Goal: Task Accomplishment & Management: Complete application form

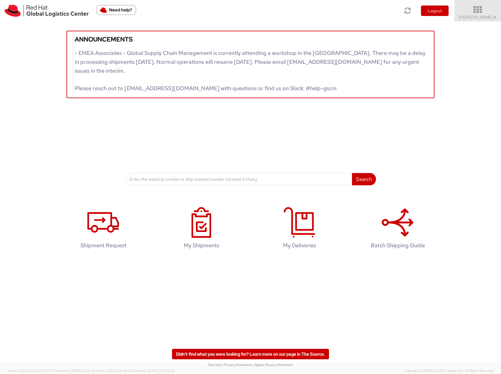
click at [490, 17] on span "Sona Mala ▼" at bounding box center [478, 17] width 38 height 6
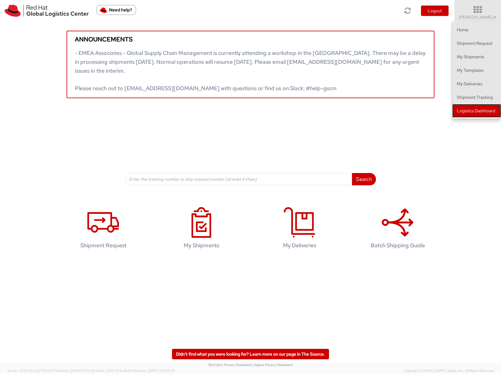
click at [472, 110] on link "Logistics Dashboard" at bounding box center [476, 110] width 49 height 13
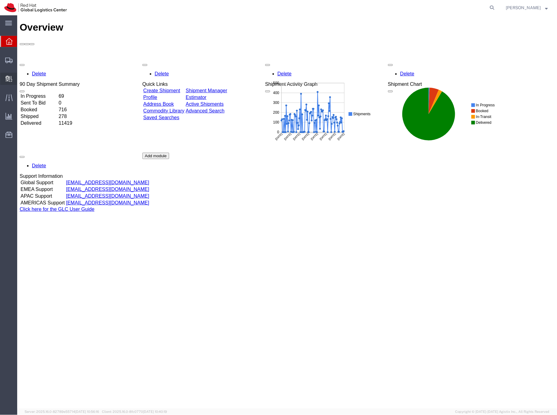
click at [0, 0] on span "Create Delivery" at bounding box center [0, 0] width 0 height 0
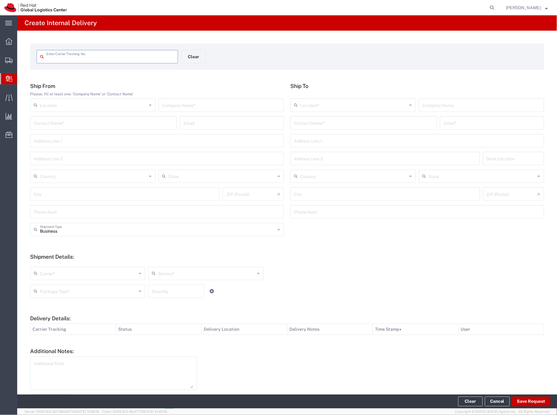
click at [0, 0] on span "Create Delivery" at bounding box center [0, 0] width 0 height 0
click at [128, 51] on input "text" at bounding box center [110, 56] width 128 height 11
type input "41461538707-86316"
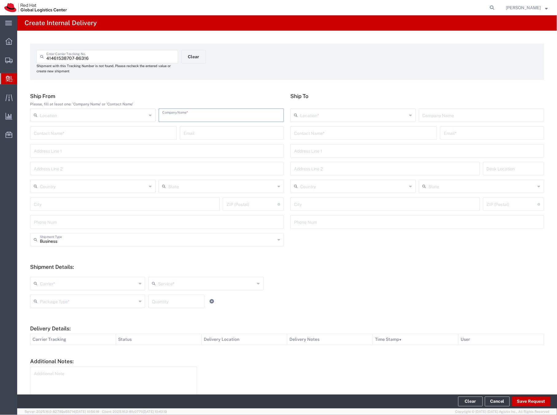
click at [169, 119] on input "text" at bounding box center [221, 114] width 118 height 11
type input "d"
type input "S"
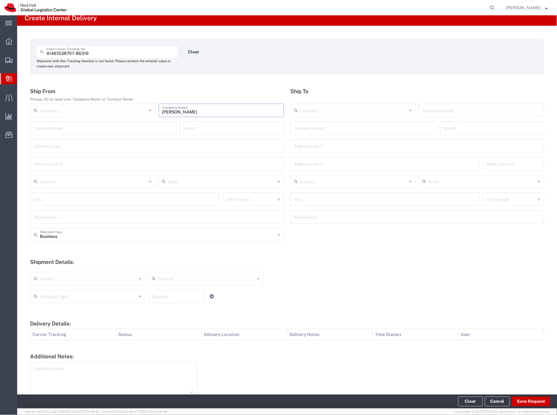
scroll to position [6, 0]
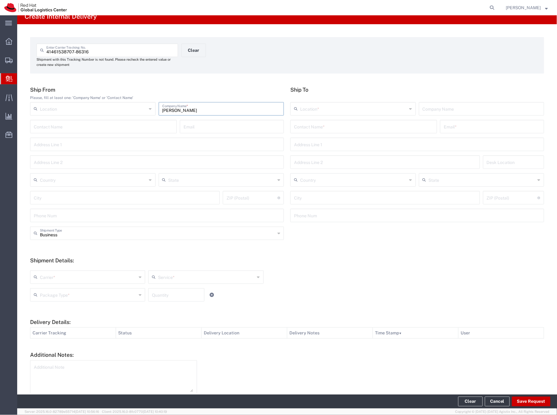
type input "Domansky"
click at [312, 127] on input "text" at bounding box center [363, 126] width 139 height 11
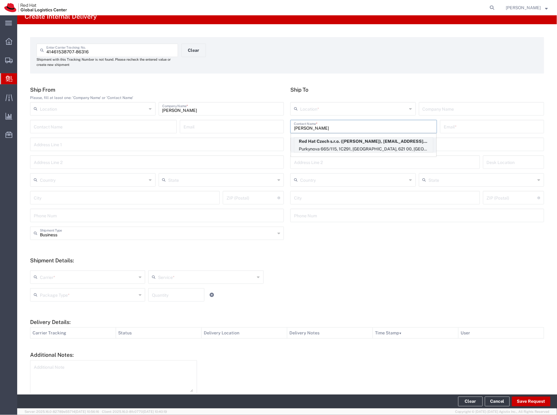
type input "Matej H"
click at [318, 146] on p "Purkynova 665/115, 1C291, BRNO, 621 00, CZ" at bounding box center [363, 149] width 139 height 8
type input "RH - [GEOGRAPHIC_DATA] [GEOGRAPHIC_DATA] - C"
type input "Red Hat Czech s.r.o."
type input "Matej Hrica"
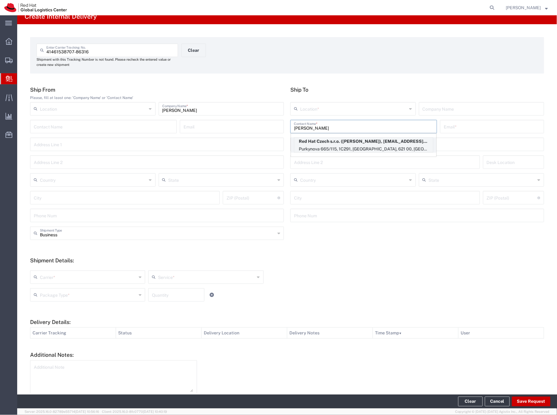
type input "mhrica@redhat.com"
type input "Purkynova 665/115"
type input "1C291"
type input "Czechia"
type input "[GEOGRAPHIC_DATA]"
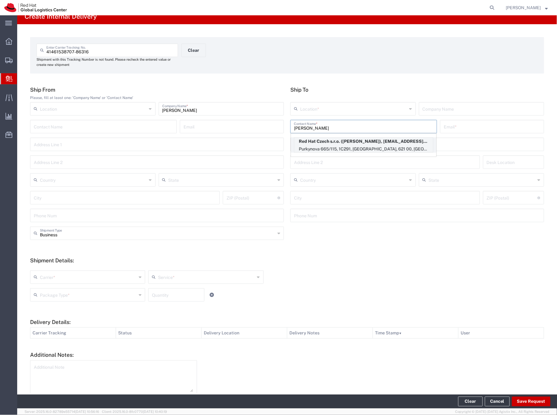
type input "621 00"
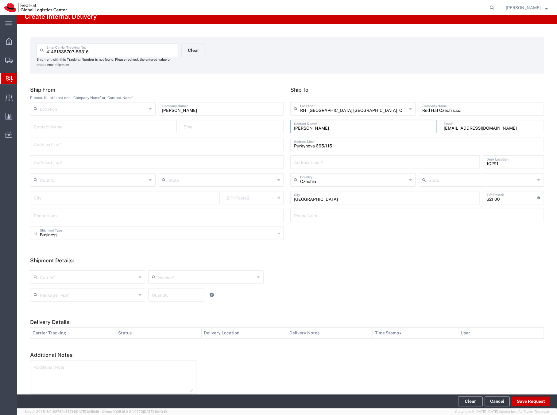
click at [126, 280] on input "text" at bounding box center [88, 276] width 97 height 11
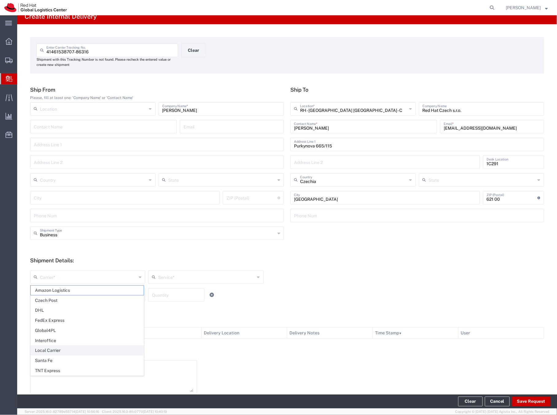
click at [54, 351] on span "Local Carrier" at bounding box center [87, 351] width 113 height 10
type input "Local Carrier"
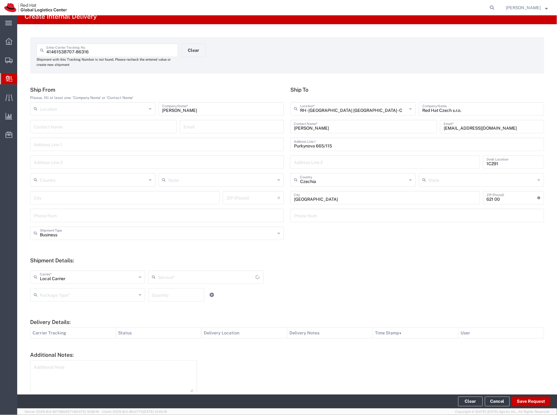
type input "Local_Ground"
click at [89, 295] on input "text" at bounding box center [88, 294] width 97 height 11
click at [57, 348] on span "Your Packaging" at bounding box center [87, 349] width 113 height 10
type input "Your Packaging"
click at [152, 297] on input "number" at bounding box center [176, 294] width 49 height 11
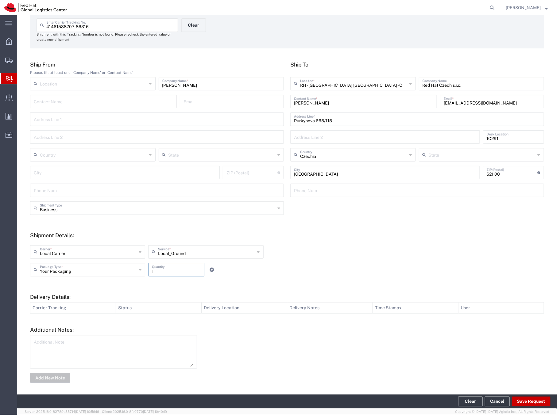
scroll to position [34, 0]
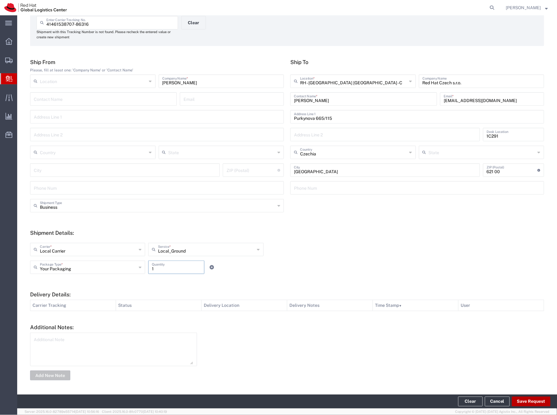
type input "1"
click at [531, 401] on button "Save Request" at bounding box center [530, 402] width 39 height 10
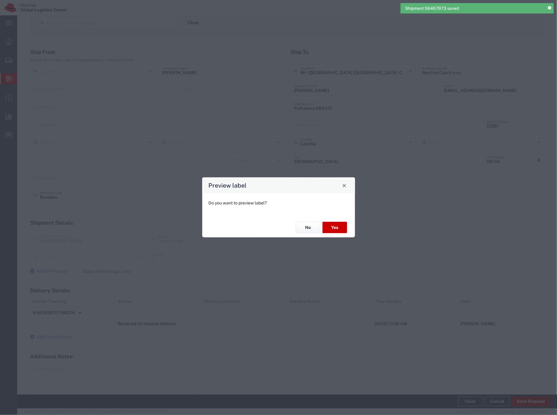
type input "Local_Ground"
type input "Your Packaging"
click at [336, 229] on button "Yes" at bounding box center [334, 227] width 25 height 11
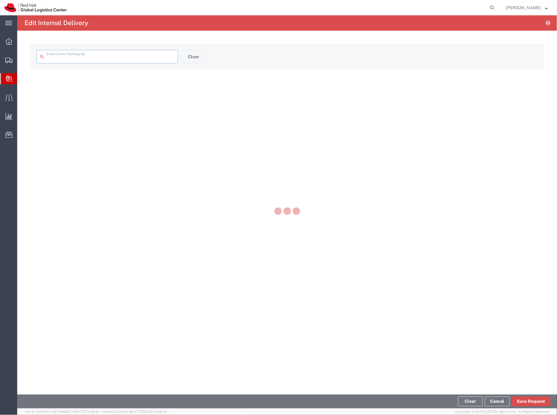
type input "41461538707-86316"
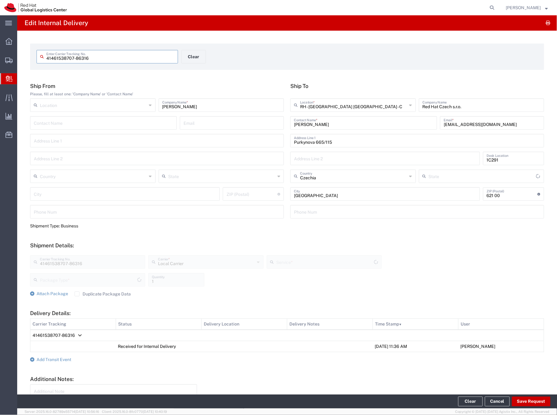
type input "Your Packaging"
type input "Local_Ground"
click at [98, 62] on div "41461538707-86316 Enter Carrier Tracking No." at bounding box center [106, 56] width 141 height 13
click at [0, 0] on span "Create Delivery" at bounding box center [0, 0] width 0 height 0
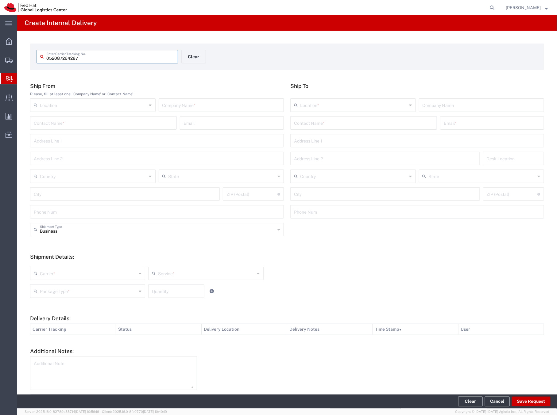
type input "052087264287"
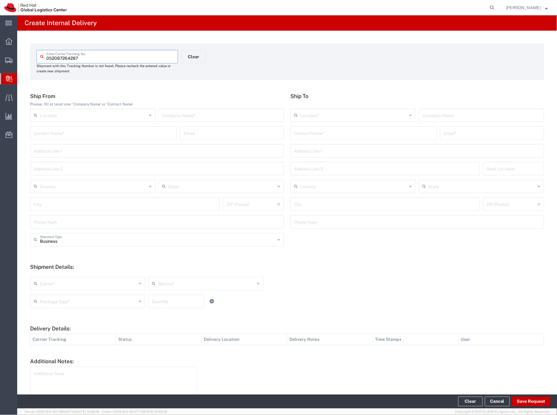
click at [186, 117] on input "text" at bounding box center [221, 114] width 118 height 11
type input "Andex"
click at [311, 130] on input "text" at bounding box center [363, 132] width 139 height 11
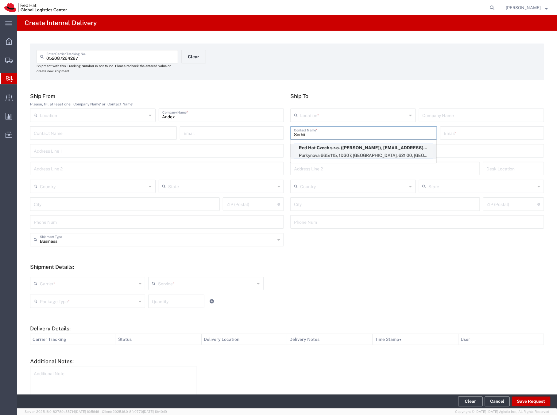
type input "Serhii"
click at [320, 150] on p "Red Hat Czech s.r.o. (Serhii Turivnyi), sturivny@redhat.com" at bounding box center [363, 148] width 139 height 8
type input "RH - [GEOGRAPHIC_DATA] [GEOGRAPHIC_DATA] - C"
type input "Red Hat Czech s.r.o."
type input "Serhii Turivnyi"
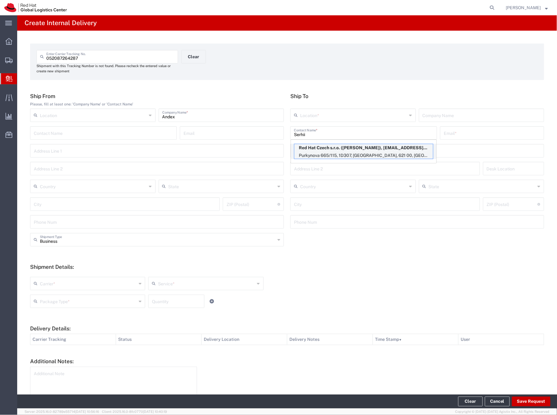
type input "sturivny@redhat.com"
type input "Purkynova 665/115"
type input "1D307"
type input "Czechia"
type input "[GEOGRAPHIC_DATA]"
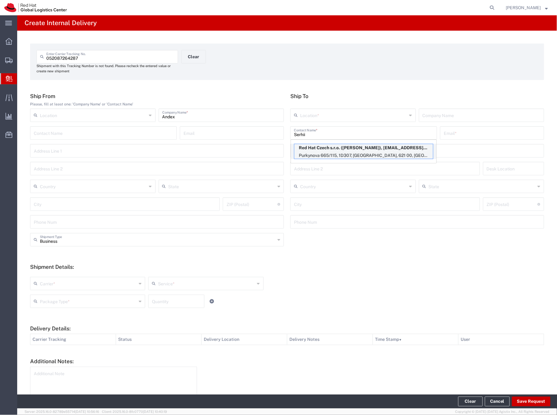
type input "621 00"
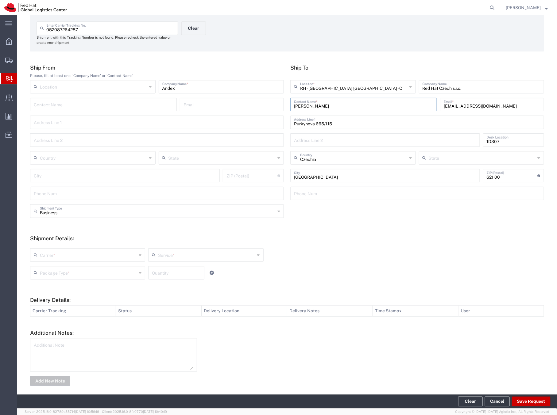
scroll to position [34, 0]
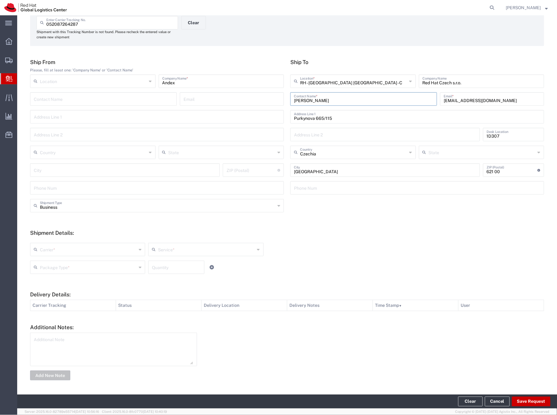
click at [67, 251] on input "text" at bounding box center [88, 249] width 97 height 11
click at [52, 322] on span "Local Carrier" at bounding box center [87, 323] width 113 height 10
type input "Local Carrier"
type input "Local_Ground"
click at [82, 269] on input "text" at bounding box center [88, 267] width 97 height 11
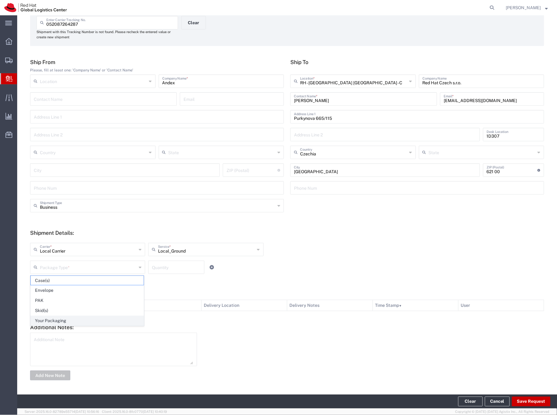
click at [67, 323] on span "Your Packaging" at bounding box center [87, 321] width 113 height 10
type input "Your Packaging"
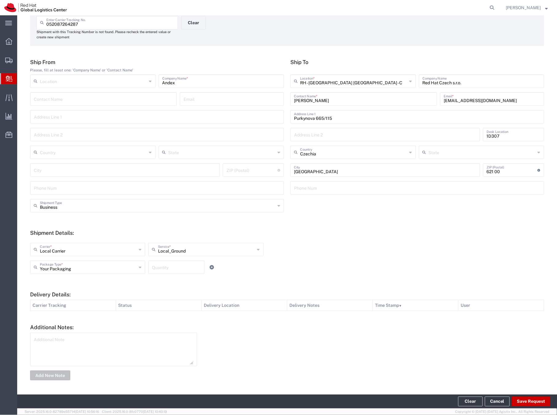
click at [160, 270] on input "number" at bounding box center [176, 267] width 49 height 11
type input "1"
click at [532, 402] on button "Save Request" at bounding box center [530, 402] width 39 height 10
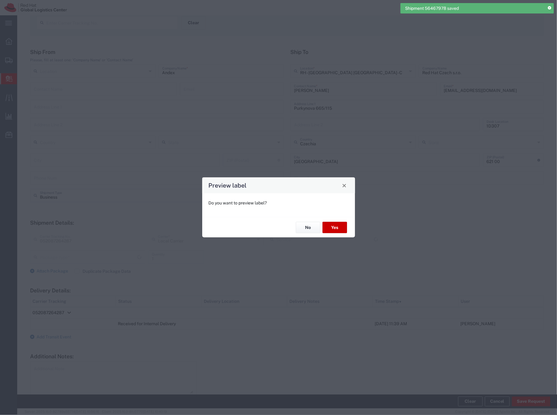
type input "Your Packaging"
type input "Local_Ground"
click at [341, 229] on button "Yes" at bounding box center [334, 227] width 25 height 11
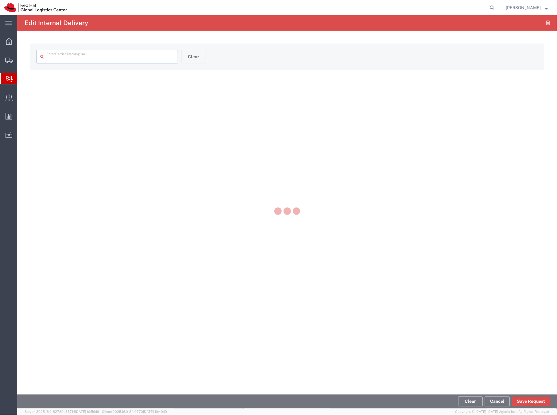
type input "052087264287"
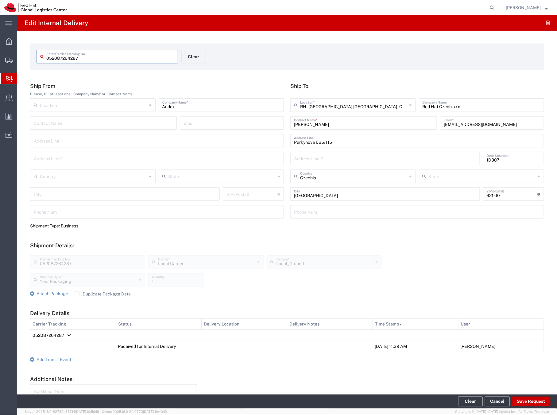
click at [0, 0] on span "Create Delivery" at bounding box center [0, 0] width 0 height 0
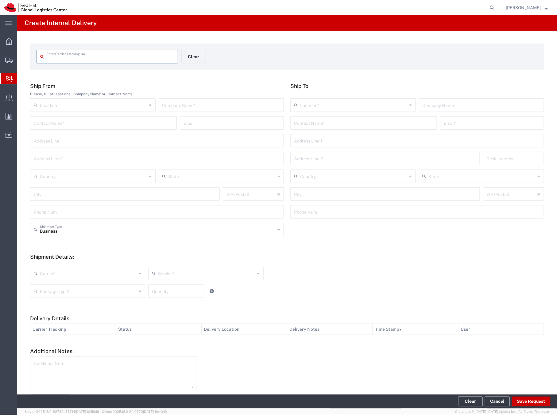
type input "A"
click at [0, 0] on span "Create Delivery" at bounding box center [0, 0] width 0 height 0
click at [0, 0] on link "Create Delivery" at bounding box center [0, 0] width 0 height 0
drag, startPoint x: 71, startPoint y: 52, endPoint x: 83, endPoint y: 58, distance: 13.9
click at [71, 52] on input "text" at bounding box center [110, 56] width 128 height 11
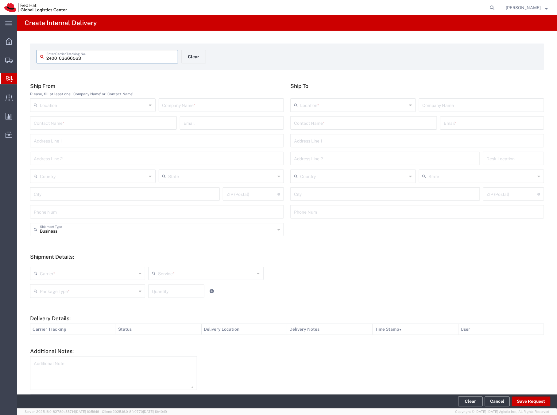
type input "2400103666563"
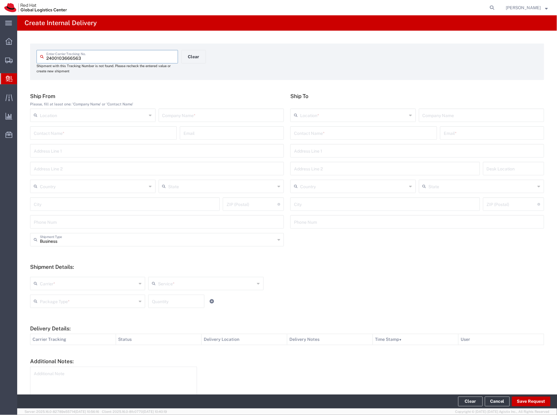
click at [167, 116] on input "text" at bounding box center [221, 114] width 118 height 11
type input "Amazon"
click at [327, 117] on input "text" at bounding box center [353, 114] width 107 height 11
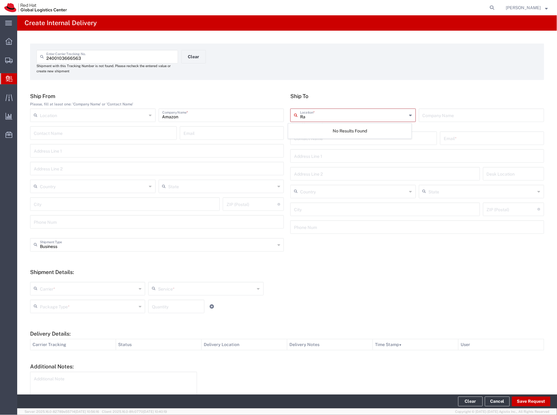
type input "R"
type input "C"
type input "R"
type input "C"
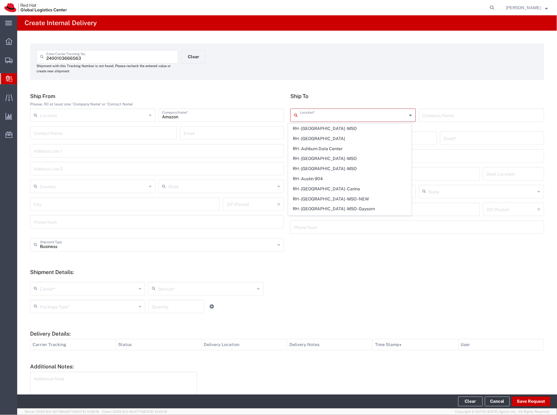
click at [422, 89] on div "2400103666563 Enter Carrier Tracking No. Shipment with this Tracking Number is …" at bounding box center [286, 232] width 539 height 403
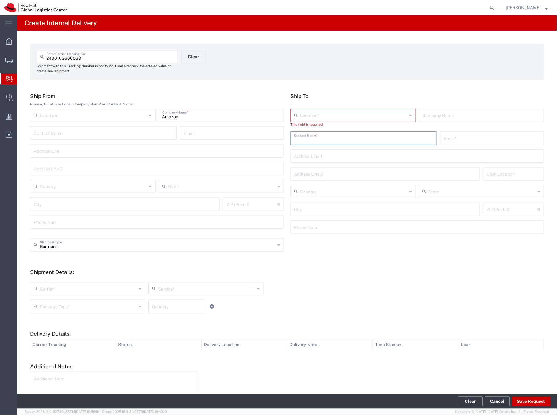
click at [306, 140] on input "text" at bounding box center [363, 137] width 139 height 11
type input "Radoslav"
click at [308, 157] on p "Purkynova 665/115, 1D407, BRNO, 621 00, CZ" at bounding box center [363, 161] width 139 height 8
type input "RH - [GEOGRAPHIC_DATA] [GEOGRAPHIC_DATA] - C"
type input "Red Hat Czech s.r.o."
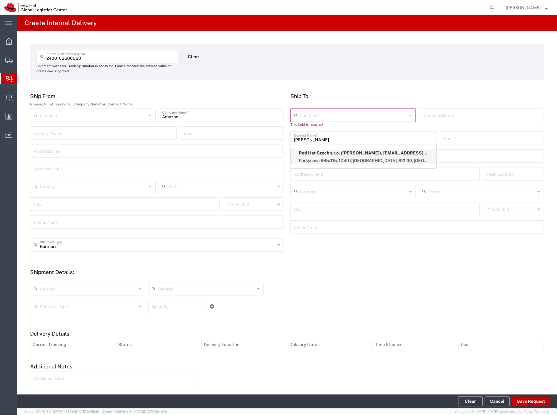
type input "Radoslav Cap"
type input "rcap@redhat.com"
type input "Purkynova 665/115"
type input "1D407"
type input "Czechia"
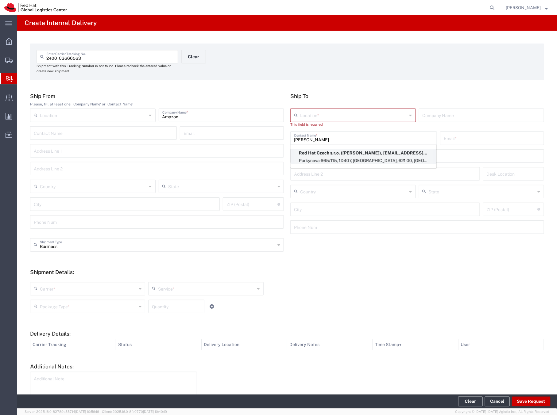
type input "[GEOGRAPHIC_DATA]"
type input "621 00"
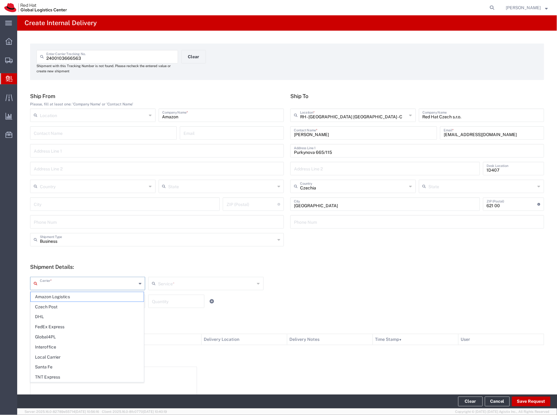
click at [62, 284] on input "text" at bounding box center [88, 283] width 97 height 11
drag, startPoint x: 52, startPoint y: 359, endPoint x: 55, endPoint y: 357, distance: 3.3
click at [52, 359] on span "Local Carrier" at bounding box center [87, 358] width 113 height 10
type input "Local Carrier"
type input "Local_Ground"
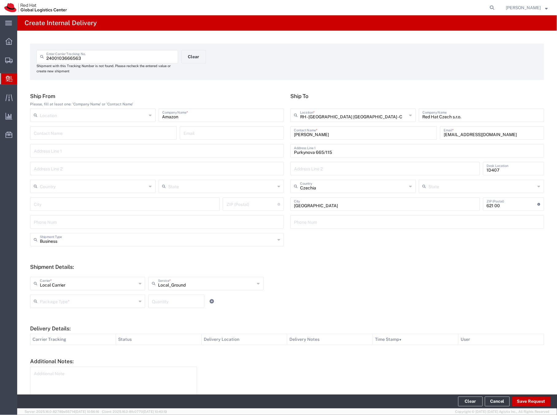
click at [86, 302] on input "text" at bounding box center [88, 301] width 97 height 11
click at [54, 354] on span "Your Packaging" at bounding box center [87, 355] width 113 height 10
type input "Your Packaging"
click at [155, 304] on input "number" at bounding box center [176, 301] width 49 height 11
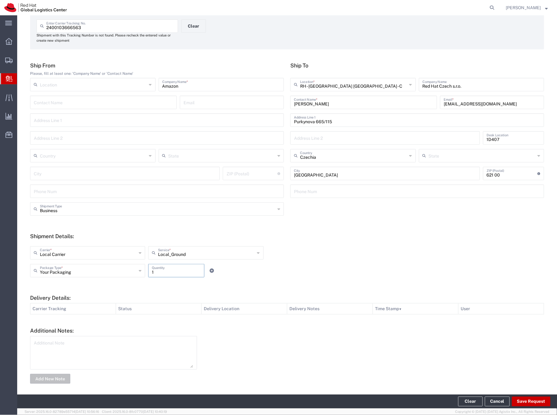
scroll to position [34, 0]
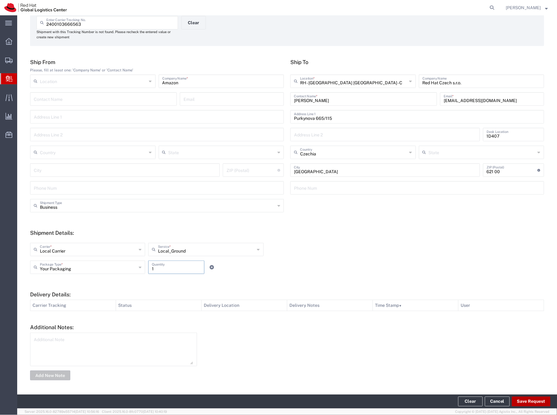
type input "1"
click at [536, 404] on button "Save Request" at bounding box center [530, 402] width 39 height 10
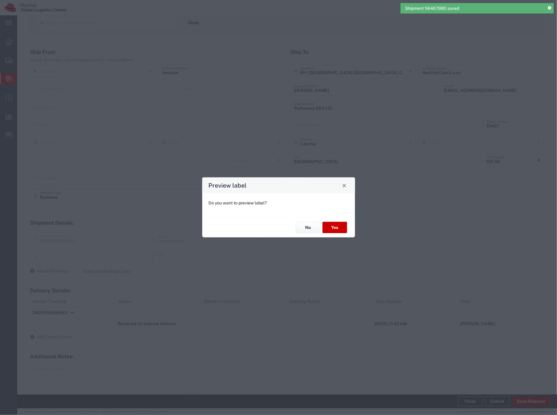
type input "Your Packaging"
type input "Local_Ground"
click at [340, 228] on button "Yes" at bounding box center [334, 227] width 25 height 11
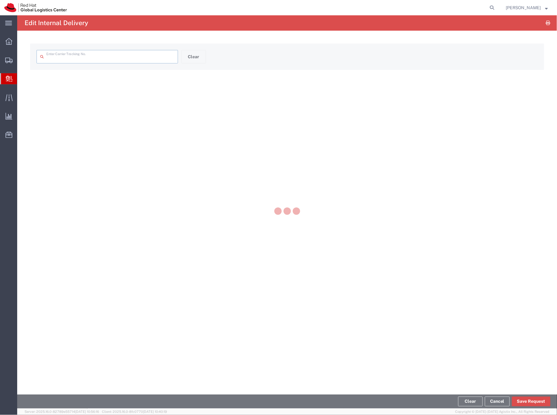
type input "2400103666563"
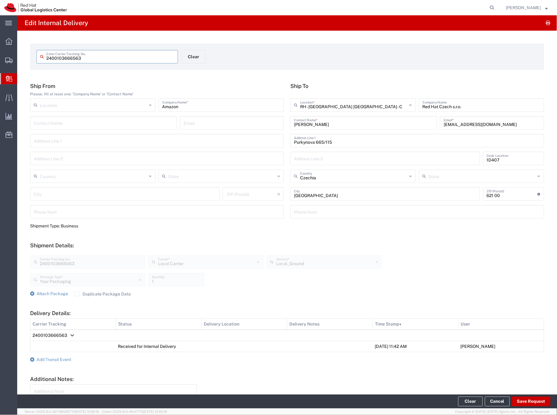
click at [0, 0] on span "Create Delivery" at bounding box center [0, 0] width 0 height 0
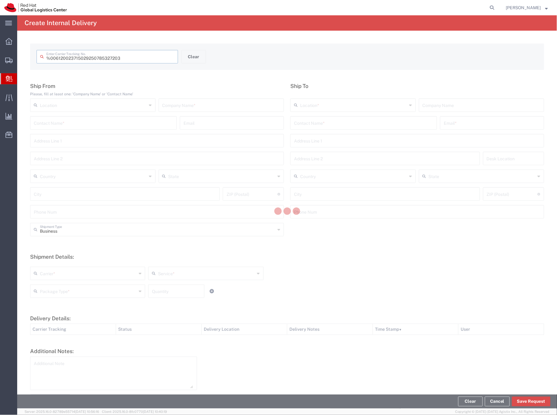
type input " 6120023715029250785327203"
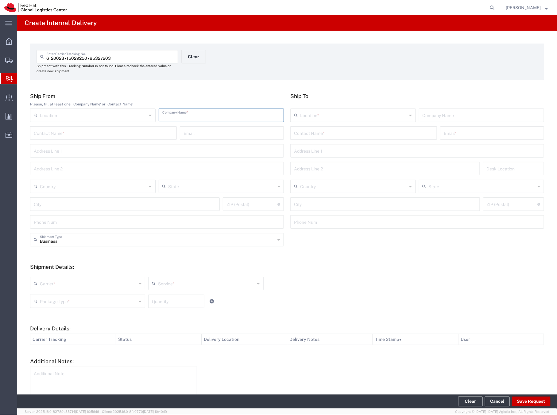
click at [180, 117] on input "text" at bounding box center [221, 114] width 118 height 11
type input "DPD"
click at [312, 136] on input "text" at bounding box center [363, 132] width 139 height 11
type input "D"
type input "J"
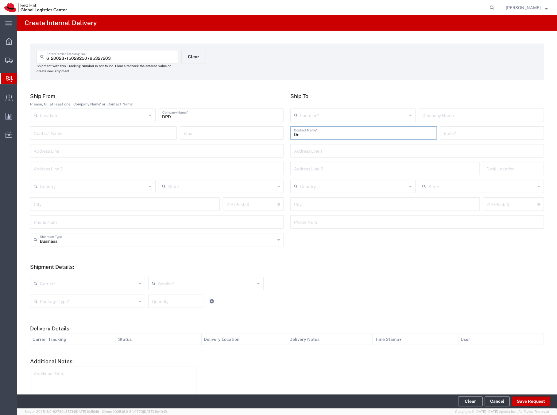
type input "D"
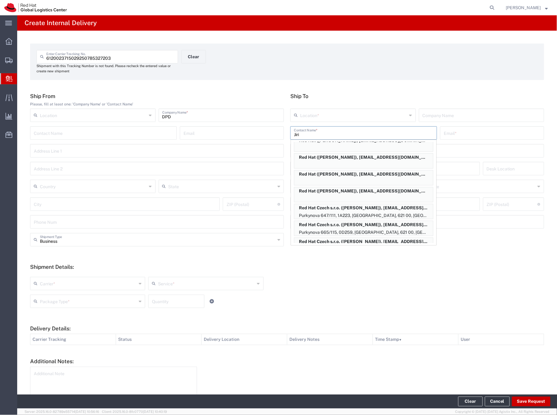
scroll to position [118, 0]
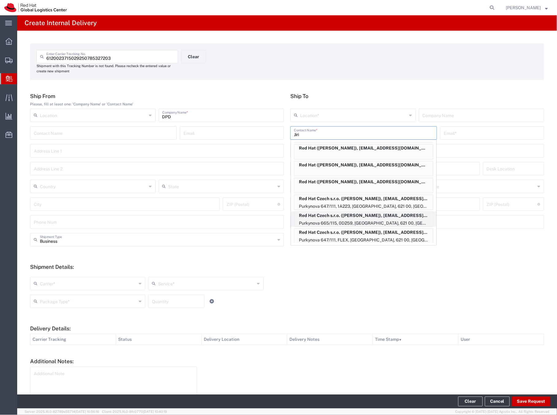
type input "Jiri"
click at [337, 216] on p "Red Hat Czech s.r.o. (Jiri Denemark), jdenemar@redhat.com" at bounding box center [363, 216] width 139 height 8
type input "RH - [GEOGRAPHIC_DATA] [GEOGRAPHIC_DATA] - C"
type input "Red Hat Czech s.r.o."
type input "Jiri Denemark"
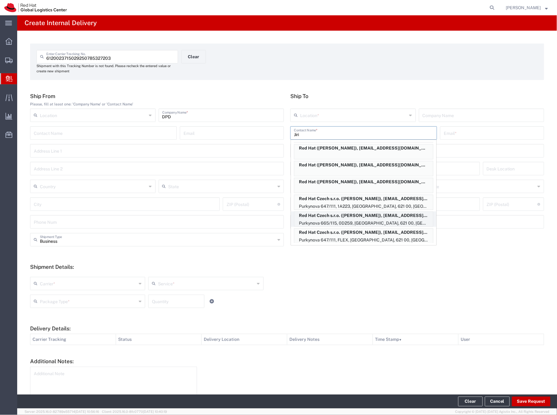
type input "jdenemar@redhat.com"
type input "Purkynova 665/115"
type input "0D259"
type input "Czechia"
type input "[GEOGRAPHIC_DATA]"
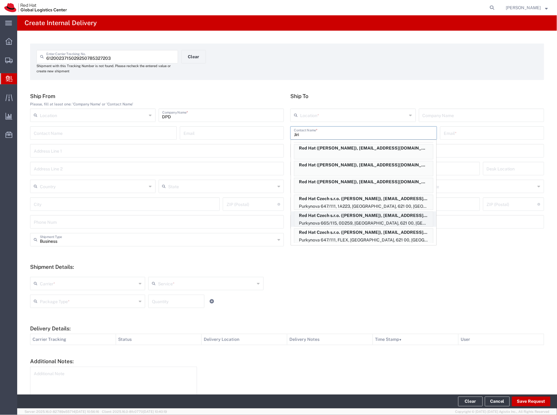
type input "621 00"
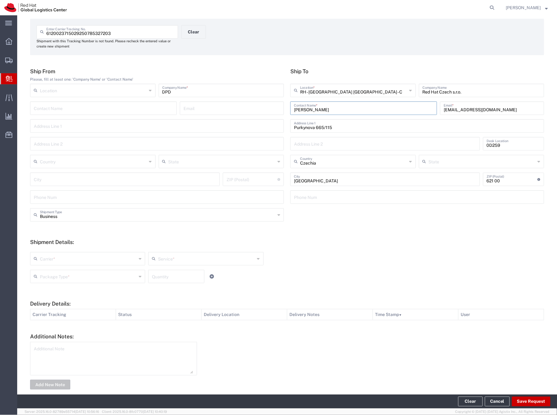
scroll to position [34, 0]
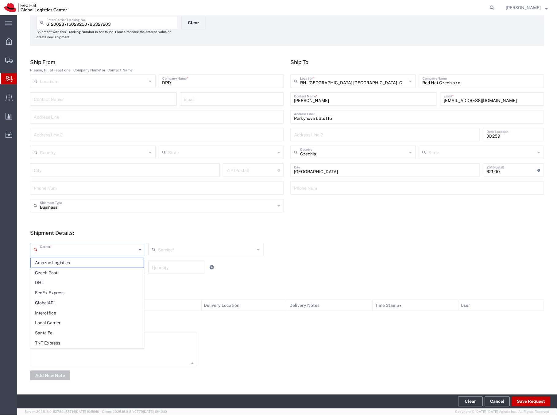
click at [76, 248] on input "text" at bounding box center [88, 249] width 97 height 11
click at [47, 321] on span "Local Carrier" at bounding box center [87, 323] width 113 height 10
type input "Local Carrier"
type input "Local_Ground"
click at [55, 270] on input "text" at bounding box center [88, 267] width 97 height 11
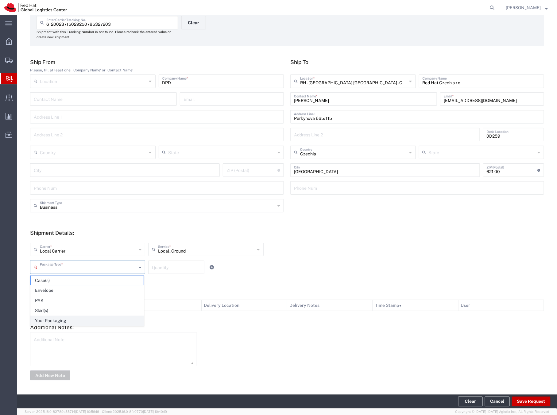
click at [47, 321] on span "Your Packaging" at bounding box center [87, 321] width 113 height 10
type input "Your Packaging"
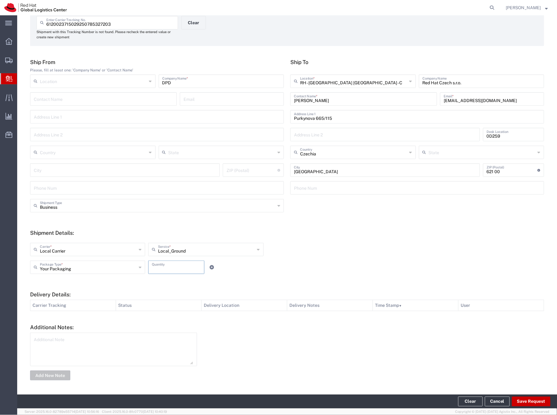
click at [174, 269] on input "number" at bounding box center [176, 267] width 49 height 11
type input "1"
click at [536, 400] on button "Save Request" at bounding box center [530, 402] width 39 height 10
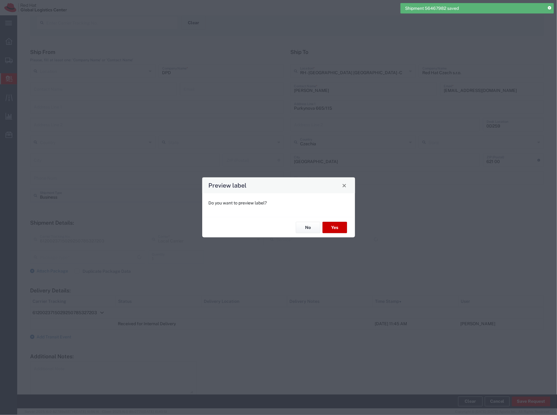
type input "Your Packaging"
type input "Local_Ground"
click at [339, 226] on button "Yes" at bounding box center [334, 227] width 25 height 11
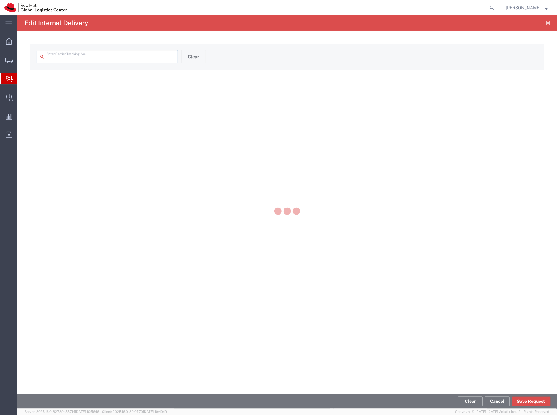
type input "6120023715029250785327203"
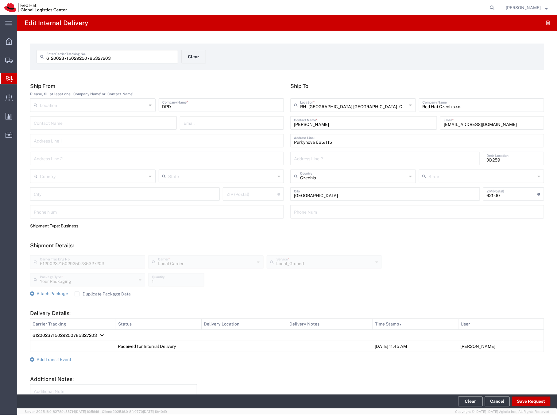
click at [0, 0] on span "Create Delivery" at bounding box center [0, 0] width 0 height 0
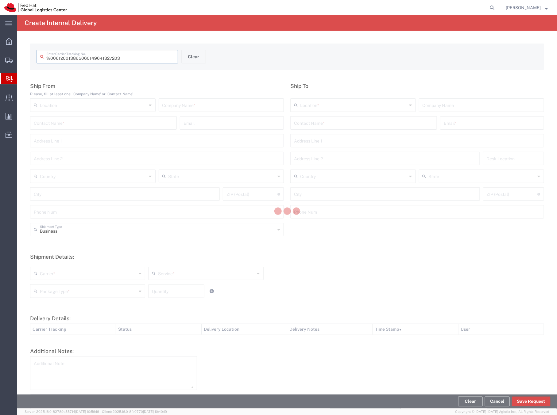
type input " 6120013865060149641327203"
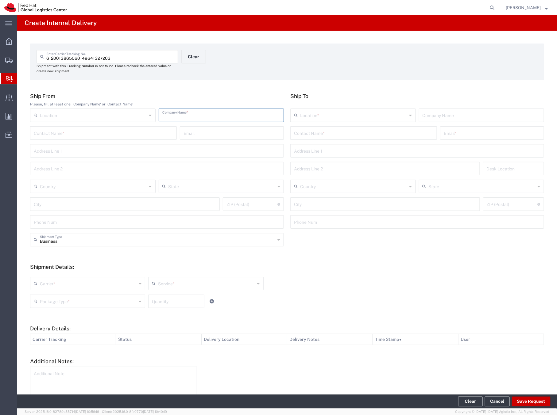
click at [234, 117] on input "text" at bounding box center [221, 114] width 118 height 11
type input "Skoda"
click at [312, 136] on input "text" at bounding box center [363, 132] width 139 height 11
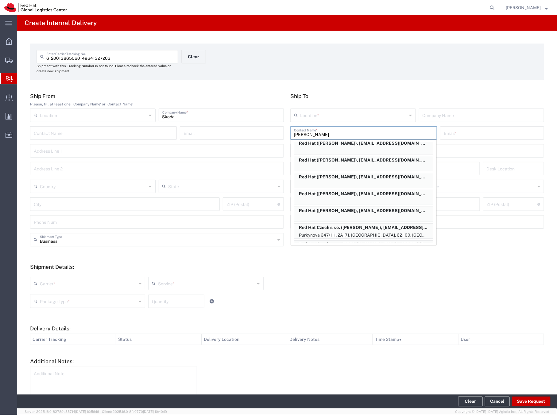
scroll to position [36, 0]
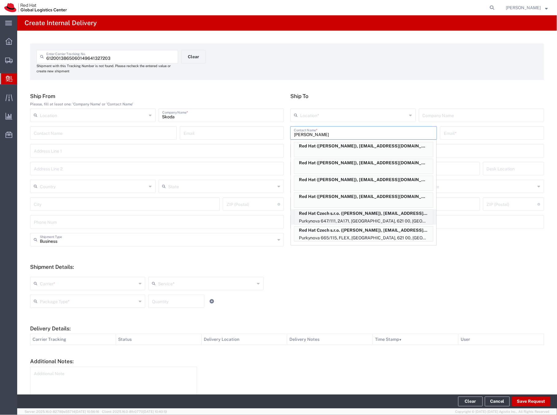
type input "Kamil"
click at [352, 215] on p "Red Hat Czech s.r.o. (Kamil Dudka), kdudka@redhat.com" at bounding box center [363, 214] width 139 height 8
type input "RH - [GEOGRAPHIC_DATA] [GEOGRAPHIC_DATA] - B"
type input "Red Hat Czech s.r.o."
type input "Kamil Dudka"
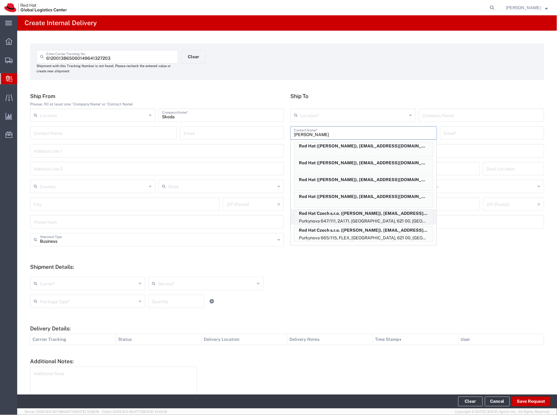
type input "kdudka@redhat.com"
type input "Purkynova 647/111"
type input "2A171"
type input "Czechia"
type input "[GEOGRAPHIC_DATA]"
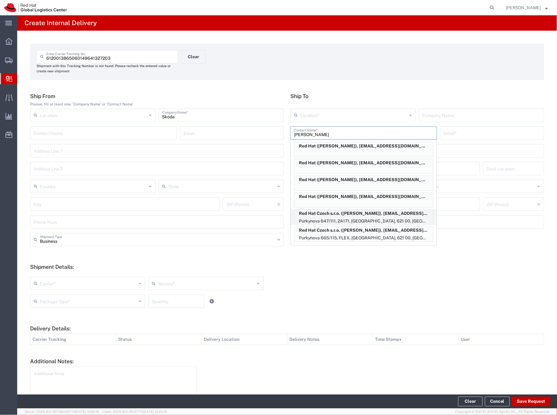
type input "621 00"
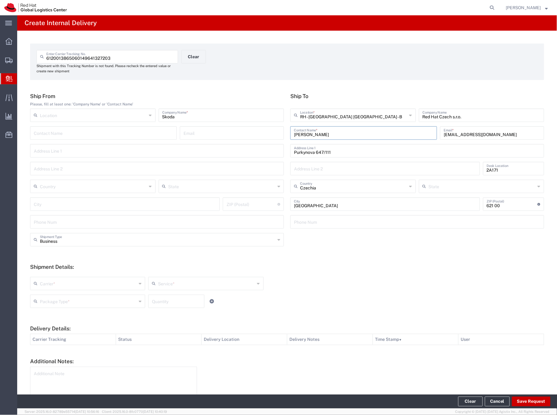
click at [64, 282] on input "text" at bounding box center [88, 283] width 97 height 11
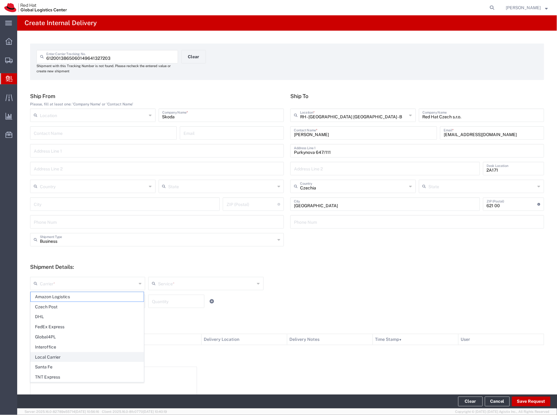
click at [49, 358] on span "Local Carrier" at bounding box center [87, 358] width 113 height 10
type input "Local Carrier"
type input "Local_Ground"
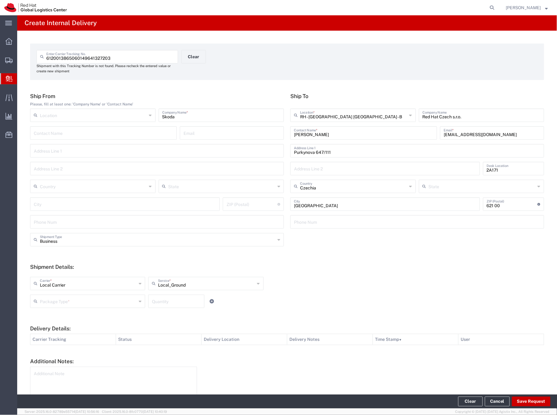
click at [69, 298] on input "text" at bounding box center [88, 301] width 97 height 11
click at [60, 357] on span "Your Packaging" at bounding box center [87, 355] width 113 height 10
type input "Your Packaging"
click at [160, 305] on input "number" at bounding box center [176, 301] width 49 height 11
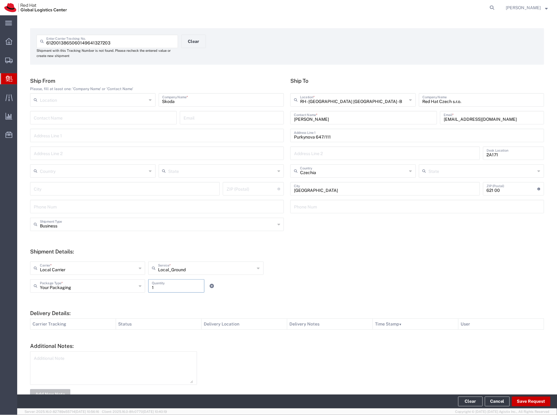
scroll to position [34, 0]
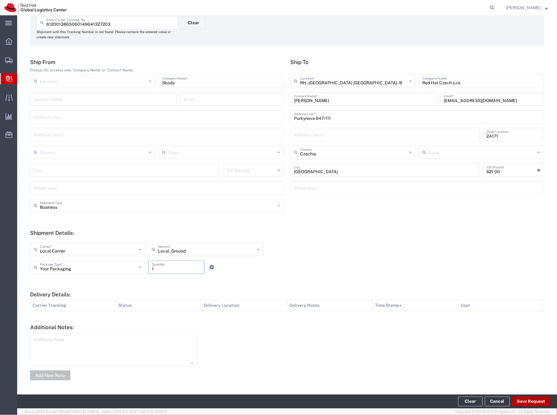
type input "1"
click at [533, 403] on button "Save Request" at bounding box center [530, 402] width 39 height 10
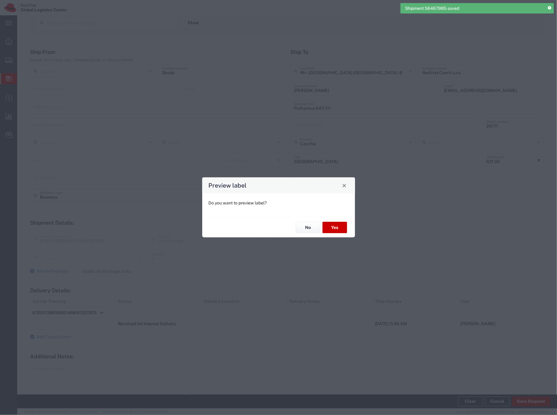
type input "Your Packaging"
type input "Local_Ground"
click at [338, 225] on button "Yes" at bounding box center [334, 227] width 25 height 11
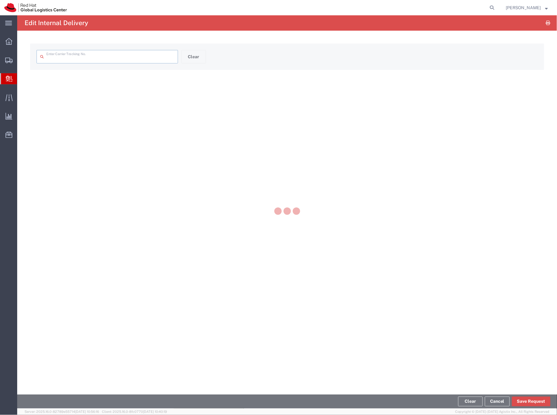
type input "6120013865060149641327203"
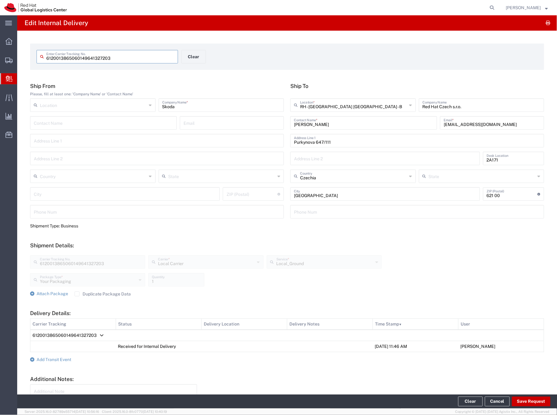
click at [0, 0] on span "Create Delivery" at bounding box center [0, 0] width 0 height 0
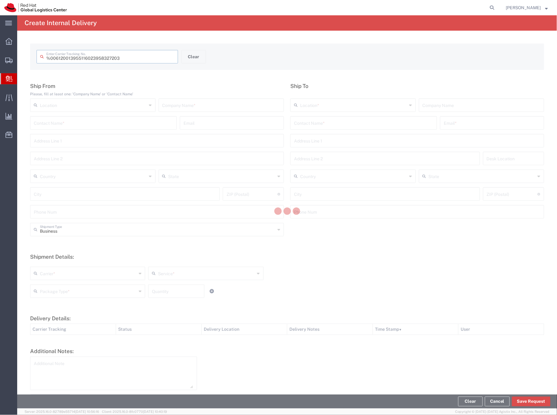
type input " 6120013955116023958327203"
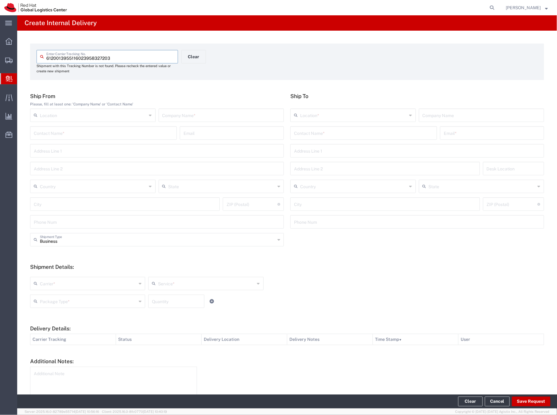
click at [175, 115] on input "text" at bounding box center [221, 114] width 118 height 11
type input "Samsung"
click at [304, 151] on input "text" at bounding box center [417, 150] width 246 height 11
click at [313, 135] on input "text" at bounding box center [363, 132] width 139 height 11
type input "T"
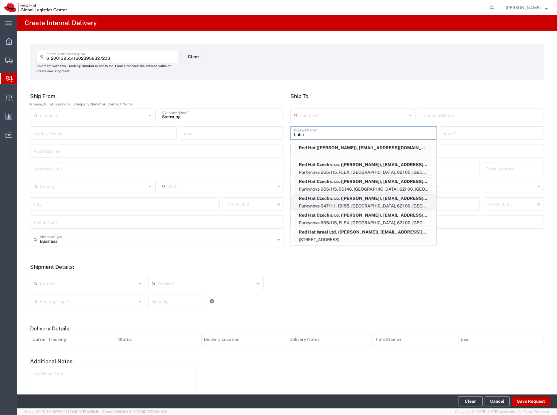
type input "Lubo"
click at [354, 200] on p "Red Hat Czech s.r.o. (Lubomir Terifaj), lterifaj@redhat.com" at bounding box center [363, 199] width 139 height 8
type input "RH - [GEOGRAPHIC_DATA] [GEOGRAPHIC_DATA] - B"
type input "Red Hat Czech s.r.o."
type input "Lubomir Terifaj"
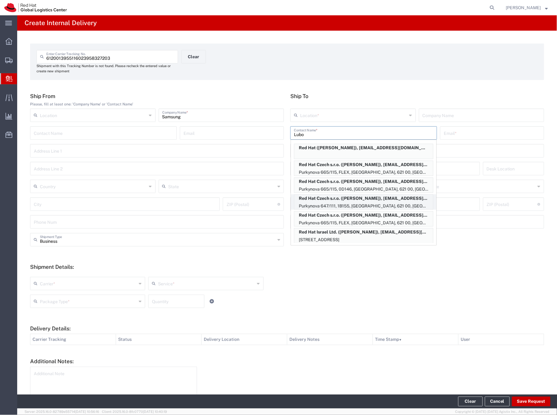
type input "lterifaj@redhat.com"
type input "Purkynova 647/111"
type input "1B155"
type input "Czechia"
type input "[GEOGRAPHIC_DATA]"
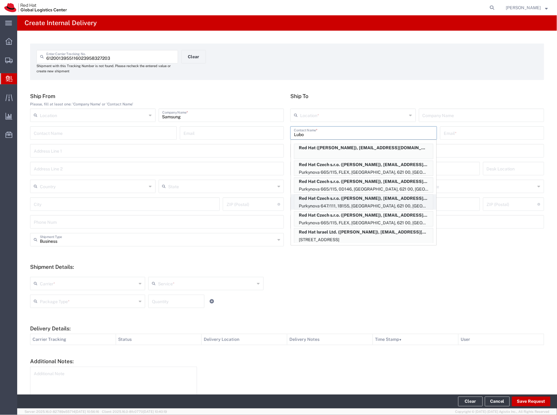
type input "621 00"
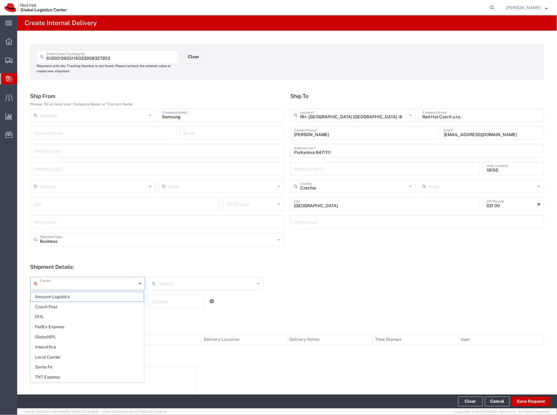
click at [67, 284] on input "text" at bounding box center [88, 283] width 97 height 11
click at [55, 356] on span "Local Carrier" at bounding box center [87, 358] width 113 height 10
type input "Local Carrier"
type input "Local_Ground"
click at [46, 302] on input "text" at bounding box center [88, 301] width 97 height 11
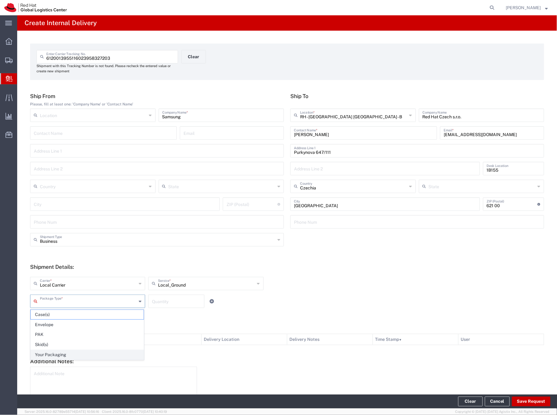
click at [47, 357] on span "Your Packaging" at bounding box center [87, 355] width 113 height 10
type input "Your Packaging"
click at [155, 301] on input "number" at bounding box center [176, 301] width 49 height 11
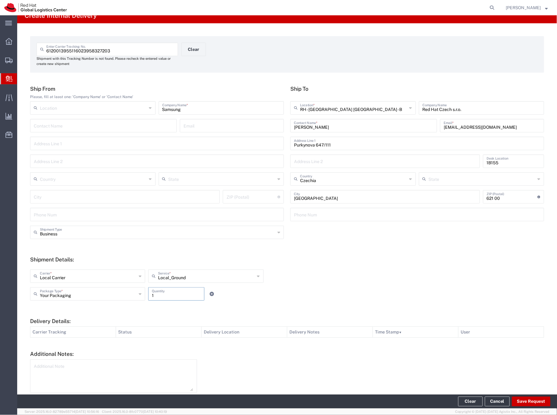
scroll to position [8, 0]
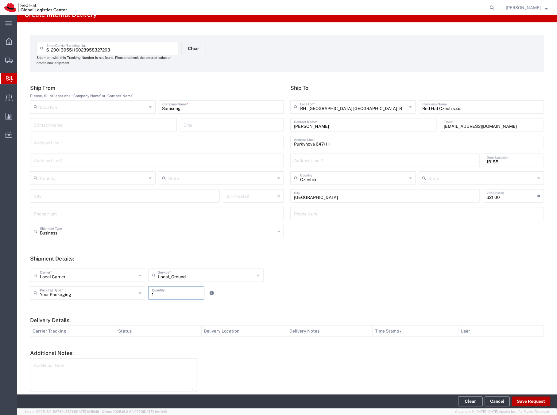
type input "1"
click at [534, 402] on button "Save Request" at bounding box center [530, 402] width 39 height 10
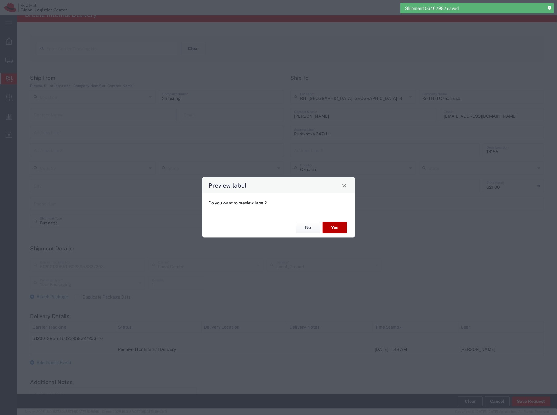
click at [335, 227] on button "Yes" at bounding box center [334, 227] width 25 height 11
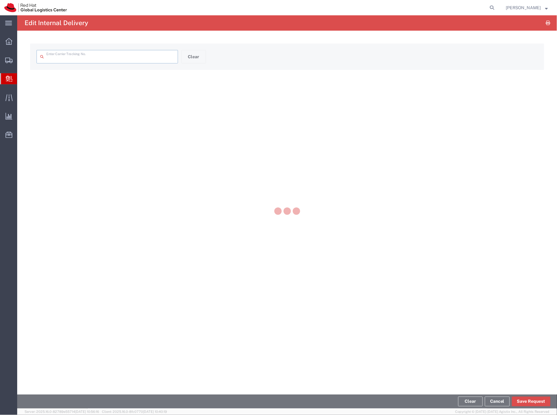
type input "6120013955116023958327203"
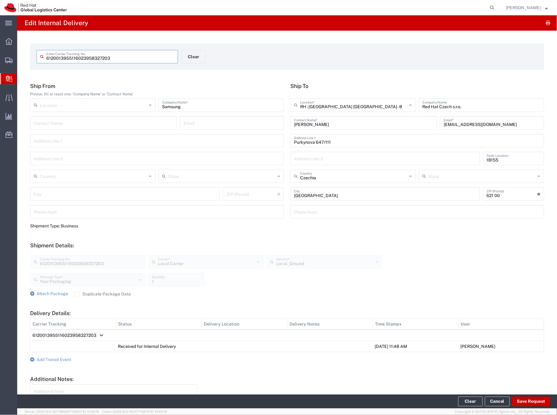
click at [0, 0] on span "Create Delivery" at bounding box center [0, 0] width 0 height 0
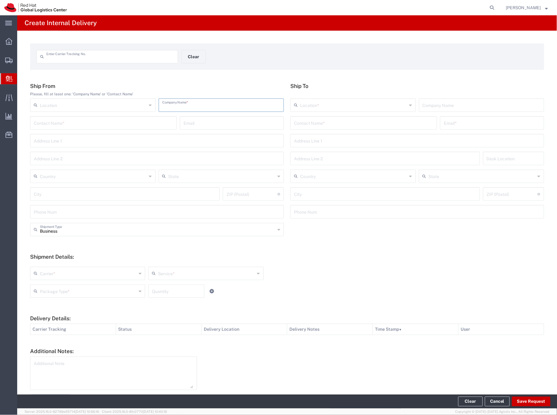
click at [185, 107] on input "text" at bounding box center [221, 104] width 118 height 11
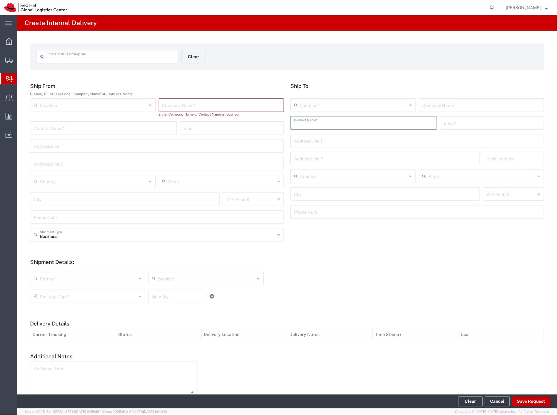
click at [319, 120] on input "text" at bounding box center [363, 122] width 139 height 11
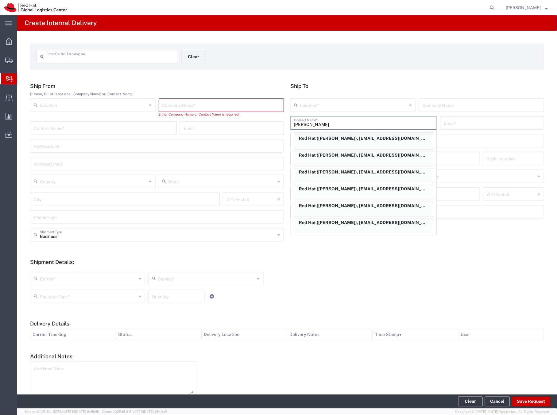
scroll to position [51, 0]
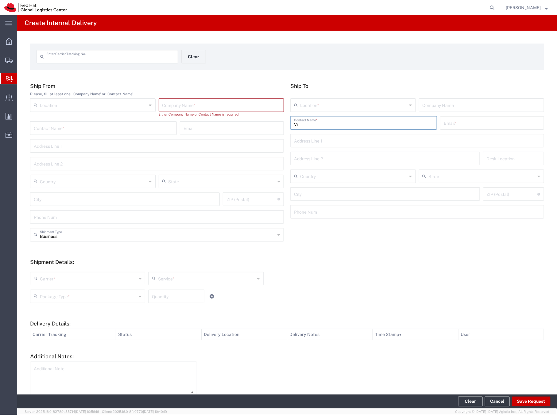
type input "V"
type input "Mihal"
click at [333, 140] on p "Red Hat Czech s.r.o. (Vincent Mihalkovic), vmihalko@redhat.com" at bounding box center [363, 138] width 139 height 8
type input "RH - [GEOGRAPHIC_DATA] [GEOGRAPHIC_DATA] - C"
type input "Red Hat Czech s.r.o."
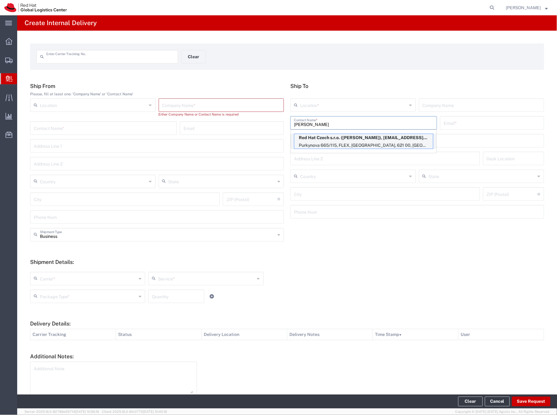
type input "Vincent Mihalkovic"
type input "vmihalko@redhat.com"
type input "Purkynova 665/115"
type input "FLEX"
type input "Czechia"
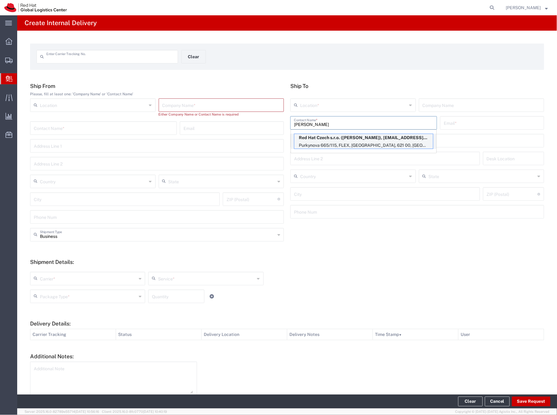
type input "[GEOGRAPHIC_DATA]"
type input "621 00"
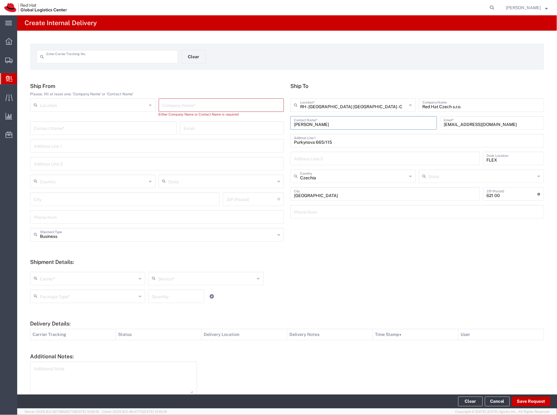
click at [177, 105] on input "text" at bounding box center [221, 104] width 118 height 11
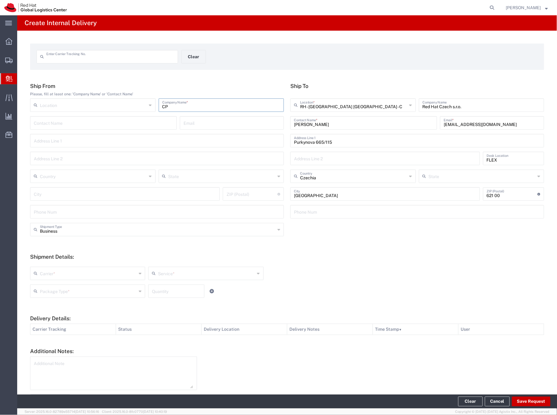
type input "CP"
click at [62, 272] on input "text" at bounding box center [88, 273] width 97 height 11
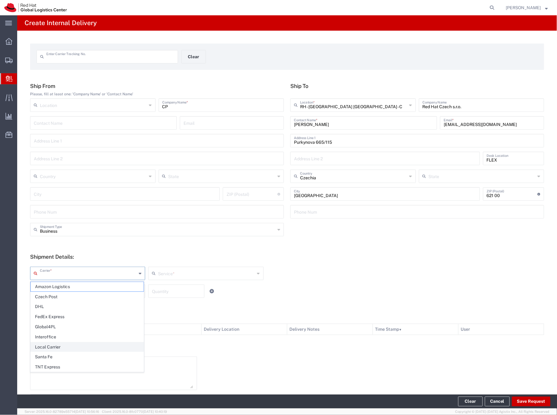
click at [55, 347] on span "Local Carrier" at bounding box center [87, 348] width 113 height 10
type input "Local Carrier"
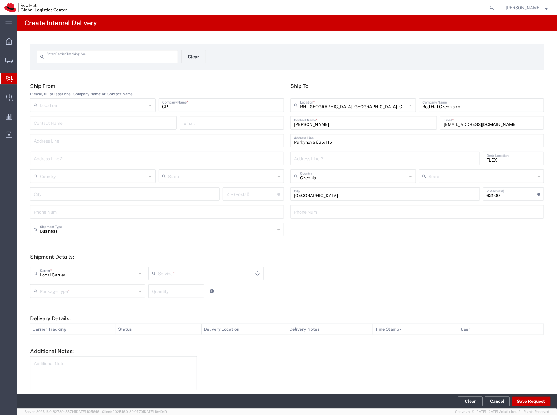
type input "Local_Ground"
click at [69, 294] on input "text" at bounding box center [88, 290] width 97 height 11
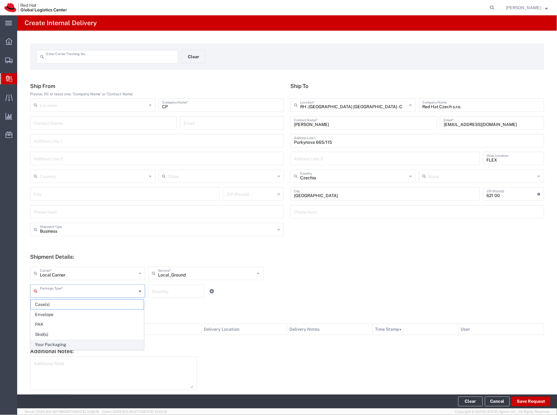
click at [63, 347] on span "Your Packaging" at bounding box center [87, 345] width 113 height 10
type input "Your Packaging"
click at [168, 293] on input "number" at bounding box center [176, 290] width 49 height 11
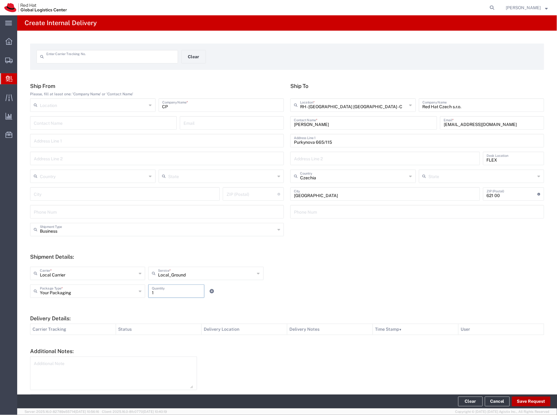
type input "1"
click at [528, 399] on button "Save Request" at bounding box center [530, 402] width 39 height 10
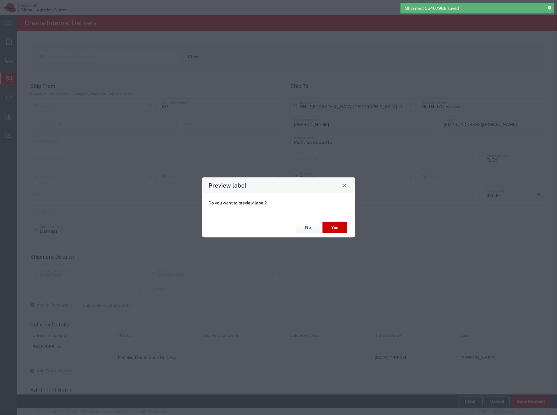
type input "Local_Ground"
type input "Your Packaging"
click at [344, 227] on button "Yes" at bounding box center [334, 227] width 25 height 11
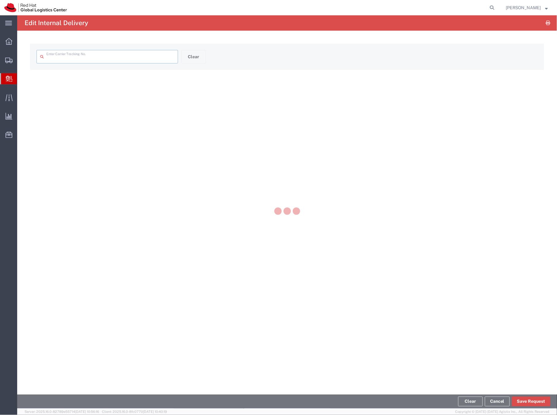
type input "56467988"
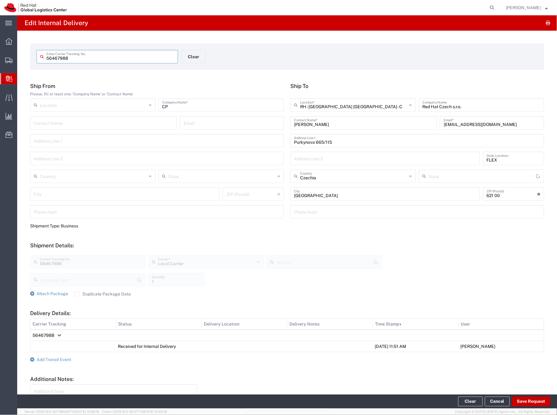
type input "Your Packaging"
type input "Local_Ground"
click at [0, 0] on span "Create Delivery" at bounding box center [0, 0] width 0 height 0
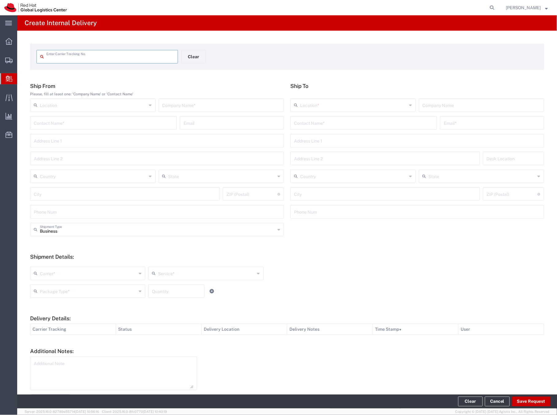
click at [0, 0] on span "Create Delivery" at bounding box center [0, 0] width 0 height 0
click at [54, 53] on input "text" at bounding box center [110, 56] width 128 height 11
click at [175, 105] on input "text" at bounding box center [221, 104] width 118 height 11
type input "Alianz"
click at [320, 121] on input "text" at bounding box center [363, 122] width 139 height 11
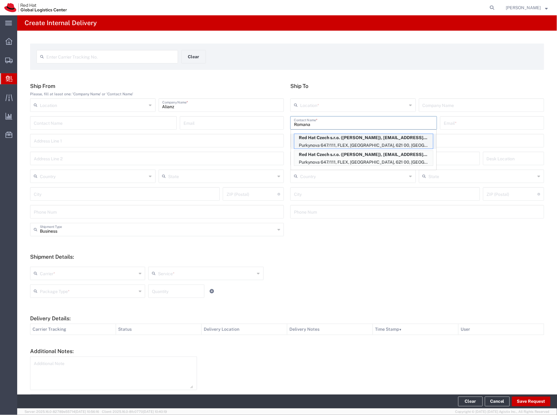
type input "Romana"
click at [317, 138] on p "Red Hat Czech s.r.o. (Romana Cerna), rcerna@redhat.com" at bounding box center [363, 138] width 139 height 8
type input "RH - [GEOGRAPHIC_DATA] [GEOGRAPHIC_DATA] - B"
type input "Red Hat Czech s.r.o."
type input "Romana Cerna"
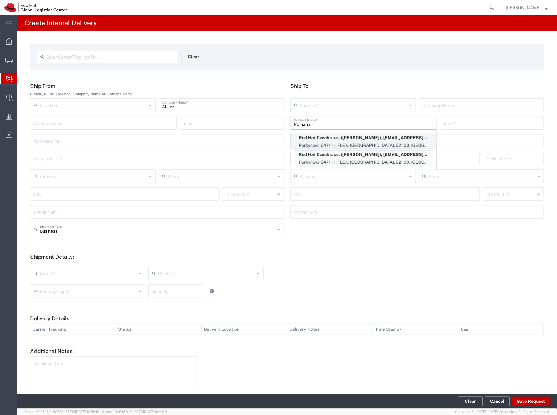
type input "rcerna@redhat.com"
type input "Purkynova 647/111"
type input "FLEX"
type input "Czechia"
type input "[GEOGRAPHIC_DATA]"
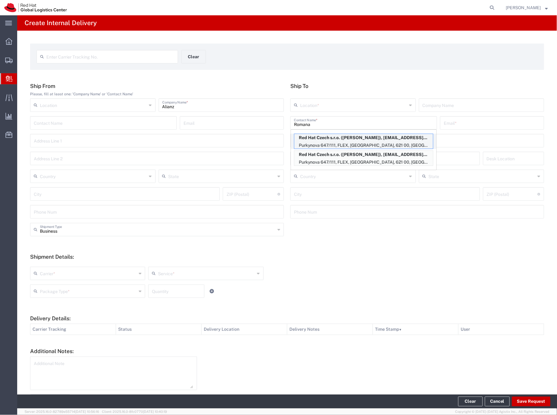
type input "621 00"
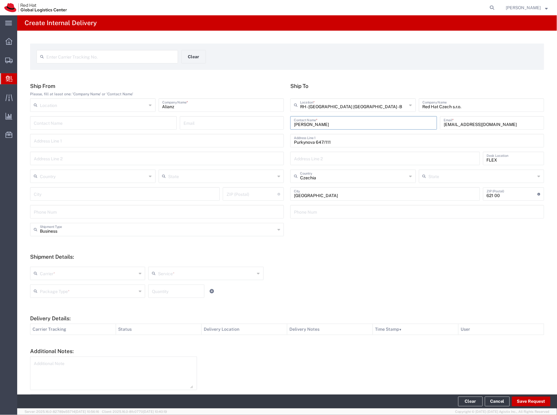
click at [71, 274] on input "text" at bounding box center [88, 273] width 97 height 11
click at [57, 347] on span "Local Carrier" at bounding box center [87, 348] width 113 height 10
type input "Local Carrier"
type input "Local_Ground"
click at [68, 291] on input "text" at bounding box center [88, 290] width 97 height 11
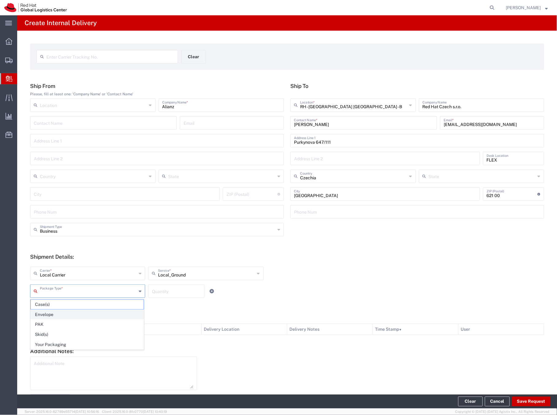
click at [49, 314] on span "Envelope" at bounding box center [87, 315] width 113 height 10
type input "Envelope"
click at [155, 293] on input "number" at bounding box center [176, 290] width 49 height 11
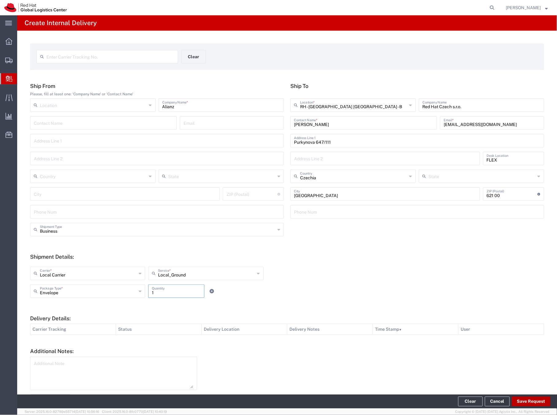
type input "1"
click at [523, 402] on button "Save Request" at bounding box center [530, 402] width 39 height 10
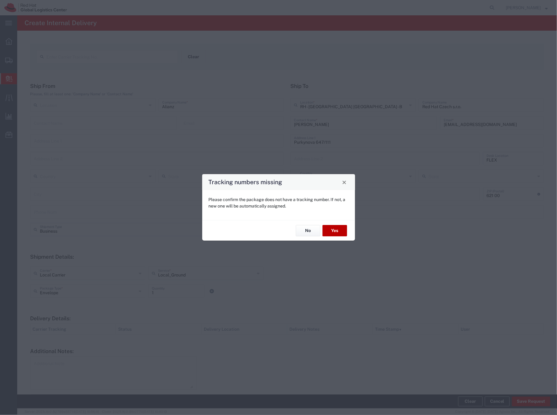
click at [334, 230] on button "Yes" at bounding box center [334, 230] width 25 height 11
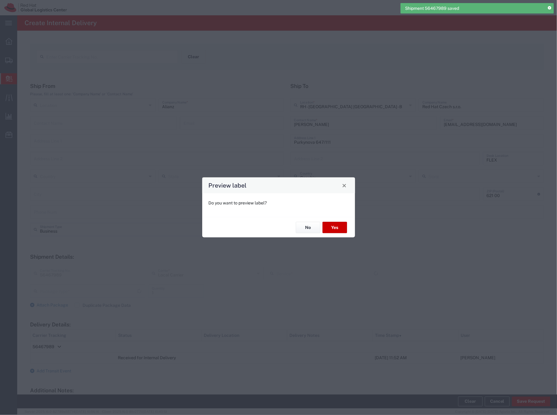
type input "Envelope"
type input "Local_Ground"
click at [307, 225] on button "No" at bounding box center [308, 227] width 25 height 11
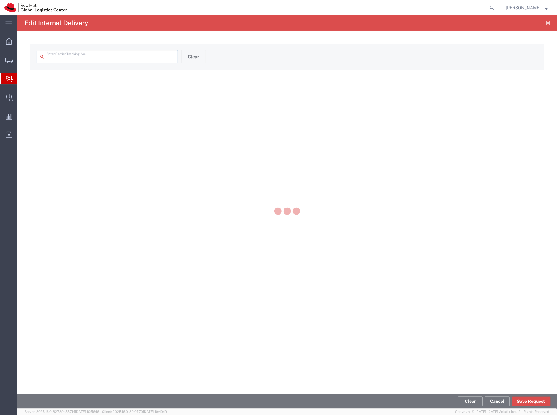
type input "56467989"
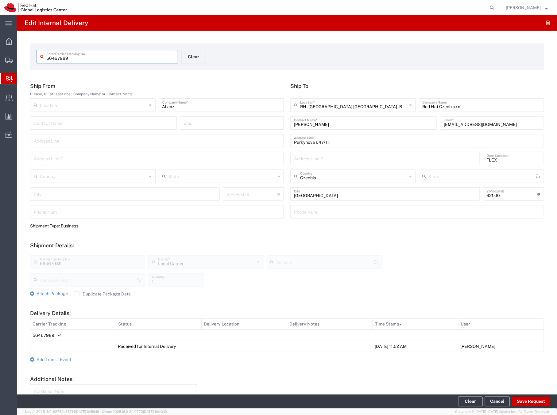
type input "Envelope"
type input "Local_Ground"
click at [0, 0] on span "Create Delivery" at bounding box center [0, 0] width 0 height 0
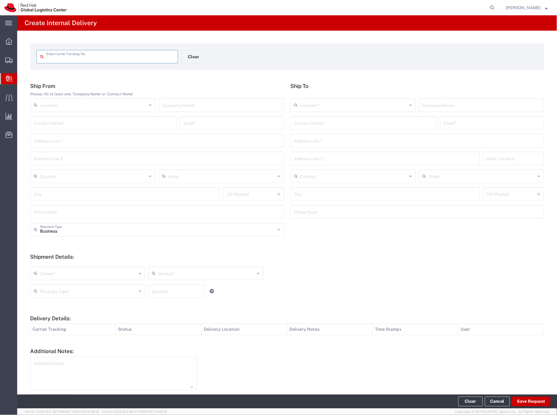
click at [170, 109] on input "text" at bounding box center [221, 104] width 118 height 11
type input "CP"
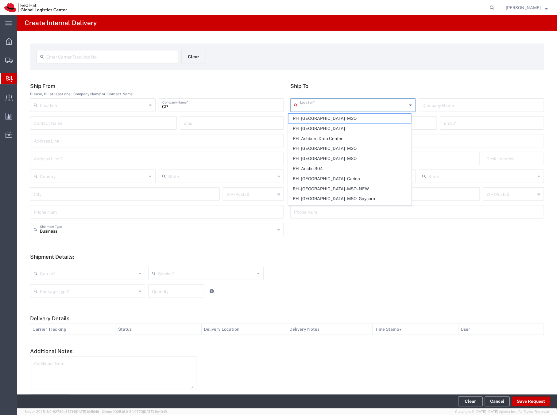
click at [324, 101] on input "text" at bounding box center [353, 104] width 107 height 11
click at [378, 64] on div "Enter Carrier Tracking No. Clear" at bounding box center [286, 59] width 507 height 18
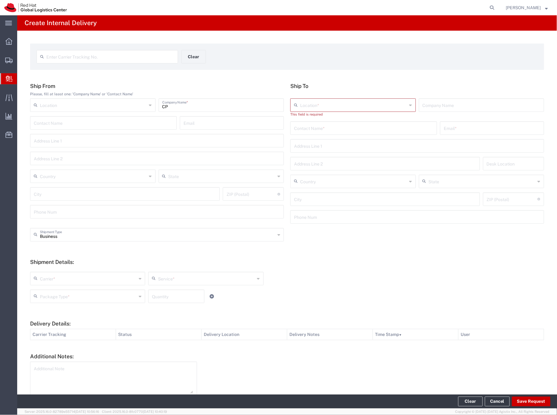
click at [307, 133] on div "Contact Name *" at bounding box center [363, 127] width 147 height 13
type input "M"
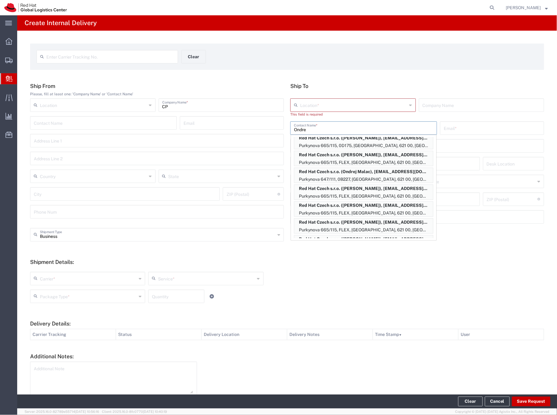
scroll to position [209, 0]
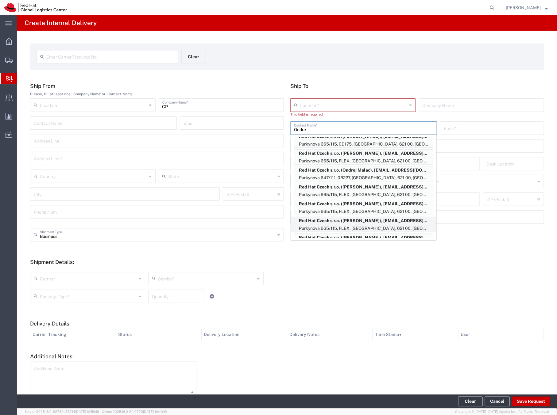
type input "Ondre"
click at [351, 222] on p "Red Hat Czech s.r.o. (Ondrej Mosnacek), omosnace@redhat.com" at bounding box center [363, 221] width 139 height 8
type input "RH - [GEOGRAPHIC_DATA] [GEOGRAPHIC_DATA] - C"
type input "Red Hat Czech s.r.o."
type input "Ondrej Mosnacek"
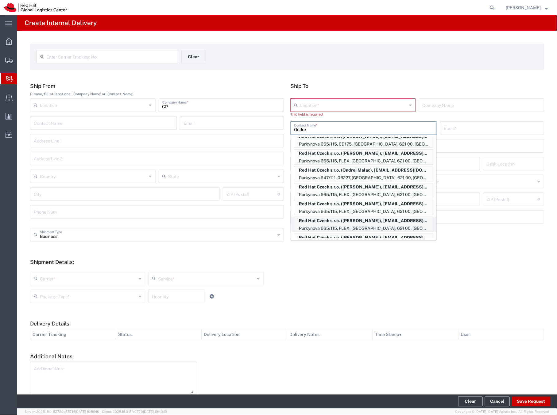
type input "omosnace@redhat.com"
type input "Purkynova 665/115"
type input "FLEX"
type input "Czechia"
type input "[GEOGRAPHIC_DATA]"
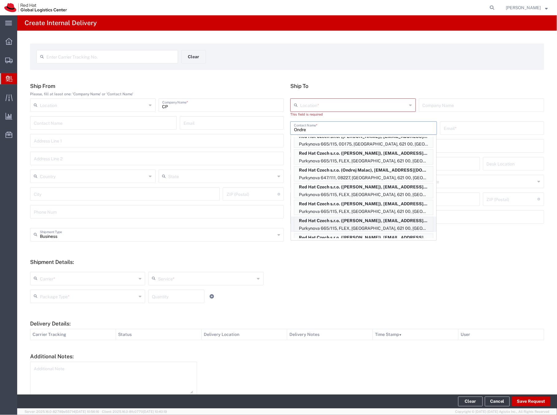
type input "621 00"
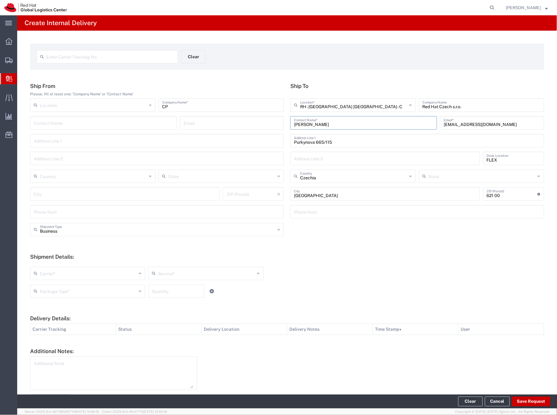
click at [71, 275] on input "text" at bounding box center [88, 273] width 97 height 11
click at [49, 346] on span "Local Carrier" at bounding box center [87, 348] width 113 height 10
type input "Local Carrier"
type input "Local_Ground"
click at [79, 290] on input "text" at bounding box center [88, 290] width 97 height 11
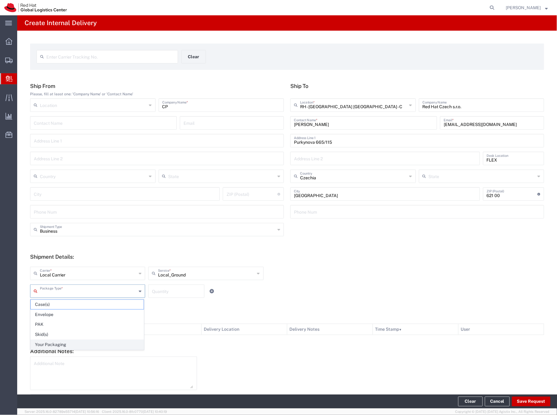
click at [63, 346] on span "Your Packaging" at bounding box center [87, 345] width 113 height 10
type input "Your Packaging"
click at [155, 289] on input "number" at bounding box center [176, 290] width 49 height 11
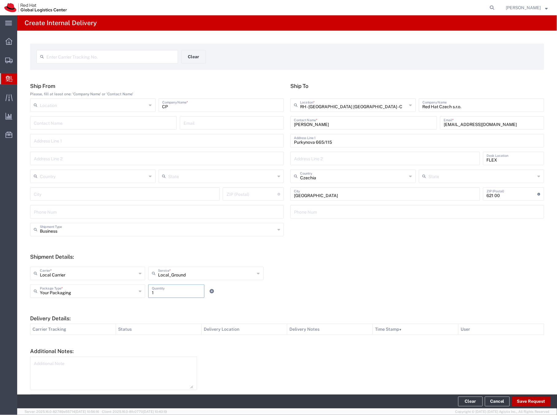
type input "1"
click at [523, 403] on button "Save Request" at bounding box center [530, 402] width 39 height 10
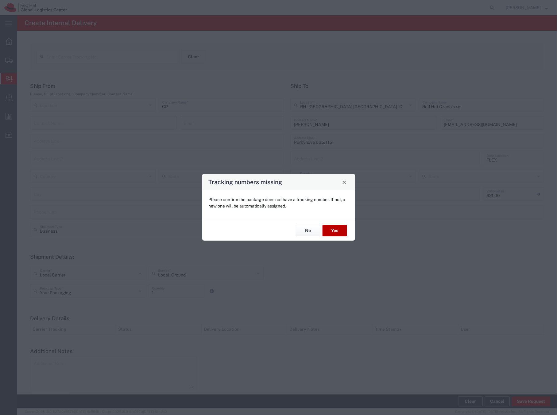
click at [337, 230] on button "Yes" at bounding box center [334, 230] width 25 height 11
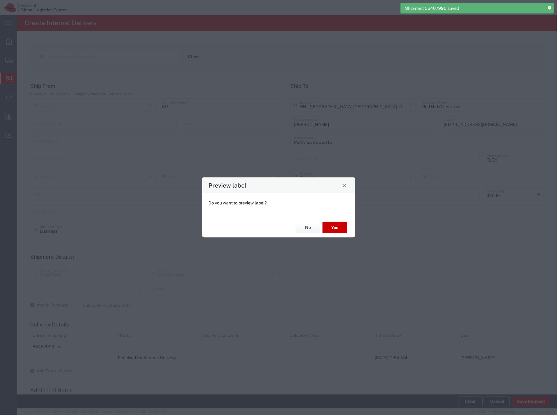
type input "Your Packaging"
type input "Local_Ground"
click at [335, 228] on button "Yes" at bounding box center [334, 227] width 25 height 11
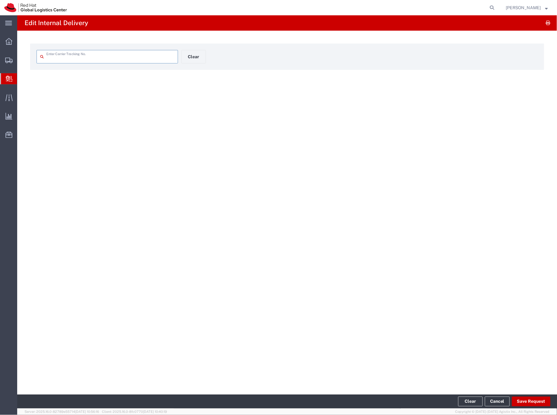
type input "56467990"
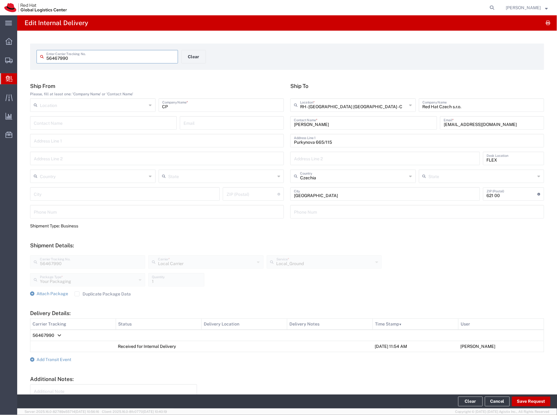
click at [0, 0] on span "Create Delivery" at bounding box center [0, 0] width 0 height 0
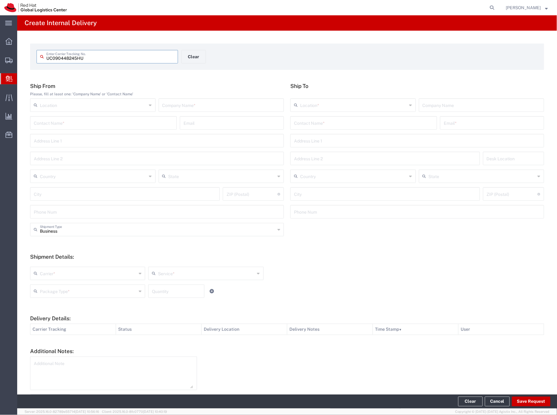
type input "UC090448245HU"
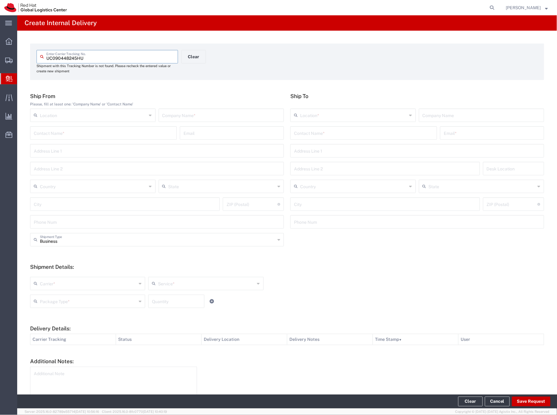
click at [192, 116] on input "text" at bounding box center [221, 114] width 118 height 11
type input "china"
click at [300, 132] on input "text" at bounding box center [363, 132] width 139 height 11
type input "R"
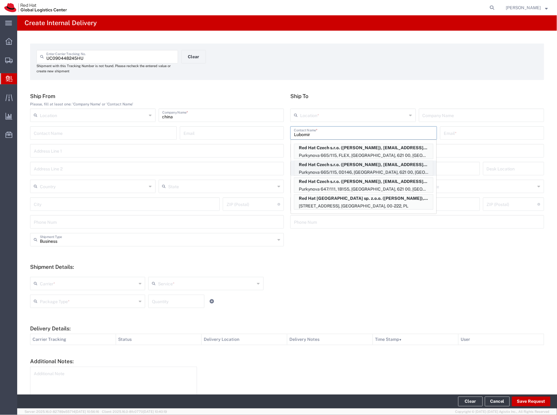
type input "Lubomir"
click at [318, 167] on p "Red Hat Czech s.r.o. (Lubomir Rintel), lrintel@redhat.com" at bounding box center [363, 165] width 139 height 8
type input "RH - [GEOGRAPHIC_DATA] [GEOGRAPHIC_DATA] - C"
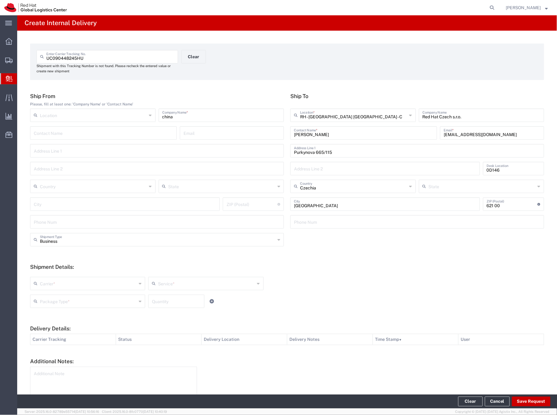
click at [38, 284] on icon at bounding box center [37, 284] width 6 height 10
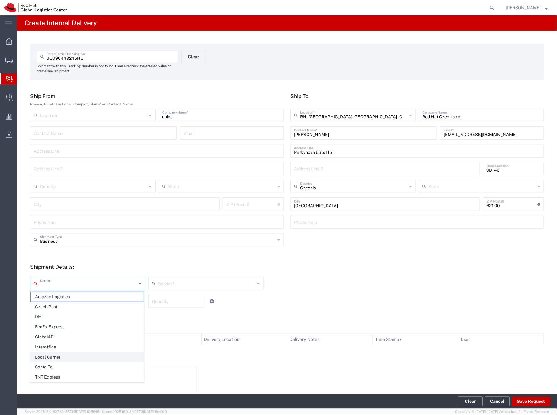
click at [51, 355] on span "Local Carrier" at bounding box center [87, 358] width 113 height 10
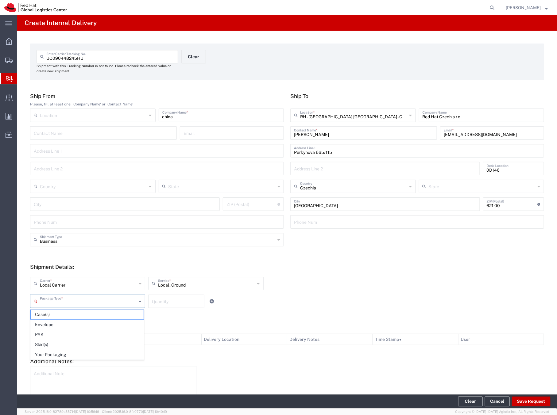
click at [62, 303] on input "text" at bounding box center [88, 301] width 97 height 11
click at [57, 354] on span "Your Packaging" at bounding box center [87, 355] width 113 height 10
click at [161, 305] on input "number" at bounding box center [176, 301] width 49 height 11
click at [530, 401] on button "Save Request" at bounding box center [530, 402] width 39 height 10
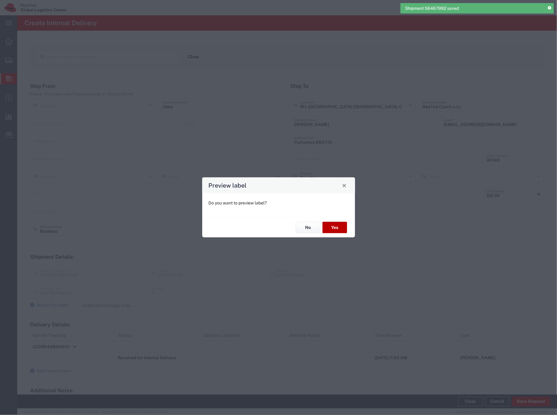
click at [339, 229] on button "Yes" at bounding box center [334, 227] width 25 height 11
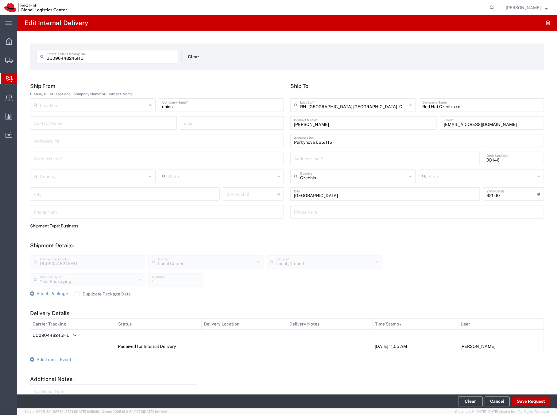
click at [0, 0] on span "Create Delivery" at bounding box center [0, 0] width 0 height 0
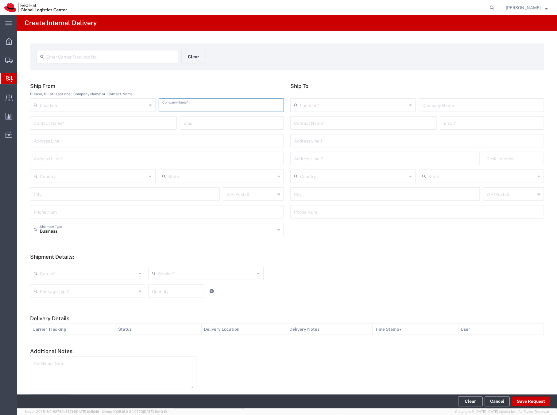
click at [179, 107] on input "text" at bounding box center [221, 104] width 118 height 11
click at [298, 126] on input "text" at bounding box center [363, 122] width 139 height 11
click at [332, 138] on p "Red Hat Czech s.r.o. (Ondrej Mosnacek), omosnace@redhat.com" at bounding box center [363, 138] width 139 height 8
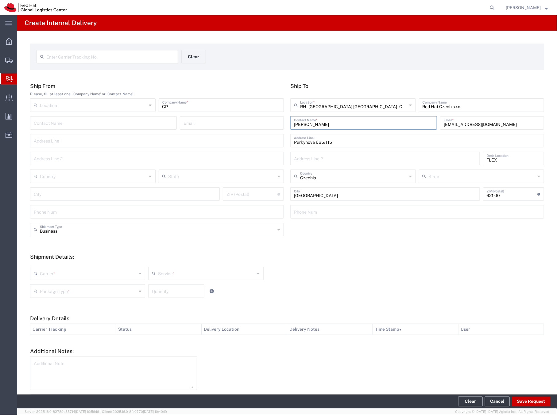
click at [44, 273] on input "text" at bounding box center [88, 273] width 97 height 11
click at [44, 297] on span "Czech Post" at bounding box center [87, 297] width 113 height 10
click at [70, 291] on input "text" at bounding box center [88, 290] width 97 height 11
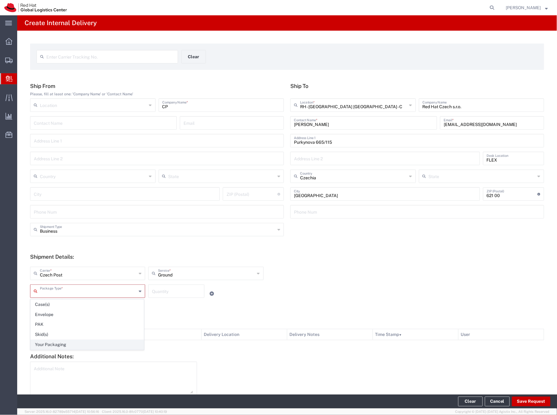
click at [55, 346] on span "Your Packaging" at bounding box center [87, 345] width 113 height 10
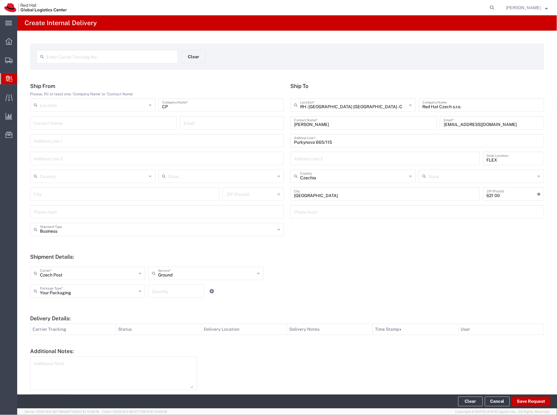
click at [156, 288] on input "number" at bounding box center [176, 290] width 49 height 11
click at [524, 401] on button "Save Request" at bounding box center [530, 402] width 39 height 10
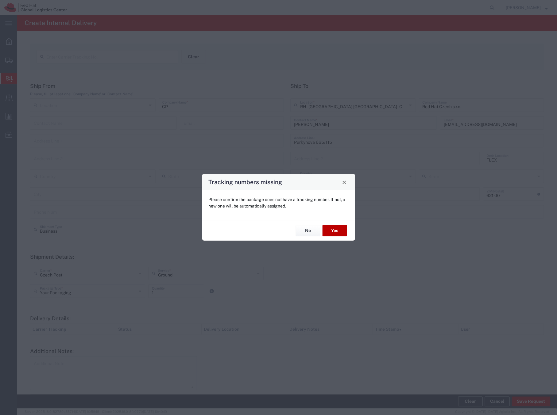
click at [331, 232] on button "Yes" at bounding box center [334, 230] width 25 height 11
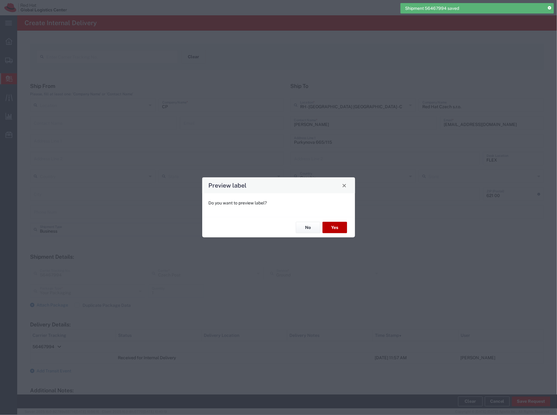
click at [335, 228] on button "Yes" at bounding box center [334, 227] width 25 height 11
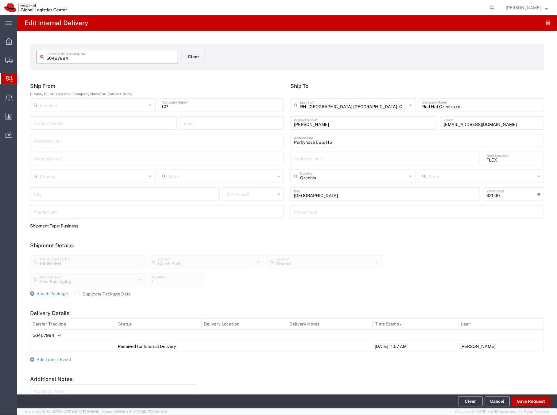
click at [0, 0] on span "Create Delivery" at bounding box center [0, 0] width 0 height 0
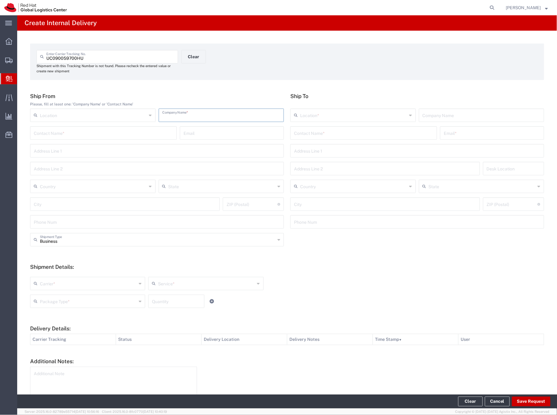
click at [169, 114] on input "text" at bounding box center [221, 114] width 118 height 11
click at [306, 134] on input "text" at bounding box center [363, 132] width 139 height 11
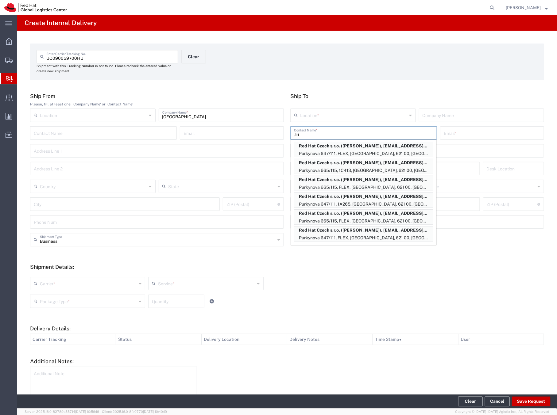
scroll to position [211, 0]
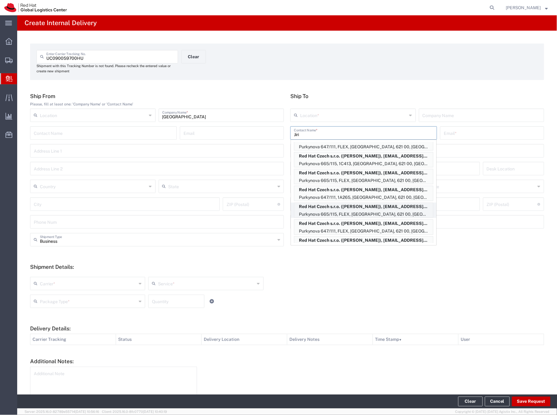
click at [354, 209] on p "Red Hat Czech s.r.o. (Jiri Jaburek), jjaburek@redhat.com" at bounding box center [363, 207] width 139 height 8
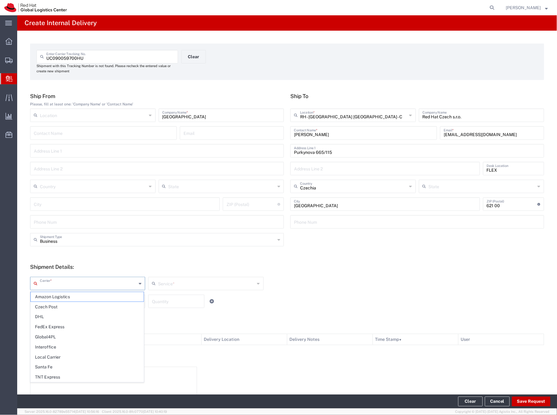
click at [69, 284] on input "text" at bounding box center [88, 283] width 97 height 11
click at [50, 356] on span "Local Carrier" at bounding box center [87, 358] width 113 height 10
click at [50, 301] on input "text" at bounding box center [88, 301] width 97 height 11
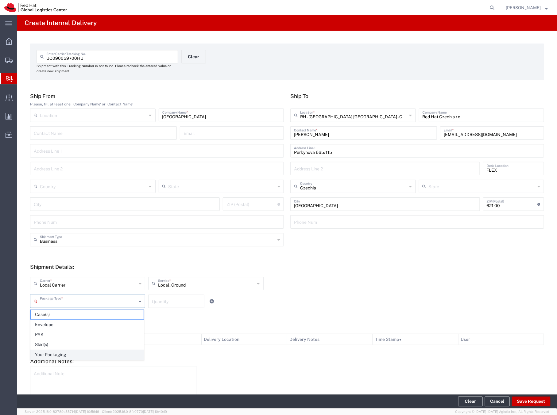
click at [67, 354] on span "Your Packaging" at bounding box center [87, 355] width 113 height 10
click at [161, 303] on input "number" at bounding box center [176, 301] width 49 height 11
click at [527, 403] on button "Save Request" at bounding box center [530, 402] width 39 height 10
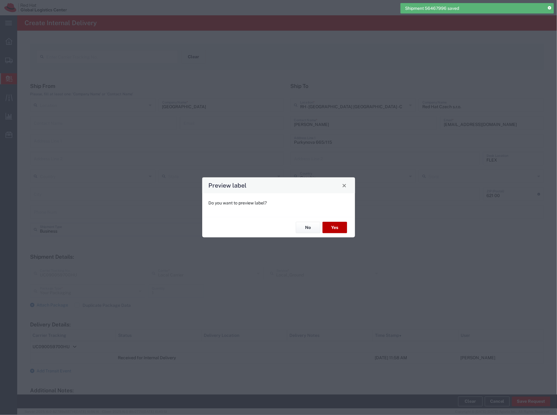
click at [342, 226] on button "Yes" at bounding box center [334, 227] width 25 height 11
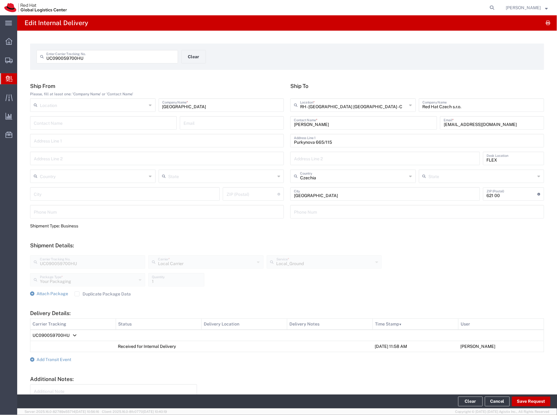
click at [0, 0] on span "Create Delivery" at bounding box center [0, 0] width 0 height 0
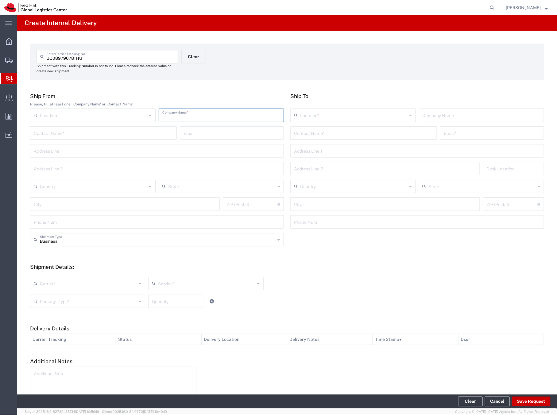
click at [215, 114] on input "text" at bounding box center [221, 114] width 118 height 11
click at [302, 136] on input "text" at bounding box center [363, 132] width 139 height 11
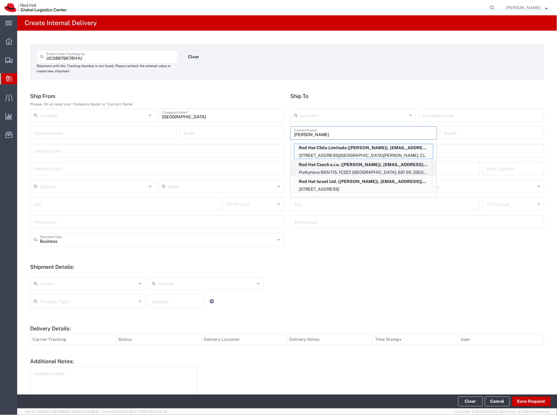
click at [343, 168] on p "Red Hat Czech s.r.o. (Vlastimil Elias), velias@redhat.com" at bounding box center [363, 165] width 139 height 8
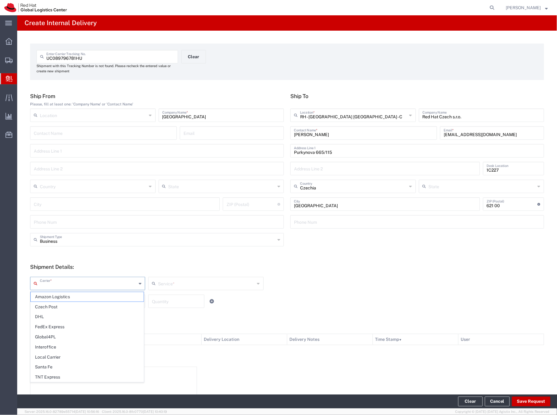
click at [41, 285] on input "text" at bounding box center [88, 283] width 97 height 11
click at [49, 358] on span "Local Carrier" at bounding box center [87, 358] width 113 height 10
click at [56, 299] on input "text" at bounding box center [88, 301] width 97 height 11
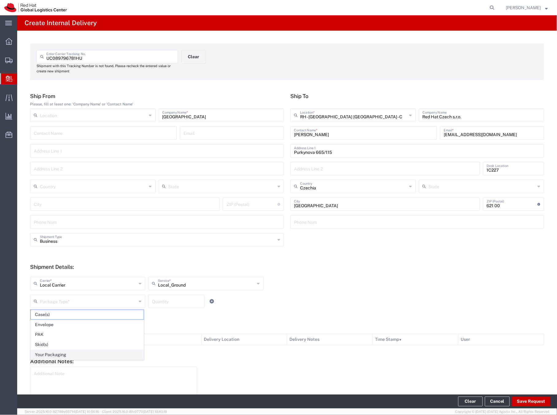
click at [59, 358] on span "Your Packaging" at bounding box center [87, 355] width 113 height 10
click at [167, 302] on input "number" at bounding box center [176, 301] width 49 height 11
click at [533, 403] on button "Save Request" at bounding box center [530, 402] width 39 height 10
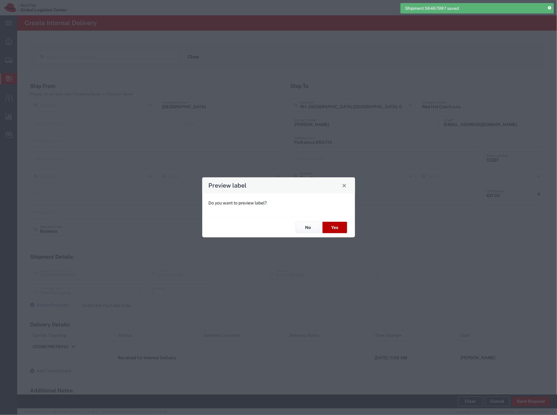
click at [340, 226] on button "Yes" at bounding box center [334, 227] width 25 height 11
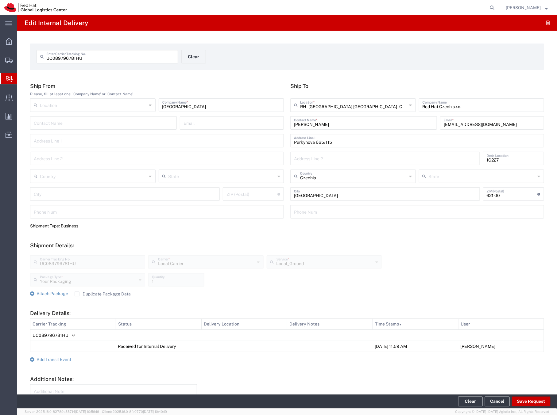
click at [0, 0] on span "Create Delivery" at bounding box center [0, 0] width 0 height 0
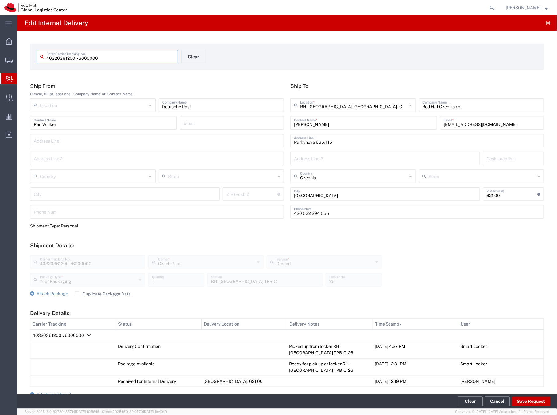
drag, startPoint x: 117, startPoint y: 60, endPoint x: 46, endPoint y: 56, distance: 71.3
click at [46, 56] on input "40320361200 76000000" at bounding box center [110, 56] width 128 height 11
click at [0, 0] on span "Create Delivery" at bounding box center [0, 0] width 0 height 0
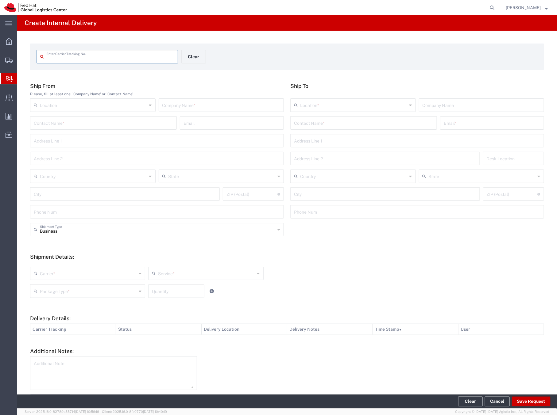
click at [185, 101] on input "text" at bounding box center [221, 104] width 118 height 11
click at [315, 124] on input "text" at bounding box center [363, 122] width 139 height 11
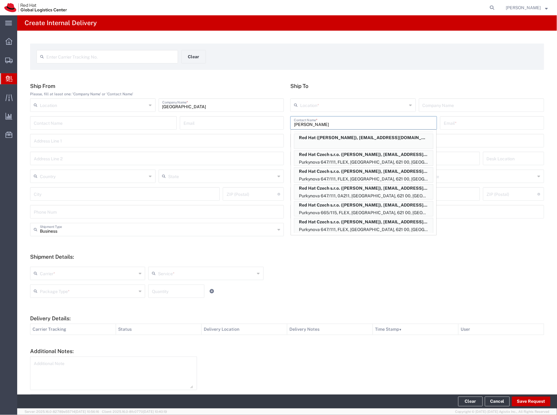
scroll to position [192, 0]
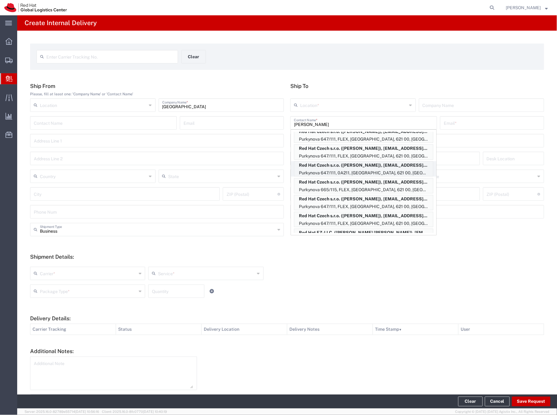
click at [348, 168] on p "Red Hat Czech s.r.o. (Jana Podlenova), jpodlenova@redhat.com" at bounding box center [363, 166] width 139 height 8
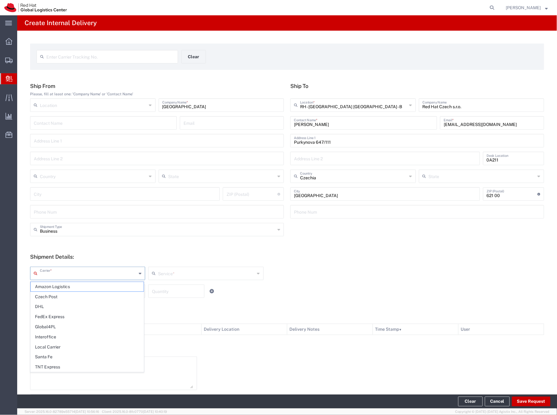
click at [49, 271] on input "text" at bounding box center [88, 273] width 97 height 11
click at [51, 297] on span "Czech Post" at bounding box center [87, 297] width 113 height 10
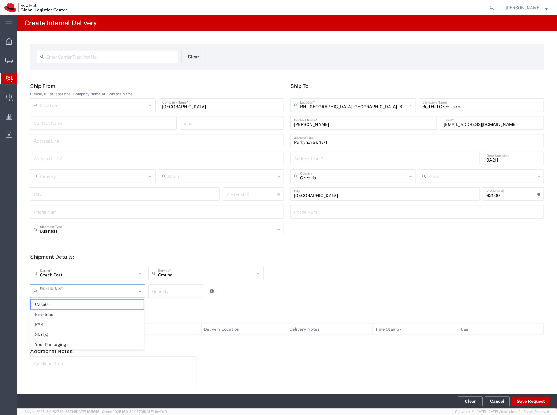
click at [66, 291] on input "text" at bounding box center [88, 290] width 97 height 11
click at [59, 343] on span "Your Packaging" at bounding box center [87, 345] width 113 height 10
click at [163, 291] on input "number" at bounding box center [176, 290] width 49 height 11
click at [530, 401] on button "Save Request" at bounding box center [530, 402] width 39 height 10
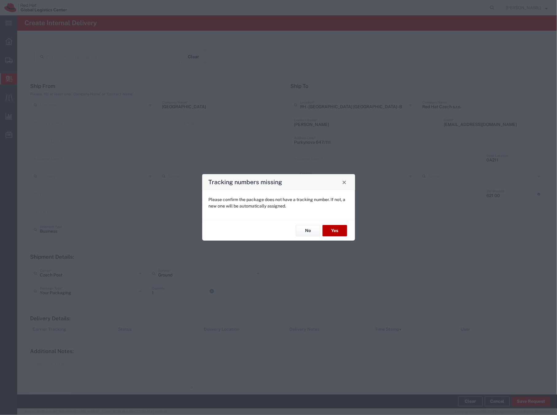
click at [339, 233] on button "Yes" at bounding box center [334, 230] width 25 height 11
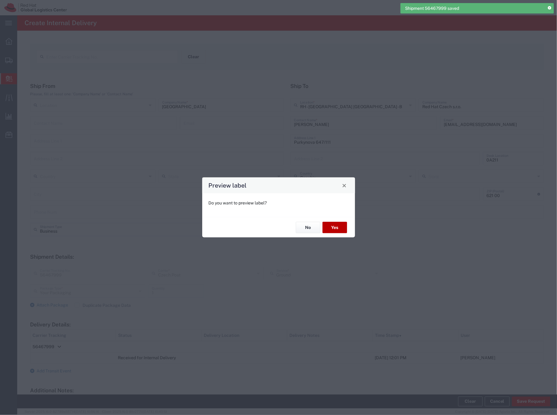
click at [336, 227] on button "Yes" at bounding box center [334, 227] width 25 height 11
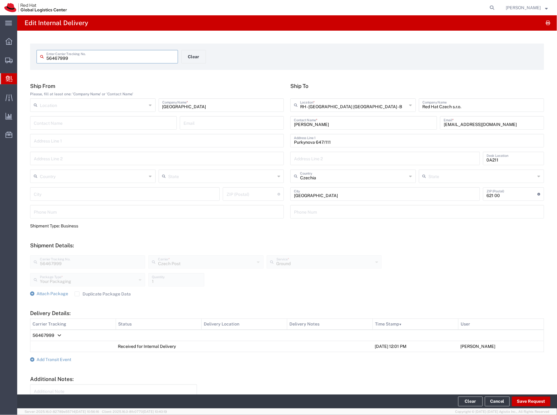
click at [0, 0] on span "Create Delivery" at bounding box center [0, 0] width 0 height 0
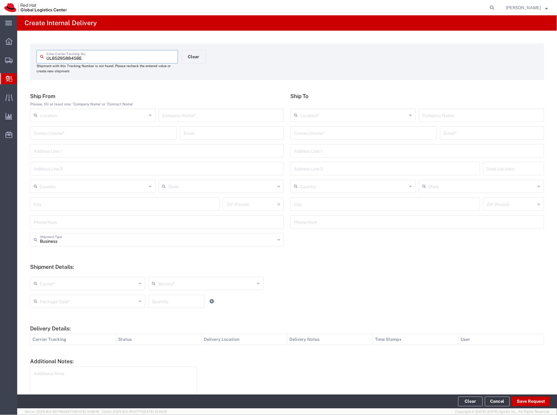
click at [173, 119] on input "text" at bounding box center [221, 114] width 118 height 11
click at [307, 132] on input "text" at bounding box center [363, 132] width 139 height 11
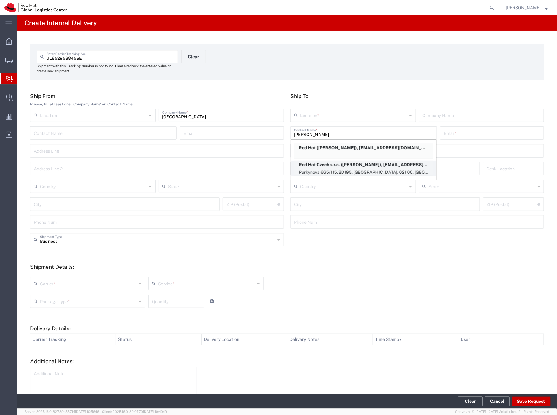
click at [358, 167] on p "Red Hat Czech s.r.o. (Alexander Sosedkin), asosedki@redhat.com" at bounding box center [363, 165] width 139 height 8
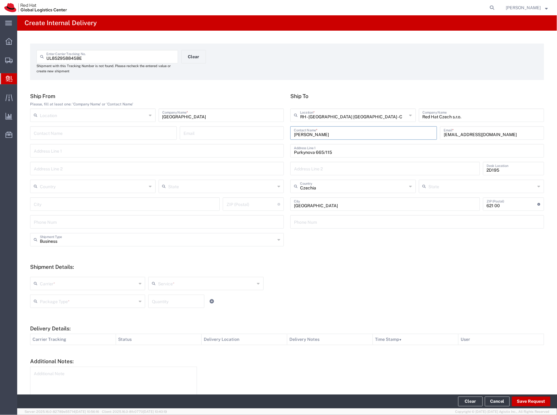
click at [80, 285] on input "text" at bounding box center [88, 283] width 97 height 11
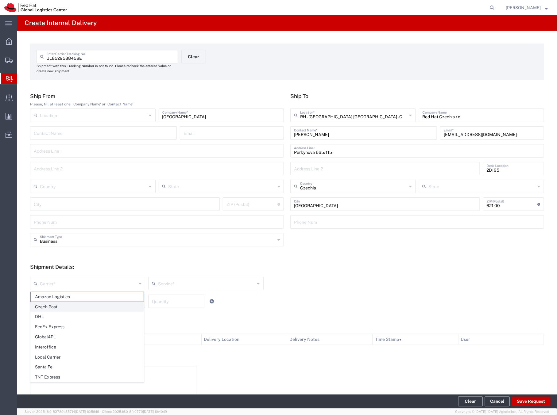
click at [59, 307] on span "Czech Post" at bounding box center [87, 307] width 113 height 10
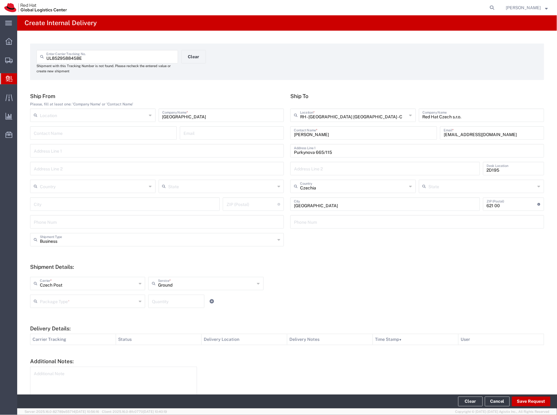
click at [59, 304] on input "text" at bounding box center [88, 301] width 97 height 11
click at [53, 356] on span "Your Packaging" at bounding box center [87, 355] width 113 height 10
click at [158, 304] on input "number" at bounding box center [176, 301] width 49 height 11
click at [534, 400] on button "Save Request" at bounding box center [530, 402] width 39 height 10
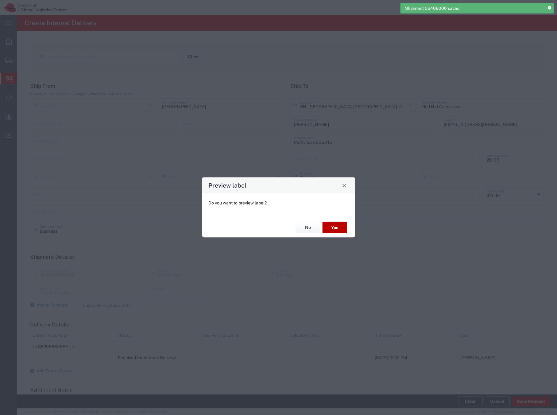
click at [335, 226] on button "Yes" at bounding box center [334, 227] width 25 height 11
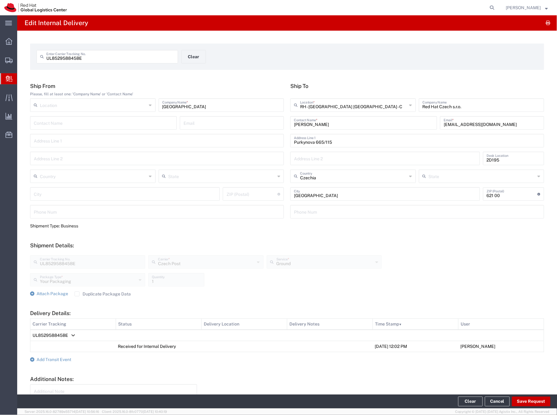
click at [0, 0] on span "Create Delivery" at bounding box center [0, 0] width 0 height 0
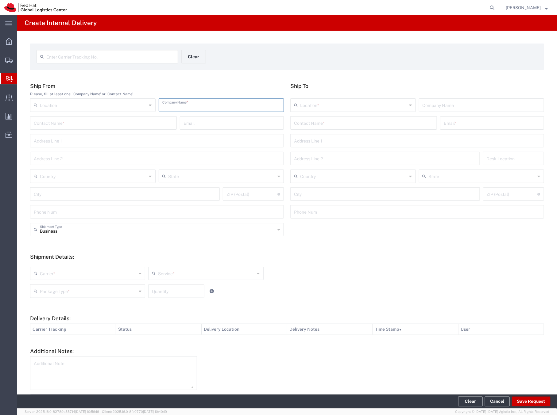
click at [173, 103] on input "text" at bounding box center [221, 104] width 118 height 11
click at [314, 122] on input "text" at bounding box center [363, 122] width 139 height 11
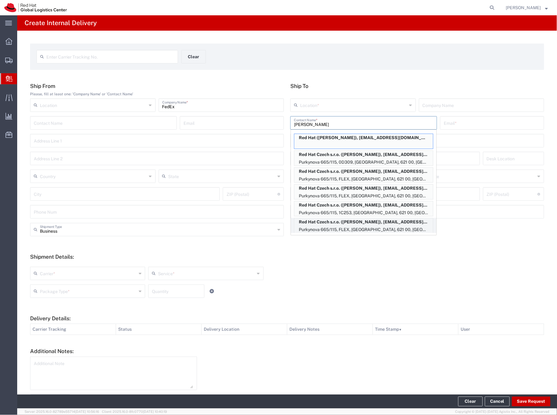
click at [328, 220] on p "Red Hat Czech s.r.o. (Michal Soltis), msoltis@redhat.com" at bounding box center [363, 222] width 139 height 8
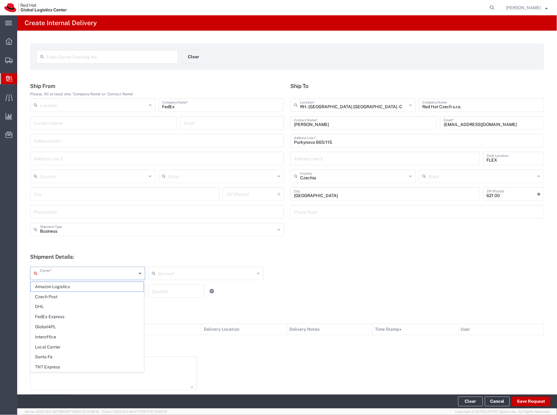
click at [52, 272] on input "text" at bounding box center [88, 273] width 97 height 11
click at [47, 297] on span "Czech Post" at bounding box center [87, 297] width 113 height 10
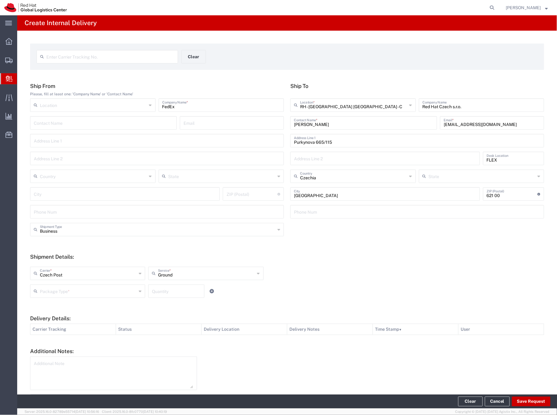
click at [49, 293] on input "text" at bounding box center [88, 290] width 97 height 11
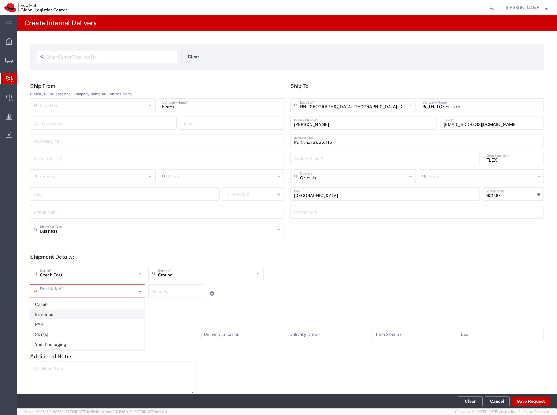
click at [44, 312] on span "Envelope" at bounding box center [87, 315] width 113 height 10
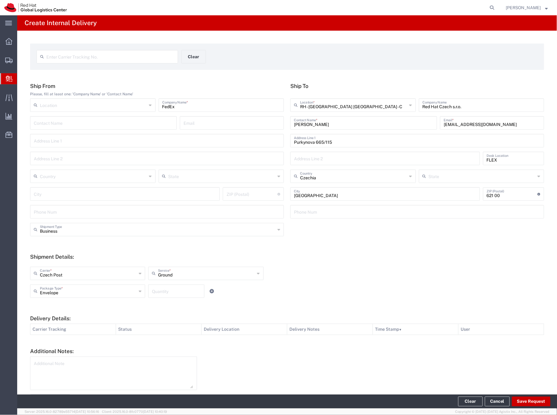
click at [155, 286] on input "number" at bounding box center [176, 290] width 49 height 11
click at [521, 402] on button "Save Request" at bounding box center [530, 402] width 39 height 10
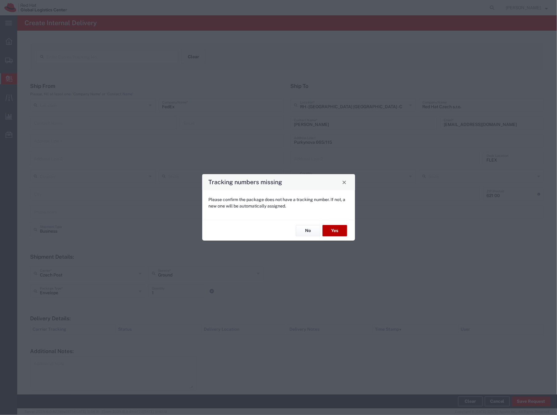
click at [339, 228] on button "Yes" at bounding box center [334, 230] width 25 height 11
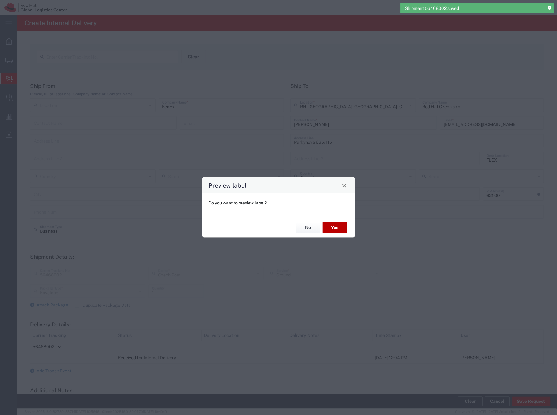
click at [334, 228] on button "Yes" at bounding box center [334, 227] width 25 height 11
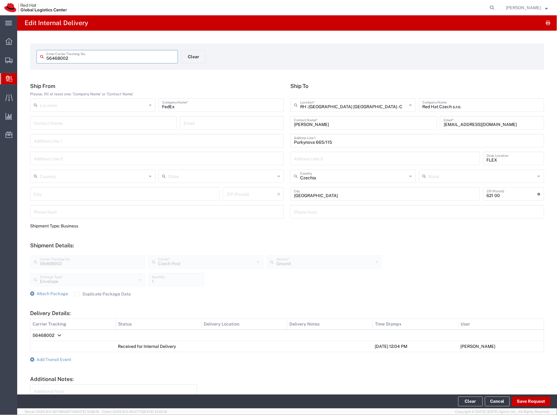
click at [0, 0] on span "Create Delivery" at bounding box center [0, 0] width 0 height 0
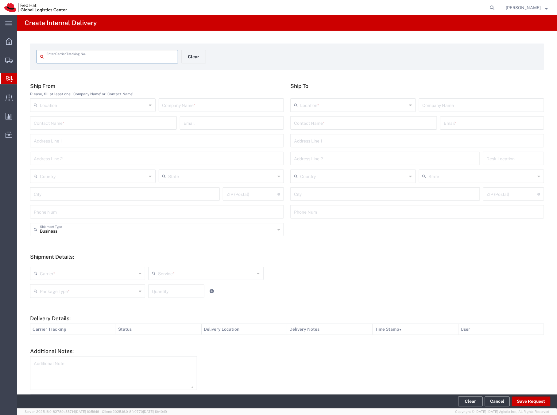
click at [181, 104] on input "text" at bounding box center [221, 104] width 118 height 11
click at [307, 122] on input "text" at bounding box center [363, 122] width 139 height 11
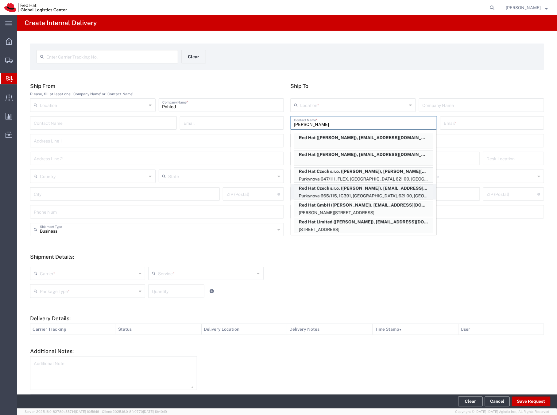
click at [313, 191] on p "Red Hat Czech s.r.o. (Kristina Hanicova), khanicov@redhat.com" at bounding box center [363, 189] width 139 height 8
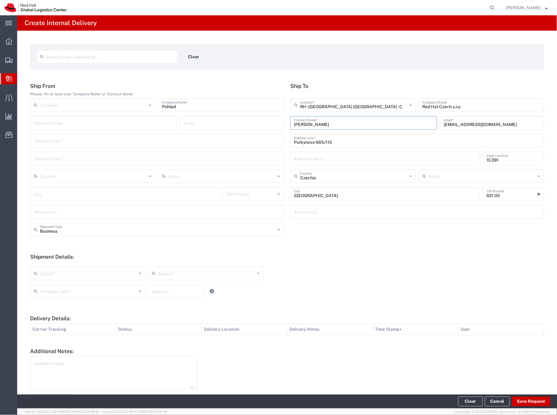
click at [43, 275] on input "text" at bounding box center [88, 273] width 97 height 11
click at [52, 298] on span "Czech Post" at bounding box center [87, 297] width 113 height 10
click at [53, 292] on input "text" at bounding box center [88, 290] width 97 height 11
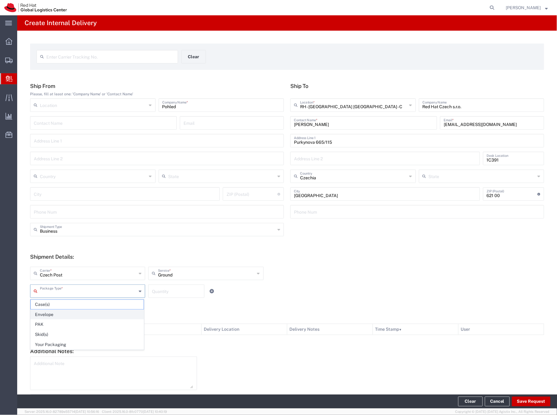
click at [47, 315] on span "Envelope" at bounding box center [87, 315] width 113 height 10
click at [152, 293] on input "number" at bounding box center [176, 290] width 49 height 11
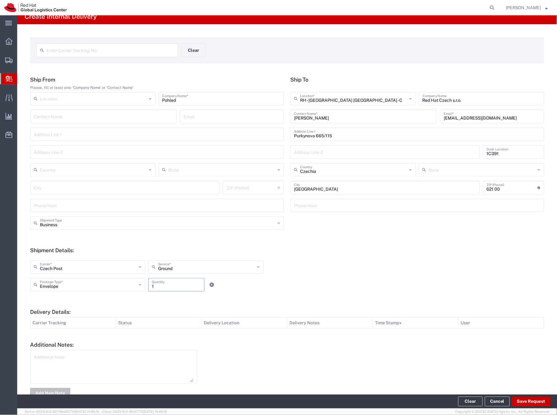
scroll to position [7, 0]
click at [533, 403] on button "Save Request" at bounding box center [530, 402] width 39 height 10
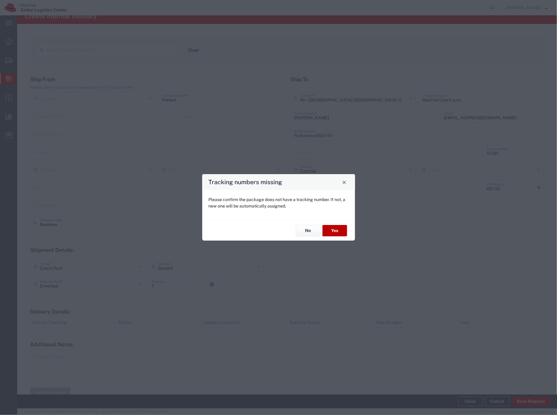
click at [341, 231] on button "Yes" at bounding box center [334, 230] width 25 height 11
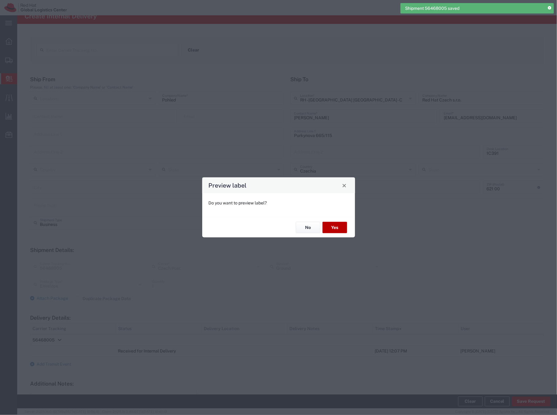
click at [333, 228] on button "Yes" at bounding box center [334, 227] width 25 height 11
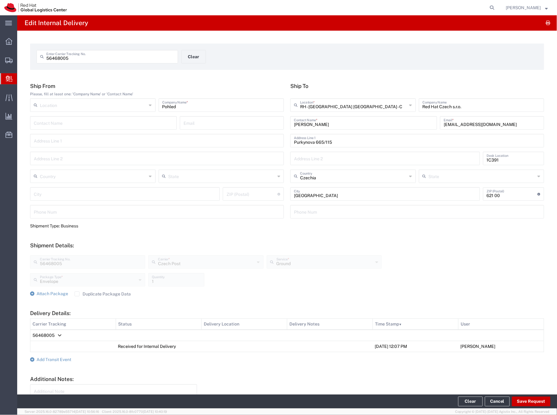
click at [0, 0] on span "Create Delivery" at bounding box center [0, 0] width 0 height 0
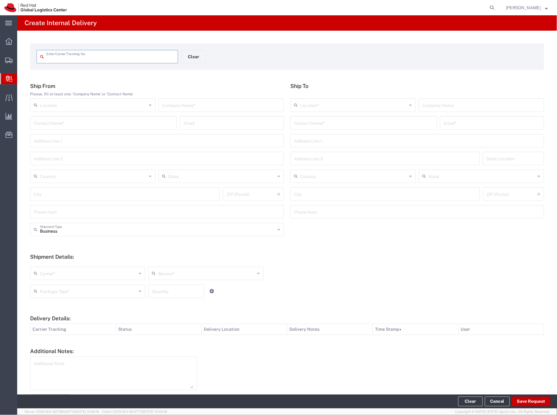
click at [176, 106] on input "text" at bounding box center [221, 104] width 118 height 11
click at [302, 125] on input "text" at bounding box center [363, 122] width 139 height 11
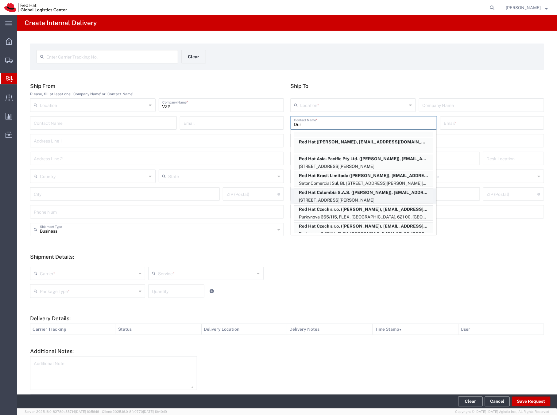
scroll to position [238, 0]
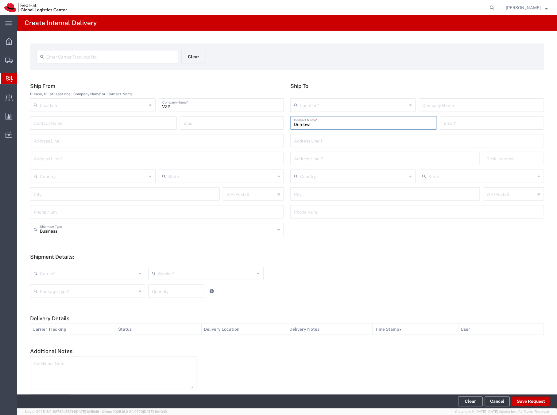
drag, startPoint x: 313, startPoint y: 125, endPoint x: 289, endPoint y: 122, distance: 24.2
click at [290, 122] on div "Durdova Contact Name *" at bounding box center [363, 122] width 147 height 13
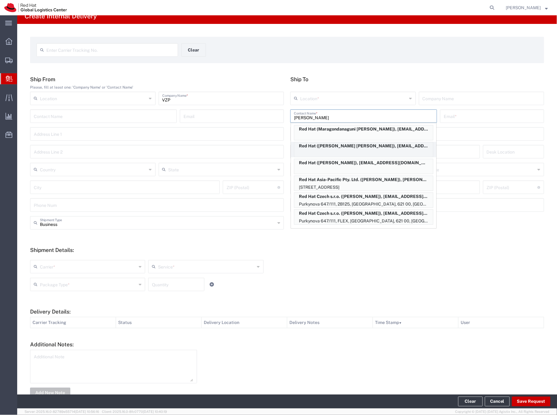
scroll to position [17, 0]
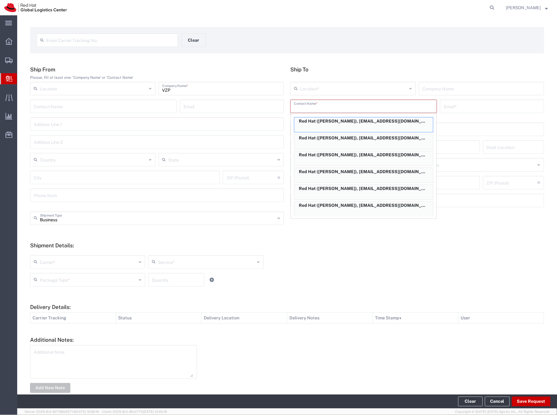
click at [452, 106] on input "text" at bounding box center [491, 106] width 97 height 11
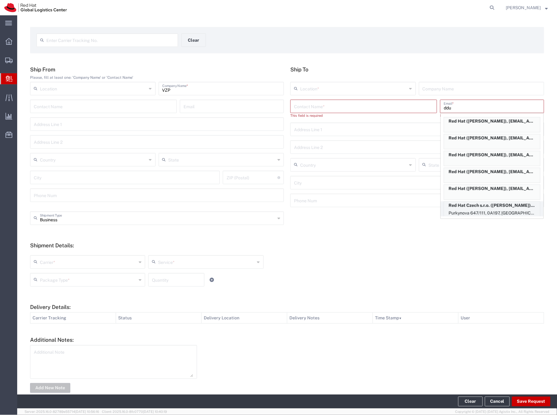
click at [465, 208] on p "Red Hat Czech s.r.o. (Dana Janakova), ddurdova@redhat.com" at bounding box center [492, 206] width 96 height 8
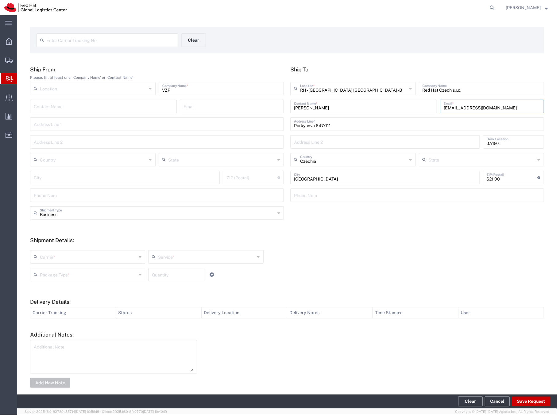
click at [53, 255] on input "text" at bounding box center [88, 256] width 97 height 11
click at [53, 281] on span "Czech Post" at bounding box center [87, 280] width 113 height 10
click at [55, 273] on input "text" at bounding box center [88, 274] width 97 height 11
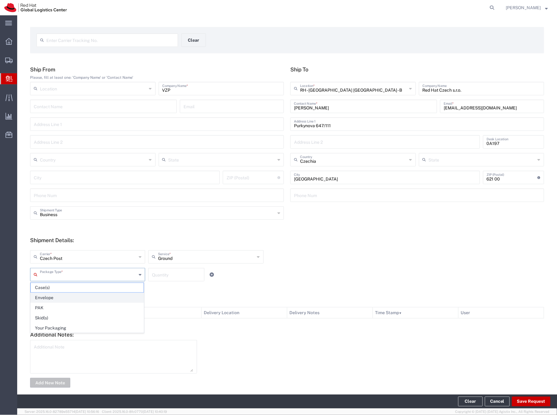
click at [43, 297] on span "Envelope" at bounding box center [87, 298] width 113 height 10
click at [154, 273] on input "number" at bounding box center [176, 274] width 49 height 11
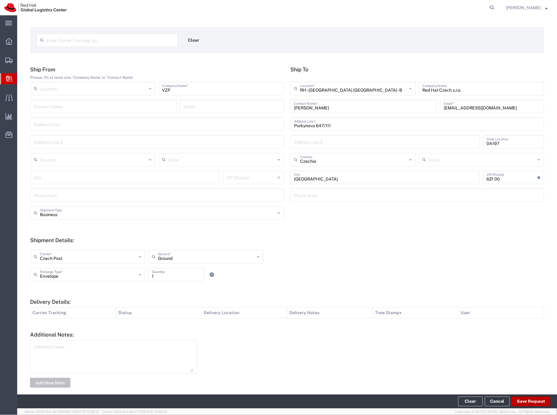
click at [536, 402] on button "Save Request" at bounding box center [530, 402] width 39 height 10
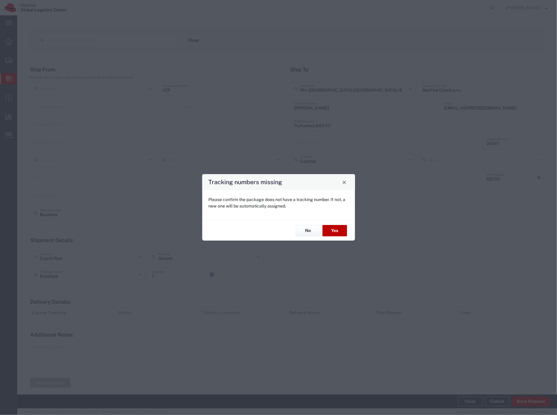
click at [336, 232] on button "Yes" at bounding box center [334, 230] width 25 height 11
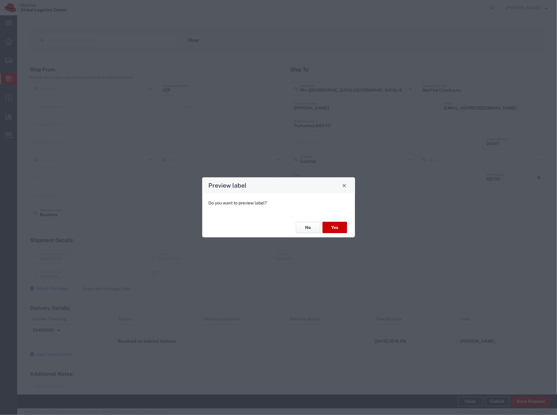
click at [303, 227] on button "No" at bounding box center [308, 227] width 25 height 11
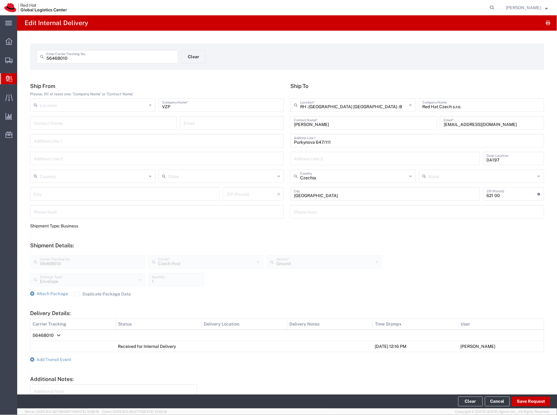
click at [0, 0] on span "Create Delivery" at bounding box center [0, 0] width 0 height 0
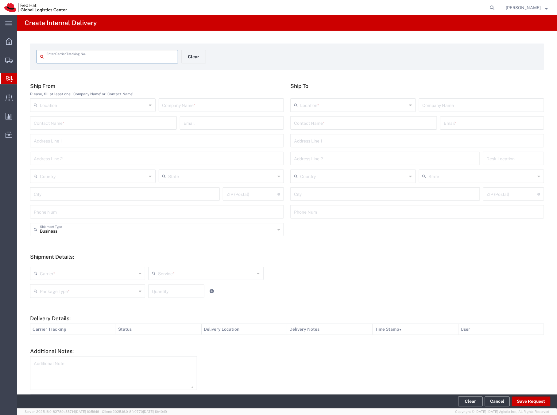
click at [186, 106] on input "text" at bounding box center [221, 104] width 118 height 11
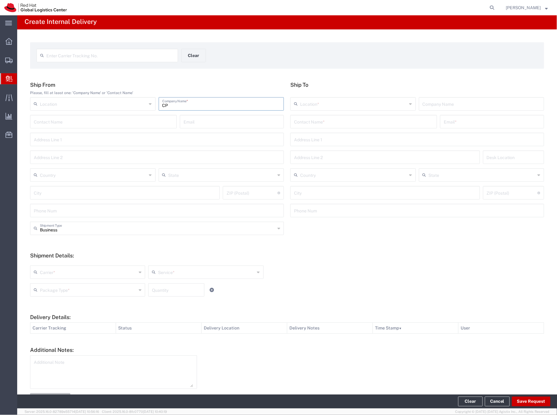
click at [320, 123] on input "text" at bounding box center [363, 121] width 139 height 11
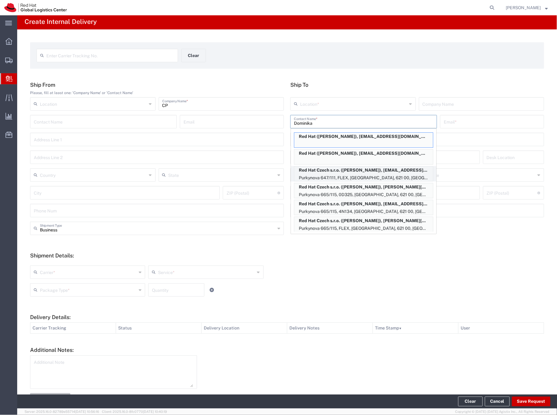
click at [325, 174] on p "Purkynova 647/111, FLEX, BRNO, 621 00, CZ" at bounding box center [363, 178] width 139 height 8
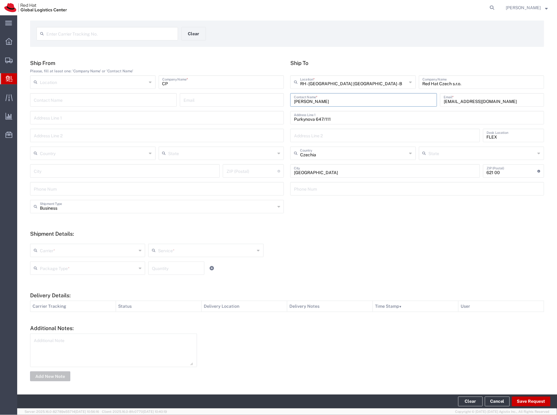
scroll to position [24, 0]
click at [79, 252] on input "text" at bounding box center [88, 249] width 97 height 11
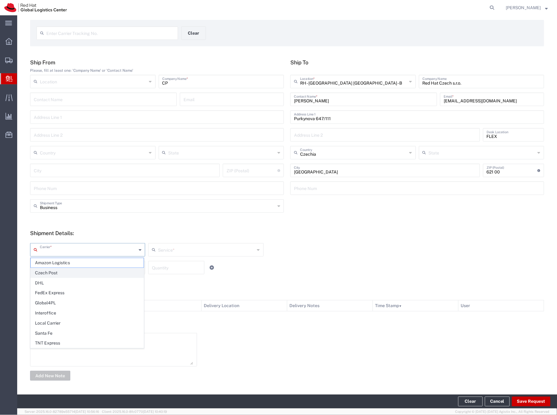
click at [60, 273] on span "Czech Post" at bounding box center [87, 273] width 113 height 10
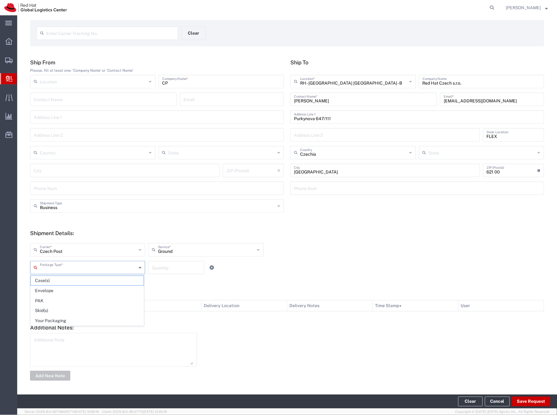
click at [50, 270] on input "text" at bounding box center [88, 267] width 97 height 11
drag, startPoint x: 43, startPoint y: 290, endPoint x: 58, endPoint y: 281, distance: 17.4
click at [43, 290] on span "Envelope" at bounding box center [87, 291] width 113 height 10
click at [154, 268] on input "number" at bounding box center [176, 267] width 49 height 11
drag, startPoint x: 161, startPoint y: 82, endPoint x: 202, endPoint y: 91, distance: 42.1
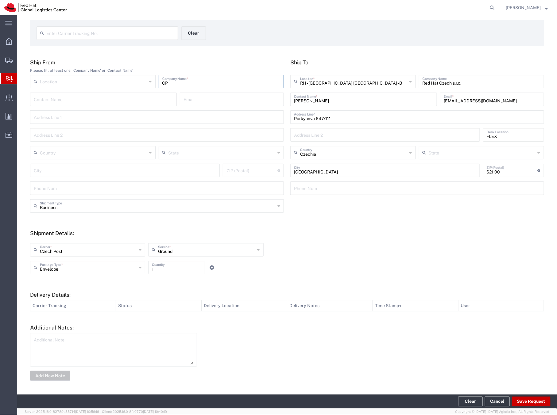
click at [162, 82] on input "CP" at bounding box center [221, 81] width 118 height 11
click at [181, 84] on input "CP" at bounding box center [221, 81] width 118 height 11
click at [526, 403] on button "Save Request" at bounding box center [530, 402] width 39 height 10
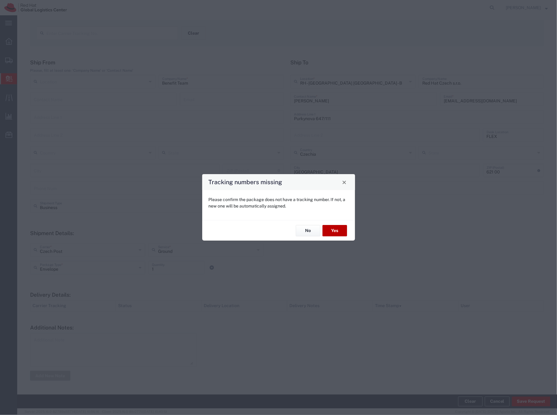
click at [339, 231] on button "Yes" at bounding box center [334, 230] width 25 height 11
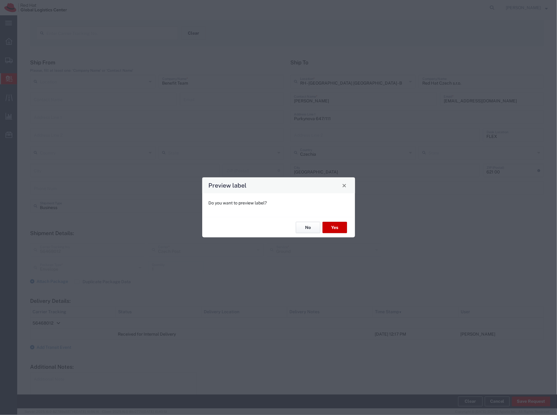
click at [304, 228] on button "No" at bounding box center [308, 227] width 25 height 11
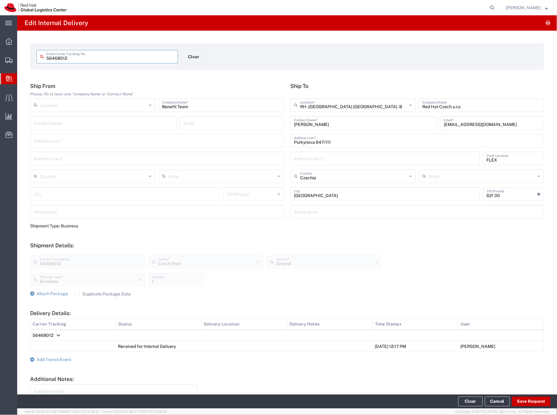
click at [6, 79] on icon at bounding box center [9, 79] width 7 height 6
click at [0, 0] on span "Create Delivery" at bounding box center [0, 0] width 0 height 0
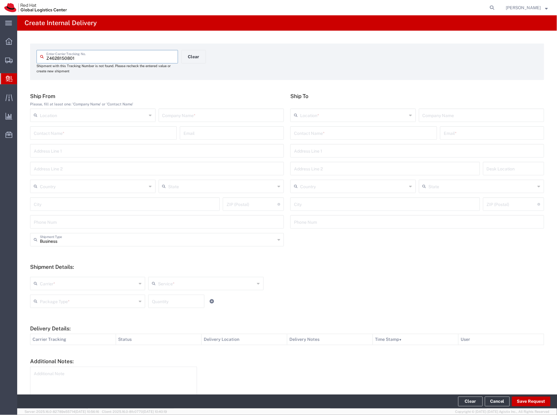
click at [171, 117] on input "text" at bounding box center [221, 114] width 118 height 11
click at [315, 136] on input "text" at bounding box center [363, 132] width 139 height 11
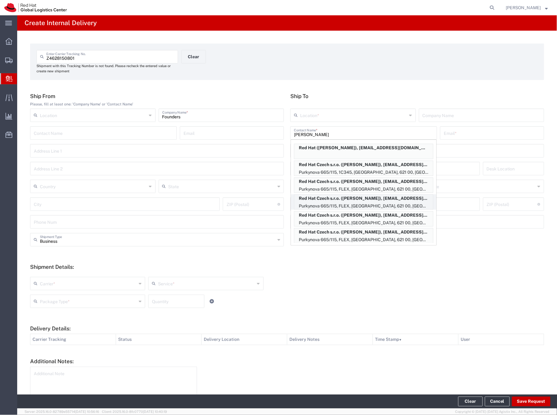
click at [337, 200] on p "Red Hat Czech s.r.o. (Lenka Kubalova), lkubalov@redhat.com" at bounding box center [363, 199] width 139 height 8
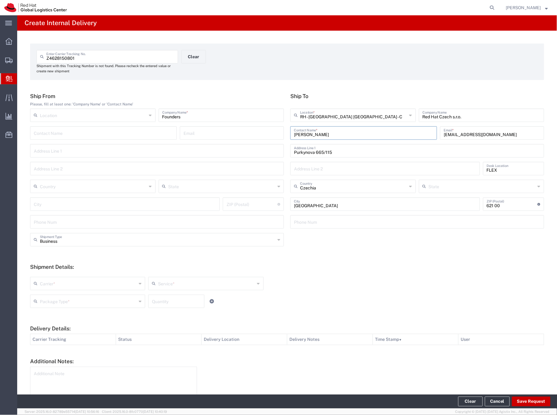
click at [75, 282] on input "text" at bounding box center [88, 283] width 97 height 11
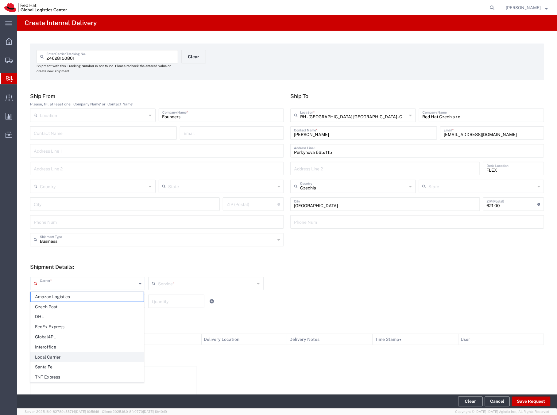
click at [57, 358] on span "Local Carrier" at bounding box center [87, 358] width 113 height 10
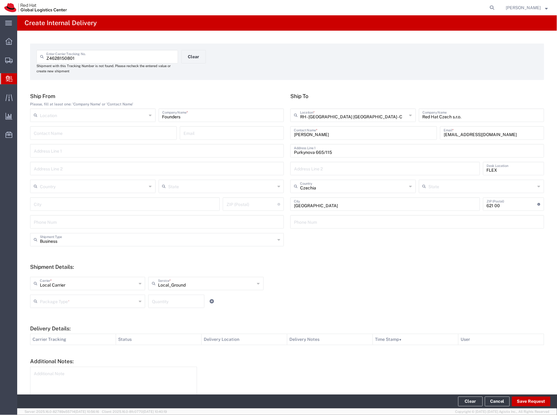
click at [76, 300] on input "text" at bounding box center [88, 301] width 97 height 11
click at [60, 355] on span "Your Packaging" at bounding box center [87, 355] width 113 height 10
click at [157, 303] on input "number" at bounding box center [176, 301] width 49 height 11
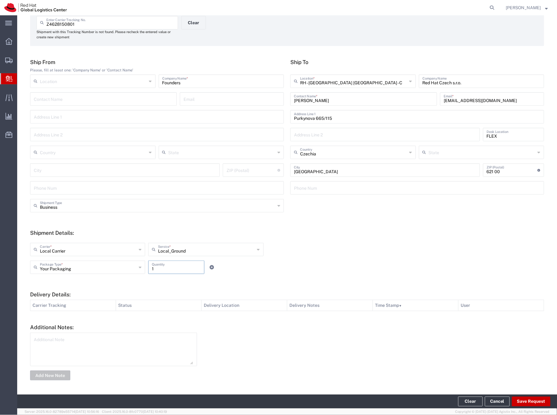
scroll to position [33, 0]
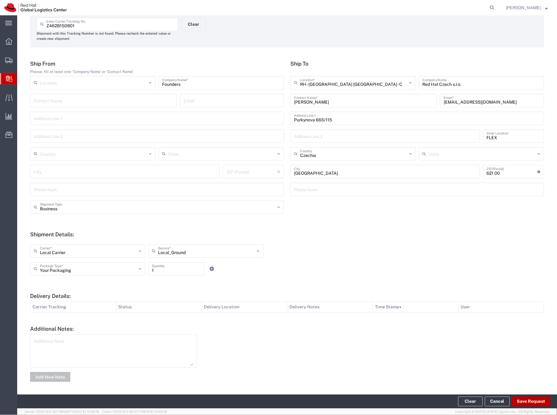
click at [540, 399] on button "Save Request" at bounding box center [530, 402] width 39 height 10
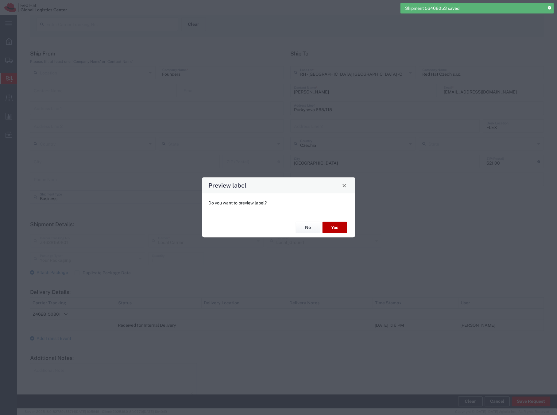
click at [337, 225] on button "Yes" at bounding box center [334, 227] width 25 height 11
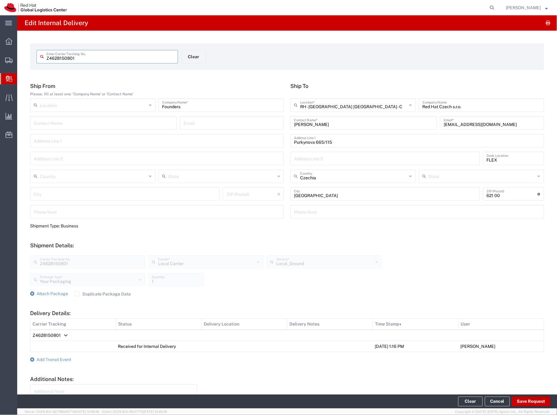
click at [0, 0] on span "Create Delivery" at bounding box center [0, 0] width 0 height 0
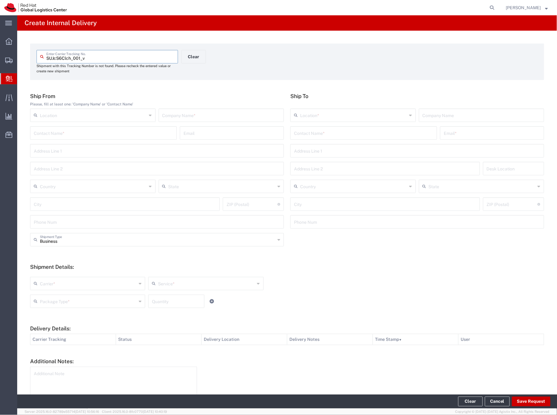
drag, startPoint x: 89, startPoint y: 58, endPoint x: 32, endPoint y: 60, distance: 57.4
click at [32, 60] on form "SUJcS6Clch_001_v Enter Carrier Tracking No. Shipment with this Tracking Number …" at bounding box center [287, 62] width 514 height 36
click at [180, 113] on input "text" at bounding box center [221, 114] width 118 height 11
click at [331, 132] on input "text" at bounding box center [363, 132] width 139 height 11
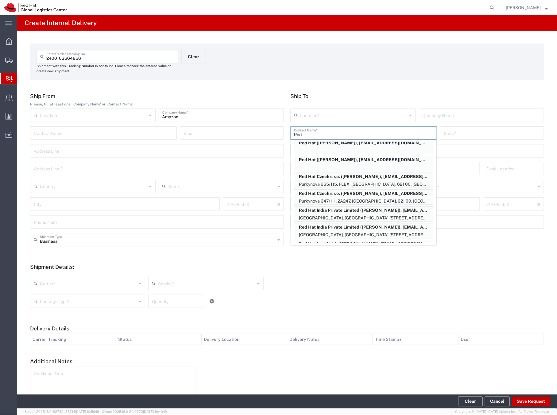
scroll to position [124, 0]
click at [353, 193] on p "Red Hat Czech s.r.o. (Nenad Peric), nperic@redhat.com" at bounding box center [363, 192] width 139 height 8
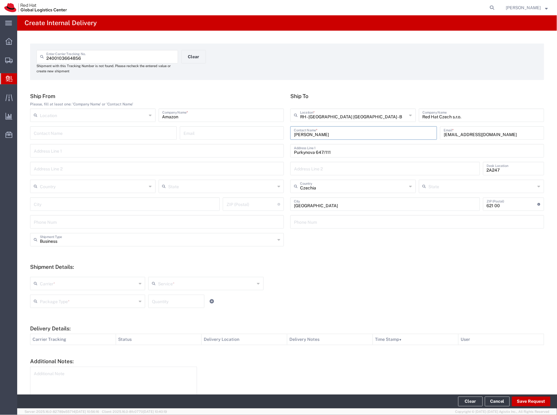
click at [52, 284] on input "text" at bounding box center [88, 283] width 97 height 11
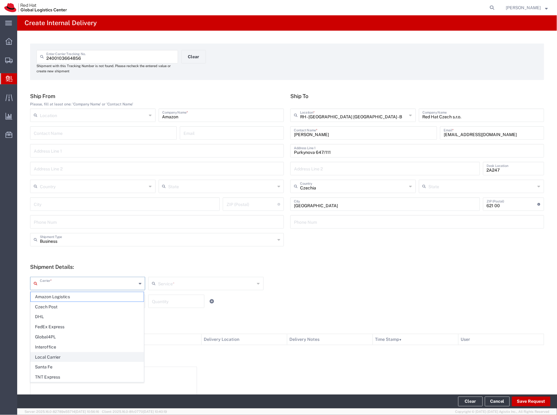
click at [46, 358] on span "Local Carrier" at bounding box center [87, 358] width 113 height 10
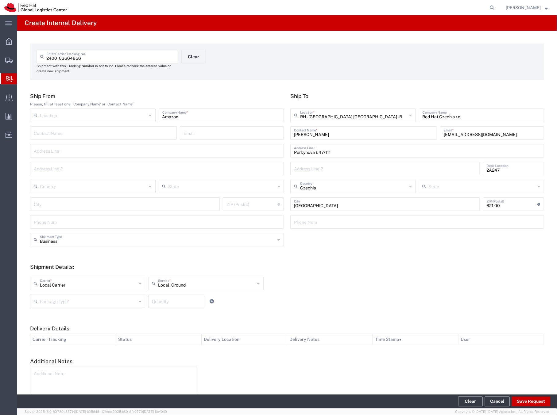
click at [51, 297] on input "text" at bounding box center [88, 301] width 97 height 11
click at [48, 355] on span "Your Packaging" at bounding box center [87, 355] width 113 height 10
click at [157, 300] on input "number" at bounding box center [176, 301] width 49 height 11
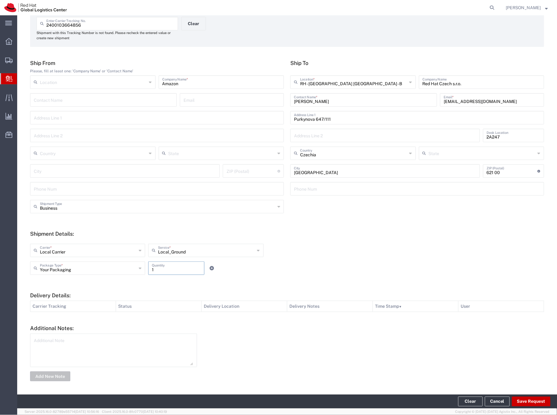
scroll to position [34, 0]
click at [525, 403] on button "Save Request" at bounding box center [530, 402] width 39 height 10
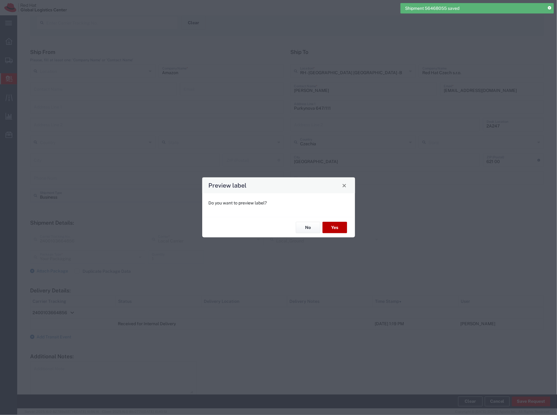
click at [334, 226] on button "Yes" at bounding box center [334, 227] width 25 height 11
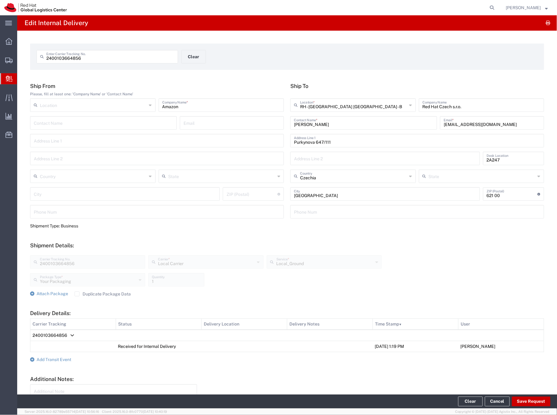
click at [0, 0] on span "Create Delivery" at bounding box center [0, 0] width 0 height 0
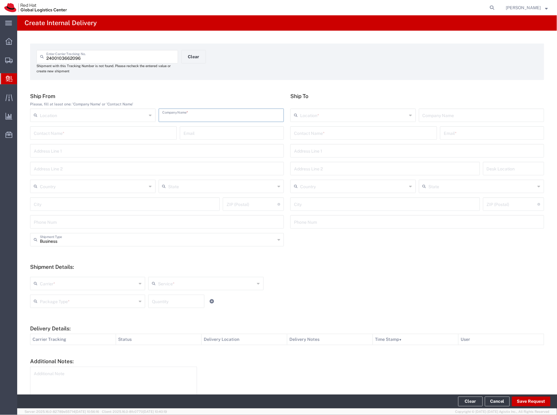
click at [172, 116] on input "text" at bounding box center [221, 114] width 118 height 11
click at [311, 133] on input "text" at bounding box center [363, 132] width 139 height 11
drag, startPoint x: 190, startPoint y: 117, endPoint x: 159, endPoint y: 117, distance: 31.3
click at [159, 117] on div "Amazon Company Name *" at bounding box center [221, 115] width 125 height 13
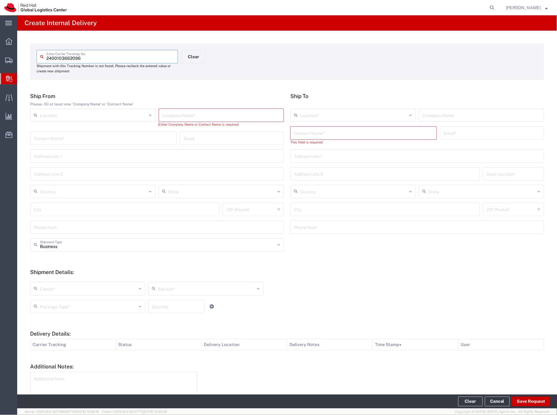
drag, startPoint x: 81, startPoint y: 59, endPoint x: 39, endPoint y: 56, distance: 42.7
click at [39, 56] on div "2400103662096 Enter Carrier Tracking No." at bounding box center [106, 56] width 141 height 13
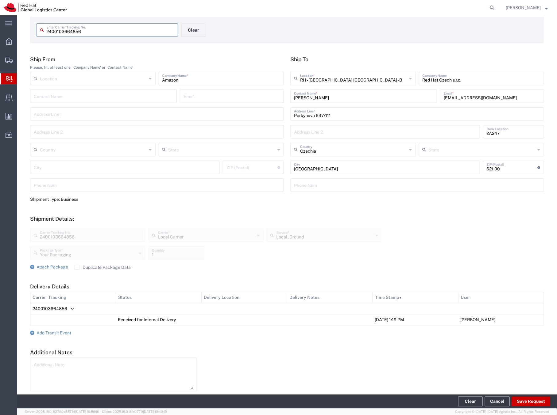
scroll to position [51, 0]
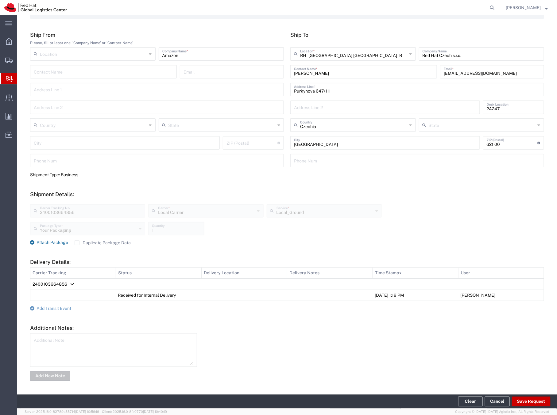
click at [56, 243] on span "Attach Package" at bounding box center [52, 242] width 32 height 5
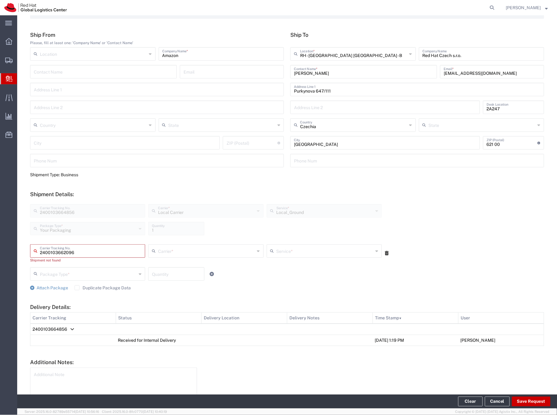
click at [85, 274] on input "text" at bounding box center [88, 273] width 97 height 11
click at [54, 328] on span "Your Packaging" at bounding box center [87, 328] width 113 height 10
click at [156, 274] on input "number" at bounding box center [176, 273] width 49 height 11
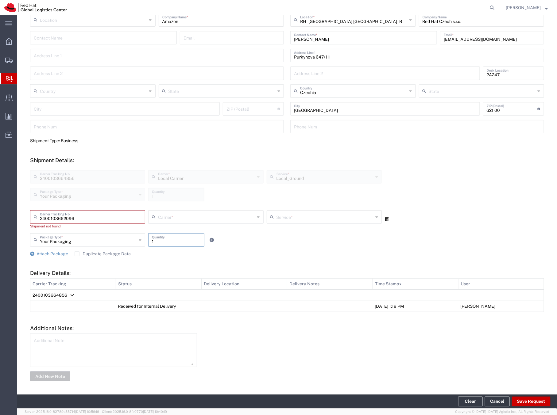
scroll to position [86, 0]
click at [530, 403] on button "Save Request" at bounding box center [530, 402] width 39 height 10
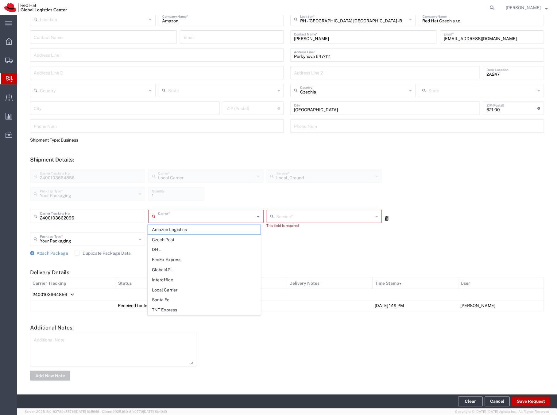
click at [193, 213] on input "text" at bounding box center [206, 216] width 97 height 11
click at [167, 289] on span "Local Carrier" at bounding box center [204, 290] width 113 height 10
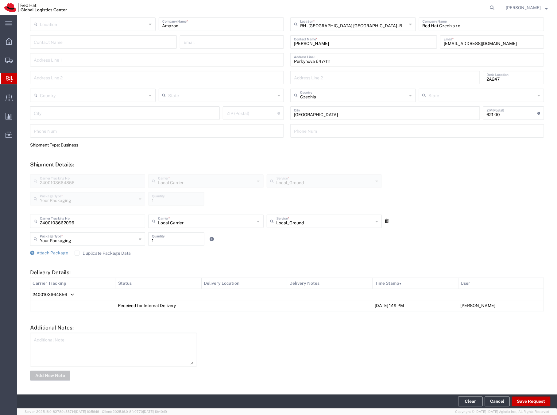
scroll to position [81, 0]
click at [532, 403] on button "Save Request" at bounding box center [530, 402] width 39 height 10
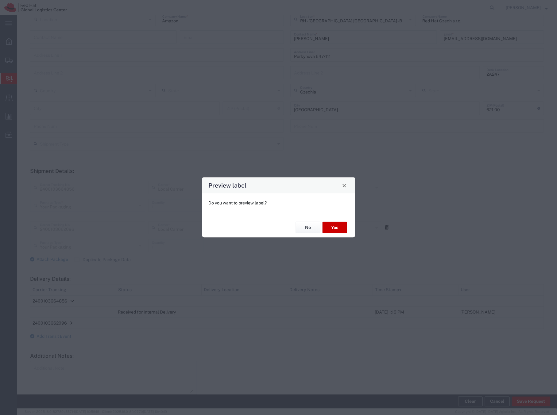
click at [305, 227] on button "No" at bounding box center [308, 227] width 25 height 11
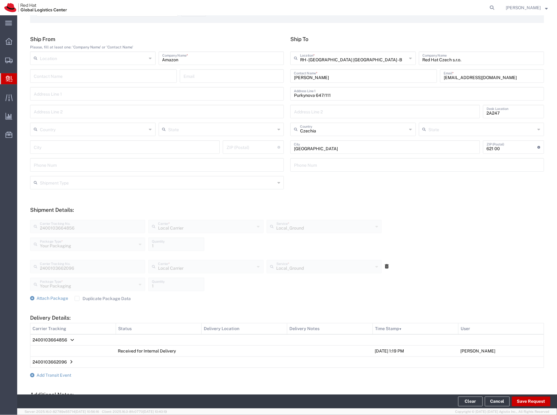
scroll to position [57, 0]
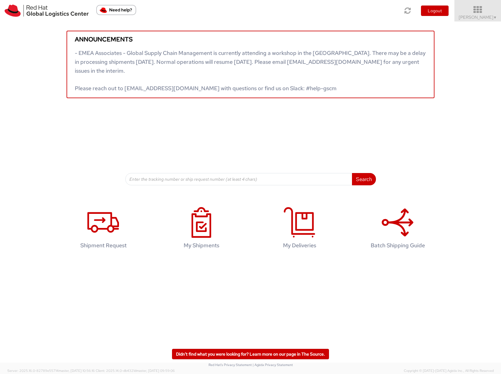
click at [479, 16] on span "Sona Mala ▼" at bounding box center [478, 17] width 38 height 6
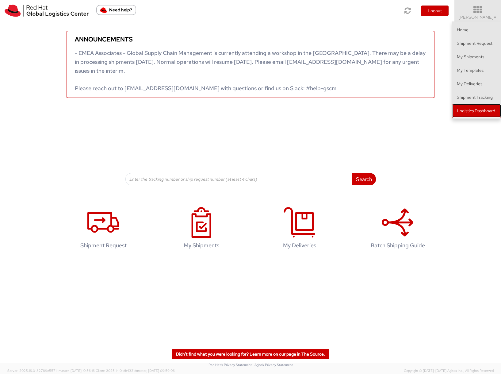
click at [469, 112] on link "Logistics Dashboard" at bounding box center [476, 110] width 49 height 13
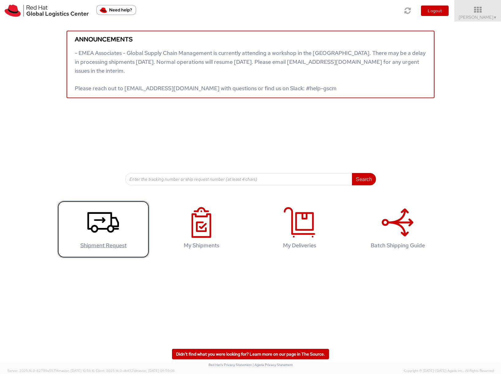
click at [101, 222] on icon at bounding box center [103, 222] width 32 height 31
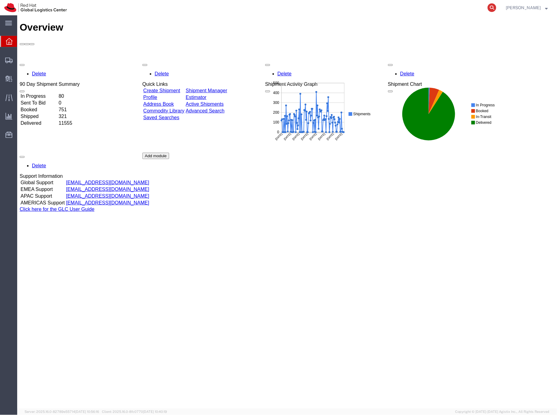
click at [496, 7] on icon at bounding box center [491, 7] width 9 height 9
click at [412, 9] on input "search" at bounding box center [394, 7] width 186 height 15
paste input "38197-1"
type input "3"
click at [373, 8] on input "search" at bounding box center [394, 7] width 186 height 15
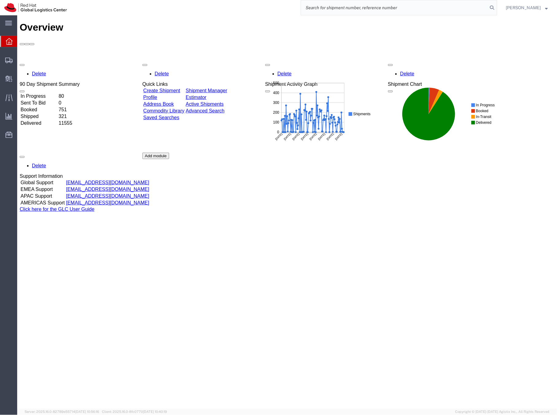
paste input "56468046"
type input "56468046"
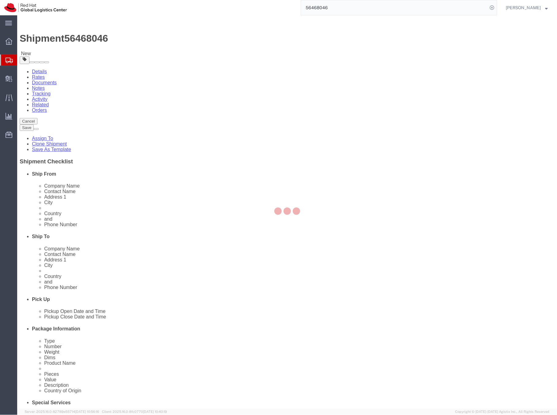
select select "70271"
select select
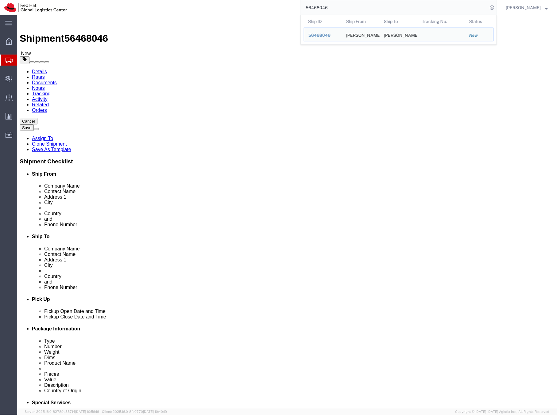
click icon
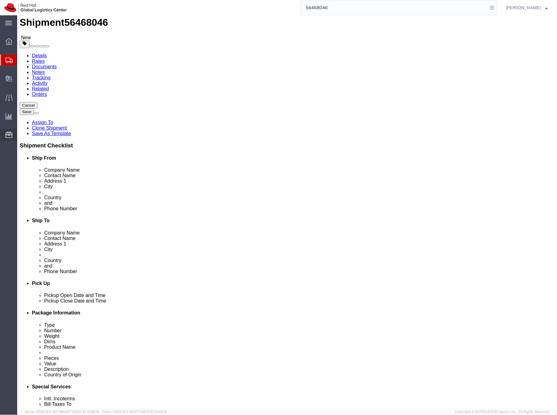
scroll to position [16, 0]
type input "506"
click div
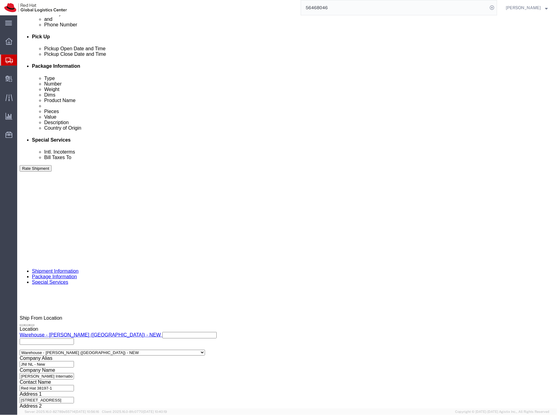
scroll to position [264, 0]
type input "madri"
click input "text"
type input "EMEAlogistics@redhat.com"
click button "Rate Shipment"
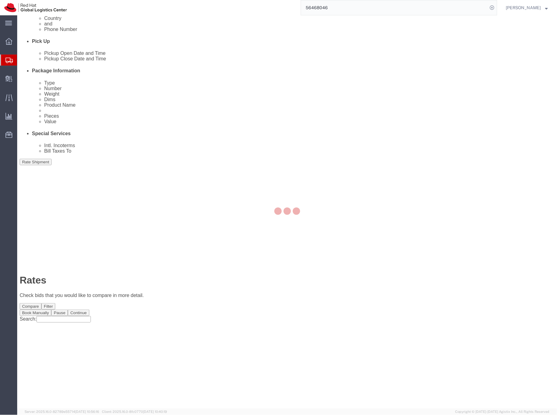
scroll to position [0, 0]
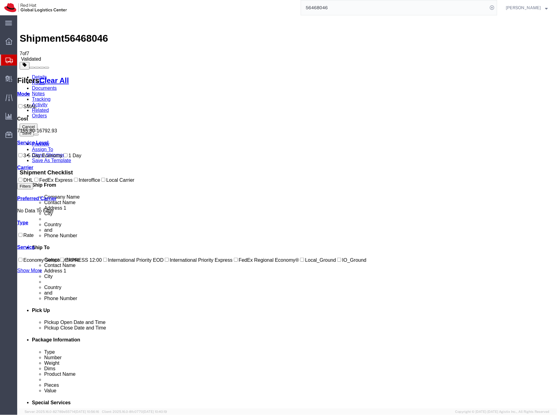
click at [26, 63] on icon "button" at bounding box center [24, 65] width 4 height 4
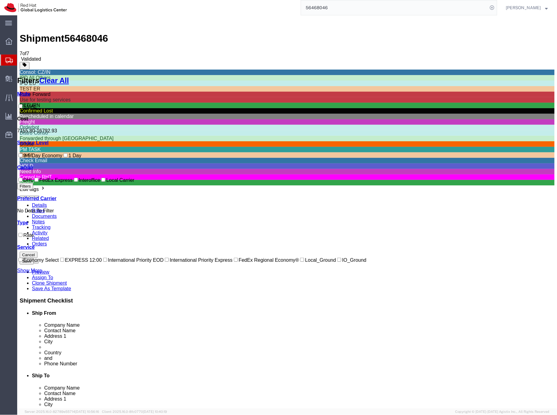
click at [471, 124] on div "Freight" at bounding box center [286, 122] width 534 height 6
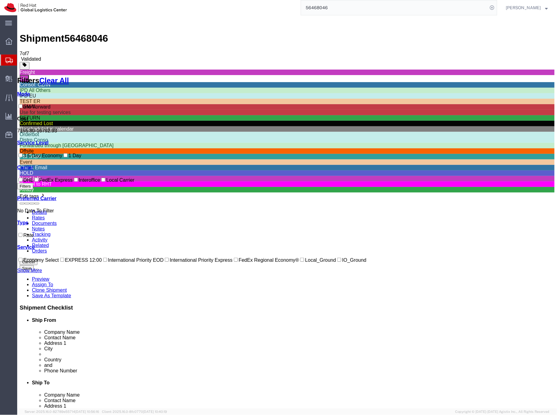
click at [87, 33] on span "56468046" at bounding box center [86, 38] width 44 height 11
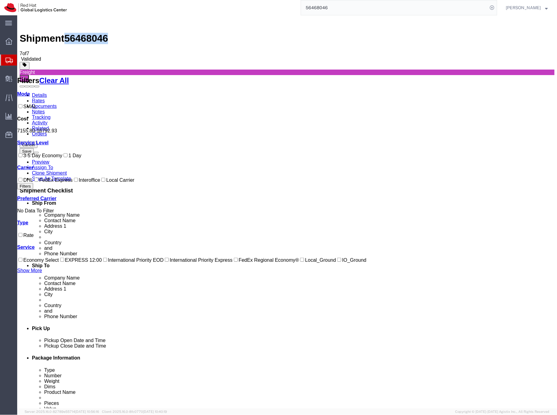
copy span "56468046"
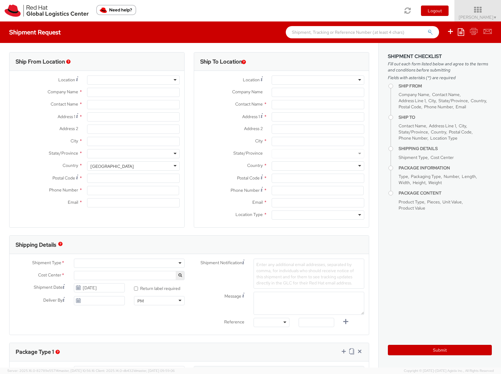
select select "901"
select select
type input "Red Hat Czech s.r.o."
type input "[PERSON_NAME]"
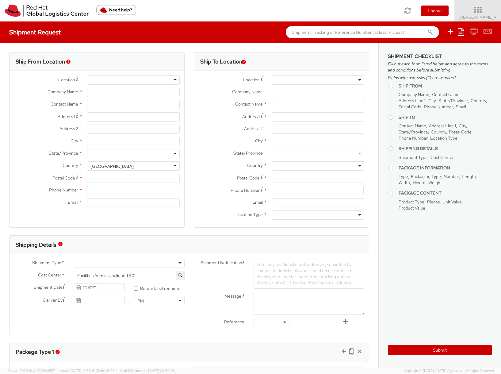
type input "Purkynova 665/115"
type input "[GEOGRAPHIC_DATA]"
type input "621 00"
type input "420532294446"
type input "[EMAIL_ADDRESS][DOMAIN_NAME]"
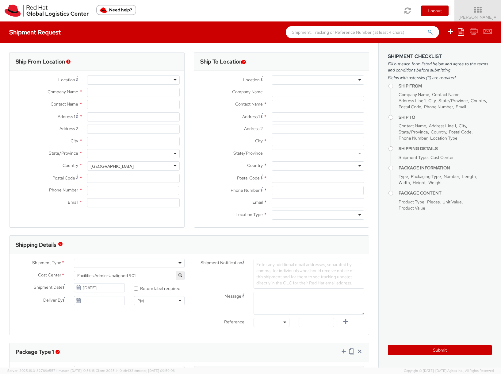
select select "CM"
select select "KGS"
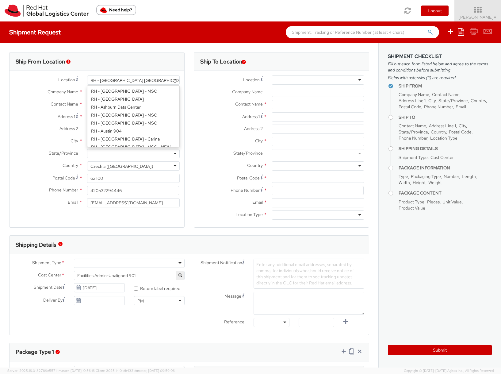
scroll to position [143, 0]
click at [119, 79] on div "RH - [GEOGRAPHIC_DATA] [GEOGRAPHIC_DATA] - C" at bounding box center [142, 80] width 104 height 6
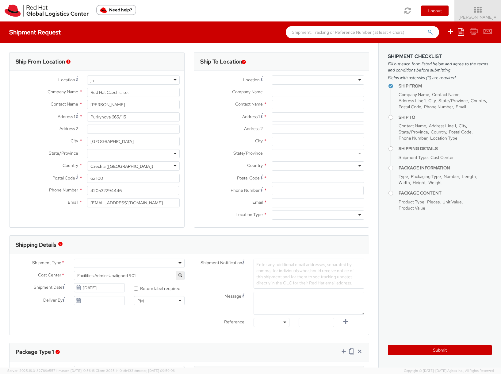
type input "j"
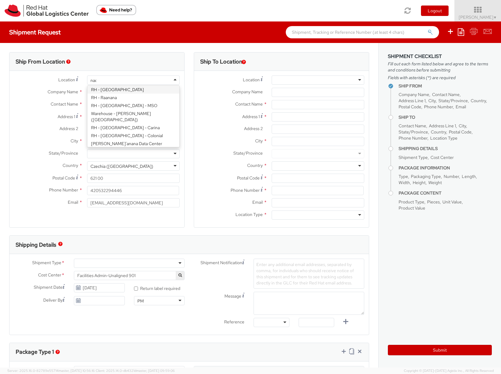
scroll to position [0, 0]
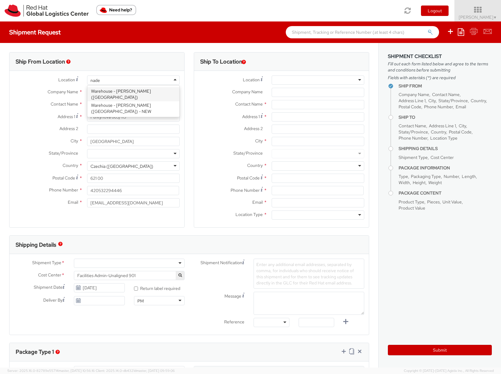
type input "[PERSON_NAME]"
type input "[PERSON_NAME] International BV"
type input "[STREET_ADDRESS]"
type input "C/O [PERSON_NAME] Cargo"
type input "[GEOGRAPHIC_DATA]"
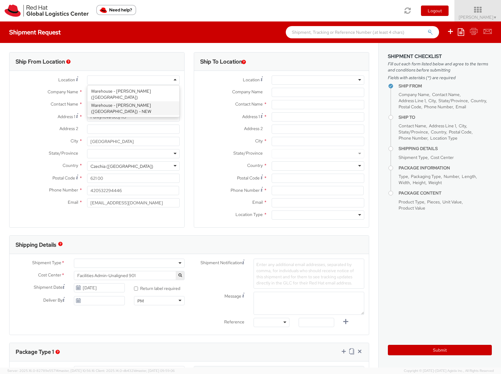
type input "1437 EK"
type input "[PHONE_NUMBER]"
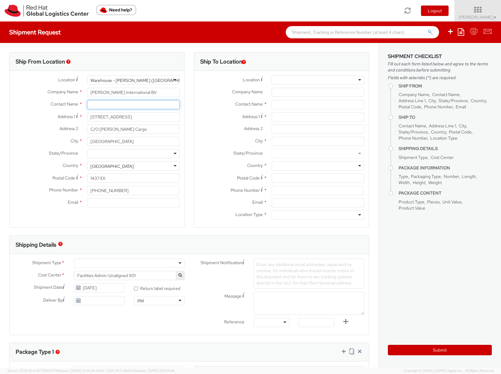
click at [94, 106] on input "text" at bounding box center [133, 104] width 93 height 9
paste input "38197-1"
type input "Red Hat 38197-1"
click at [90, 200] on input "Email *" at bounding box center [133, 202] width 93 height 9
type input "[EMAIL_ADDRESS][DOMAIN_NAME]"
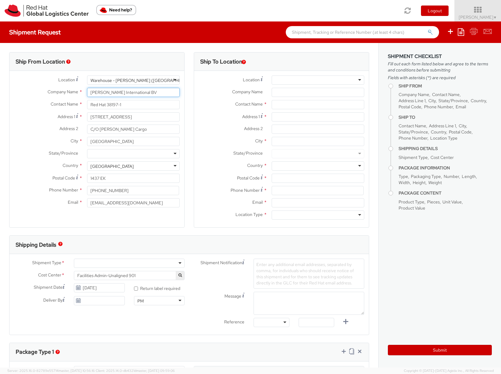
type input "A&A Exhibitions Ltd"
type input "[GEOGRAPHIC_DATA]"
type input "Unit [GEOGRAPHIC_DATA][PERSON_NAME]"
type input "[PERSON_NAME]"
type input "RG93EX"
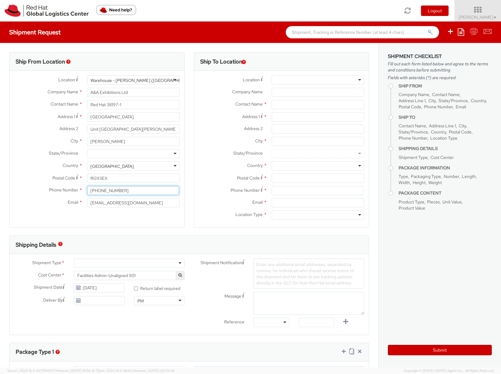
type input "07502710220"
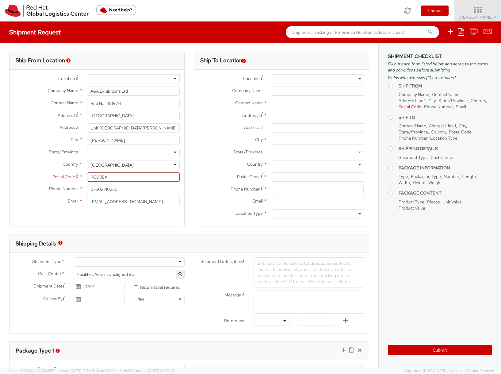
click at [34, 85] on div "Location * [GEOGRAPHIC_DATA] - [GEOGRAPHIC_DATA] - [GEOGRAPHIC_DATA] [GEOGRAPHI…" at bounding box center [97, 80] width 175 height 12
click at [130, 104] on input "Red Hat 38197-1" at bounding box center [133, 103] width 93 height 9
drag, startPoint x: 128, startPoint y: 103, endPoint x: 84, endPoint y: 101, distance: 44.2
click at [84, 101] on div "Red Hat 38197-1" at bounding box center [133, 103] width 102 height 9
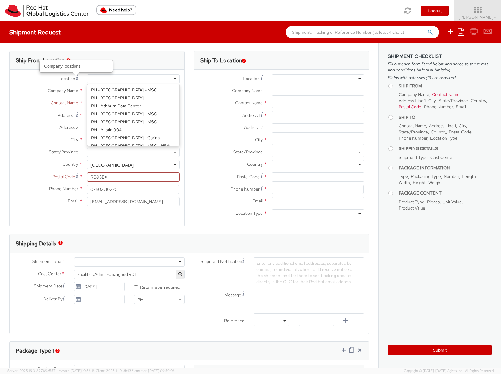
click at [98, 79] on div at bounding box center [133, 78] width 93 height 9
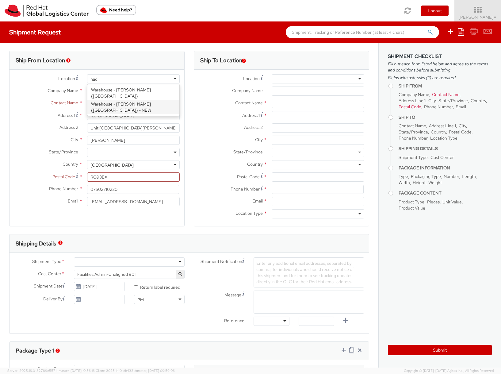
scroll to position [0, 0]
type input "[PERSON_NAME]"
type input "[PERSON_NAME] International BV"
type input "[STREET_ADDRESS]"
type input "C/O [PERSON_NAME] Cargo"
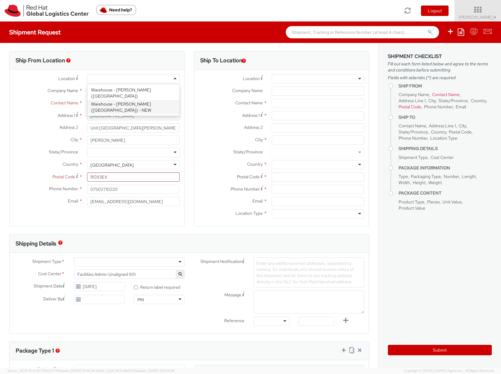
type input "[GEOGRAPHIC_DATA]"
type input "1437 EK"
type input "[PHONE_NUMBER]"
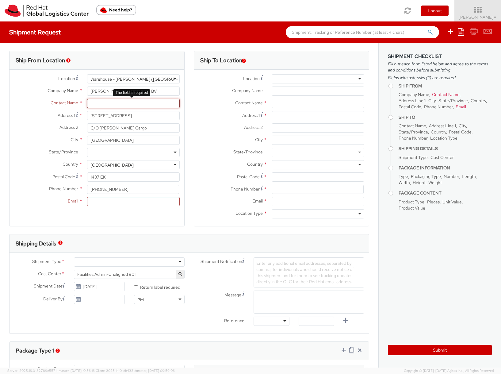
click at [100, 103] on input "text" at bounding box center [133, 103] width 93 height 9
paste input "Red Hat 38197-1"
type input "Red Hat 38197-1"
click at [99, 199] on input "Email *" at bounding box center [133, 201] width 93 height 9
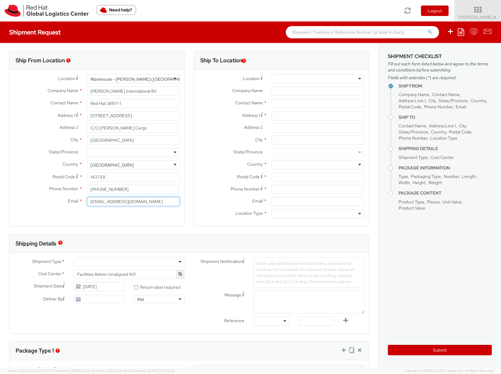
type input "[EMAIL_ADDRESS][DOMAIN_NAME]"
click at [289, 90] on input "Company Name *" at bounding box center [318, 90] width 93 height 9
click at [281, 100] on input "text" at bounding box center [318, 103] width 93 height 9
click at [277, 89] on input "Company Name *" at bounding box center [318, 90] width 93 height 9
paste input "FAO [PERSON_NAME]"
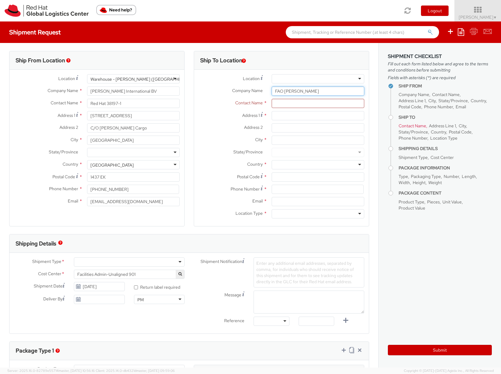
drag, startPoint x: 316, startPoint y: 90, endPoint x: 268, endPoint y: 92, distance: 48.5
click at [272, 92] on input "FAO [PERSON_NAME]" at bounding box center [318, 90] width 93 height 9
paste input "[PERSON_NAME] y [PERSON_NAME] SL"
type input "[PERSON_NAME] y [PERSON_NAME] SL"
click at [275, 105] on input "text" at bounding box center [318, 103] width 93 height 9
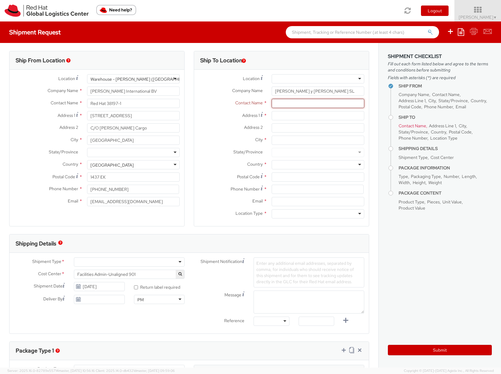
click at [275, 105] on input "text" at bounding box center [318, 103] width 93 height 9
paste input "FAO [PERSON_NAME]"
type input "FAO [PERSON_NAME]"
click at [273, 115] on input "Address 1 *" at bounding box center [318, 115] width 93 height 9
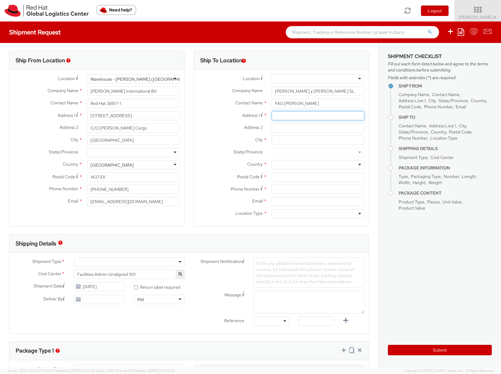
paste input "[STREET_ADDRESS][PERSON_NAME]"
type input "[STREET_ADDRESS][PERSON_NAME]"
click at [281, 189] on input at bounding box center [318, 189] width 92 height 9
paste input "0034 625065366"
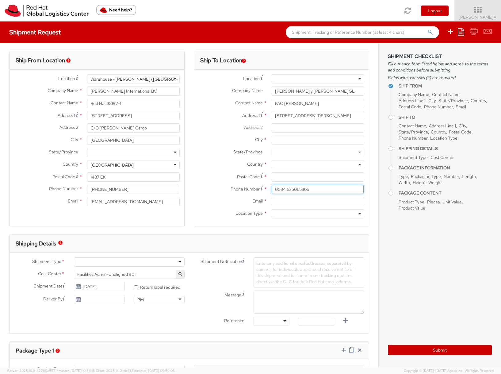
type input "0034 625065366"
drag, startPoint x: 273, startPoint y: 176, endPoint x: 290, endPoint y: 178, distance: 17.3
click at [273, 176] on input "Postal Code *" at bounding box center [318, 176] width 93 height 9
paste input "28042"
type input "28042"
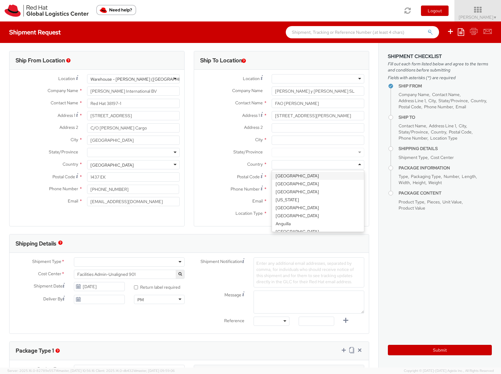
click at [276, 162] on div at bounding box center [318, 164] width 93 height 9
type input "sp"
click at [278, 181] on div "[GEOGRAPHIC_DATA]" at bounding box center [317, 175] width 91 height 11
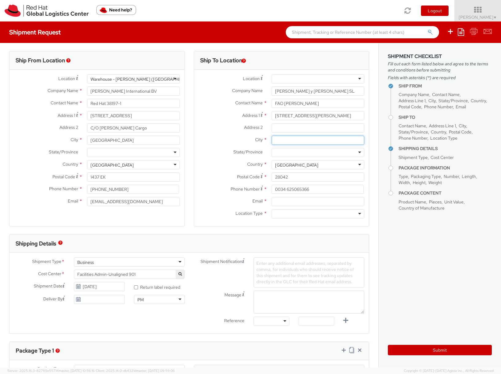
click at [278, 140] on input "City *" at bounding box center [318, 140] width 93 height 9
type input "[GEOGRAPHIC_DATA]"
click at [278, 202] on input "Email *" at bounding box center [318, 201] width 93 height 9
type input "[EMAIL_ADDRESS][DOMAIN_NAME]"
click at [278, 213] on div at bounding box center [318, 213] width 93 height 9
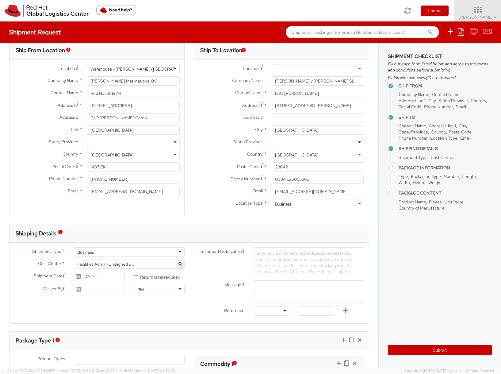
scroll to position [13, 0]
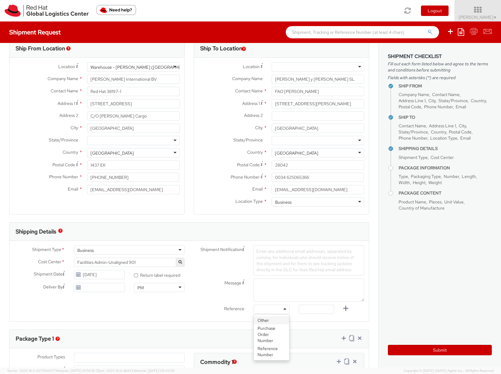
click at [257, 309] on div at bounding box center [272, 308] width 36 height 9
click at [312, 306] on input "text" at bounding box center [317, 308] width 36 height 9
click at [109, 89] on input "Red Hat 38197-1" at bounding box center [133, 91] width 93 height 9
drag, startPoint x: 106, startPoint y: 89, endPoint x: 120, endPoint y: 91, distance: 14.3
click at [120, 91] on input "Red Hat 38197-1" at bounding box center [133, 91] width 93 height 9
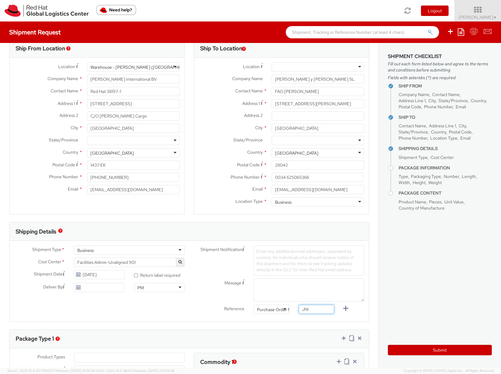
click at [310, 308] on input "JNI" at bounding box center [317, 308] width 36 height 9
paste input "38197-1"
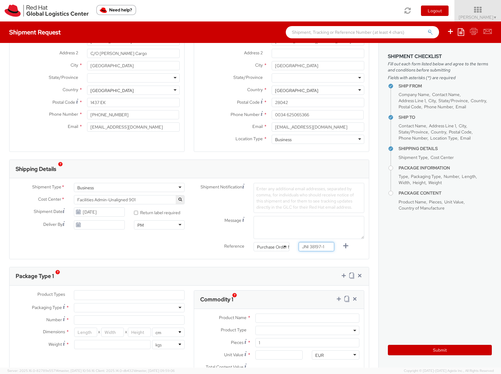
scroll to position [103, 0]
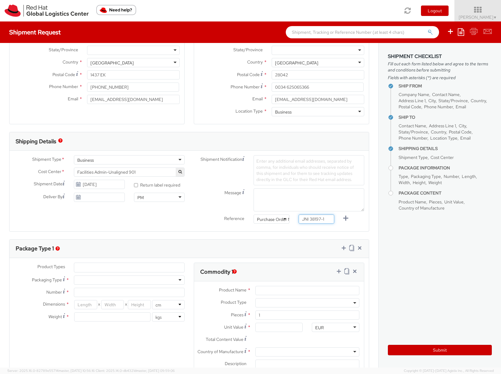
type input "JNI 38197-1"
click at [85, 266] on ul at bounding box center [129, 267] width 110 height 9
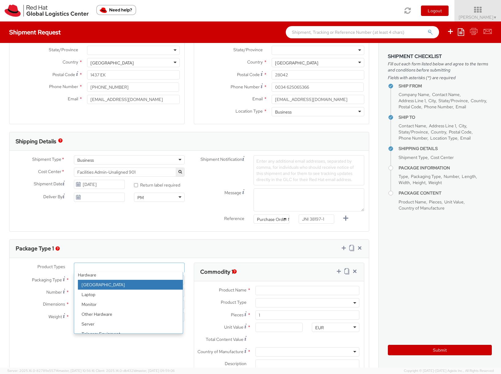
scroll to position [27, 0]
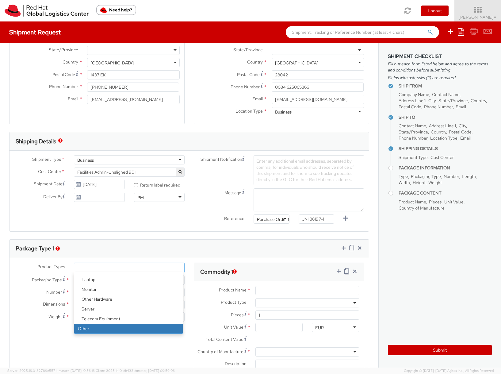
select select "OTHER"
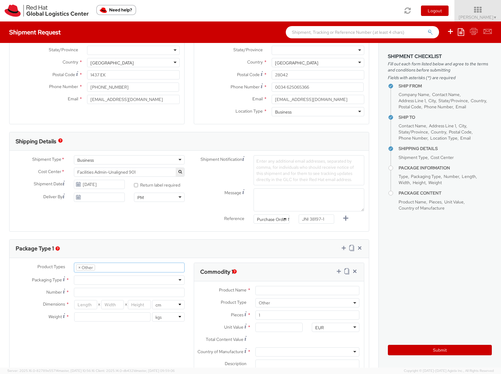
scroll to position [47, 0]
click at [81, 279] on div at bounding box center [129, 279] width 111 height 9
click at [83, 293] on input "Number *" at bounding box center [129, 292] width 111 height 9
type input "3"
click at [83, 304] on input "number" at bounding box center [85, 304] width 23 height 9
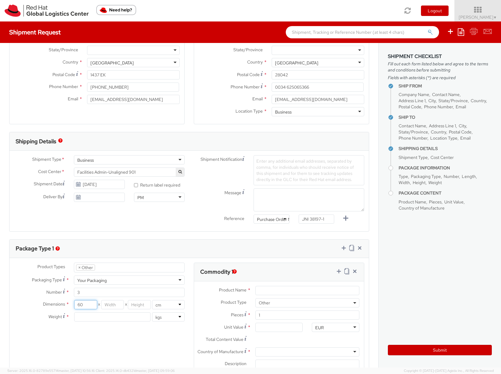
type input "60"
click at [113, 304] on input "number" at bounding box center [112, 304] width 23 height 9
type input "2"
type input "58"
click at [136, 304] on input "number" at bounding box center [139, 304] width 23 height 9
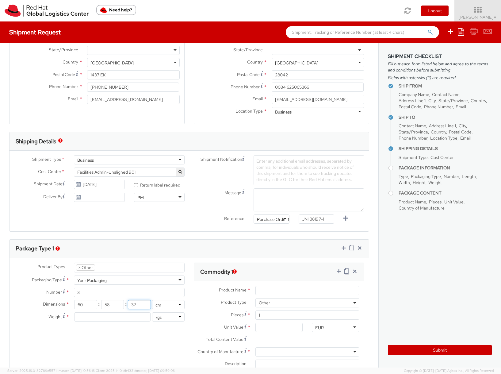
type input "37"
click at [99, 317] on input "number" at bounding box center [112, 316] width 76 height 9
type input "27"
click at [278, 291] on input "Product Name *" at bounding box center [307, 290] width 104 height 9
type input "Fedora Hat"
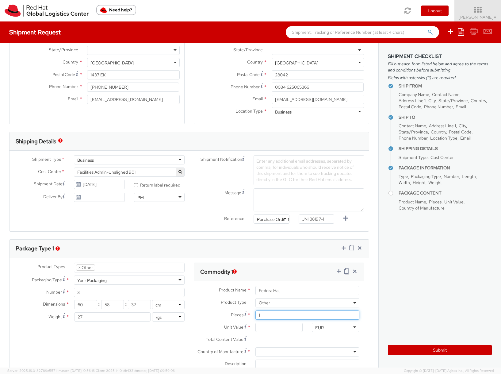
drag, startPoint x: 262, startPoint y: 313, endPoint x: 256, endPoint y: 313, distance: 5.8
click at [256, 313] on input "1" at bounding box center [307, 314] width 104 height 9
type input "2"
type input "0.00"
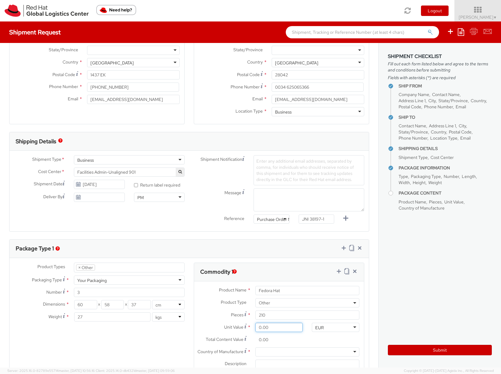
drag, startPoint x: 269, startPoint y: 327, endPoint x: 239, endPoint y: 324, distance: 30.8
click at [239, 324] on div "Unit Value * 0.00" at bounding box center [250, 327] width 113 height 9
drag, startPoint x: 273, startPoint y: 316, endPoint x: 255, endPoint y: 316, distance: 18.1
click at [255, 316] on input "210" at bounding box center [307, 314] width 104 height 9
type input "3"
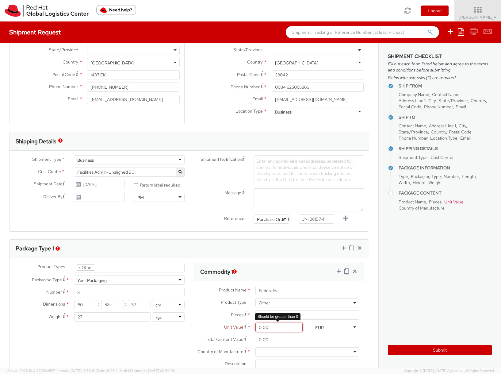
drag, startPoint x: 276, startPoint y: 329, endPoint x: 255, endPoint y: 327, distance: 21.8
click at [255, 327] on input "0.00" at bounding box center [279, 327] width 48 height 9
drag, startPoint x: 266, startPoint y: 314, endPoint x: 244, endPoint y: 313, distance: 21.8
click at [244, 313] on div "Pieces * 508" at bounding box center [279, 314] width 170 height 9
type input "3"
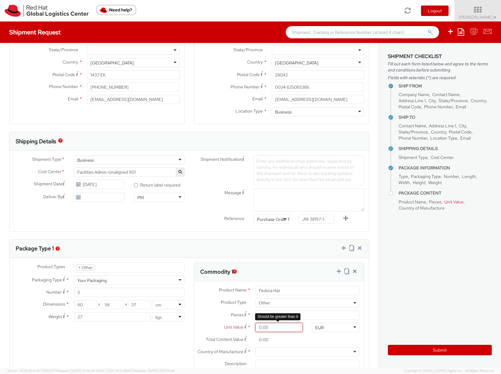
drag, startPoint x: 269, startPoint y: 327, endPoint x: 250, endPoint y: 326, distance: 18.4
click at [251, 326] on div "0.00" at bounding box center [279, 327] width 57 height 9
type input "5.00"
type input "15.00"
type input "50.00"
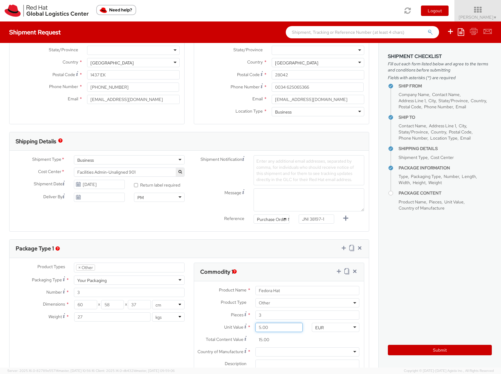
type input "150.00"
type input "508.00"
type input "1,524.00"
click at [370, 302] on div "Ship From Location Location * Warehouse - [GEOGRAPHIC_DATA] ([GEOGRAPHIC_DATA])…" at bounding box center [189, 228] width 378 height 576
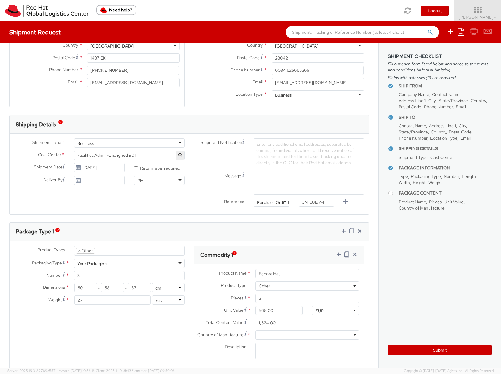
scroll to position [122, 0]
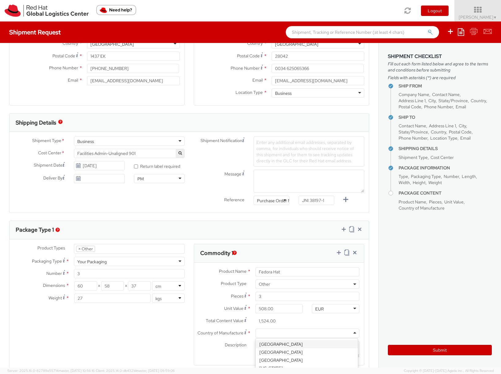
click at [272, 332] on div at bounding box center [307, 332] width 104 height 9
type input "china"
click at [258, 346] on textarea "Description *" at bounding box center [307, 349] width 104 height 17
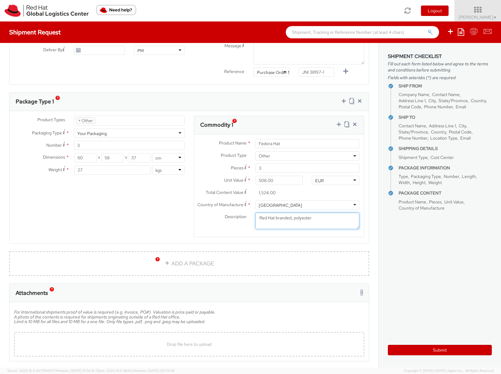
scroll to position [254, 0]
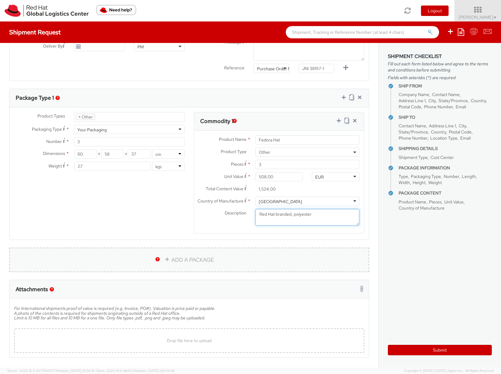
type textarea "Red Hat branded, polyester"
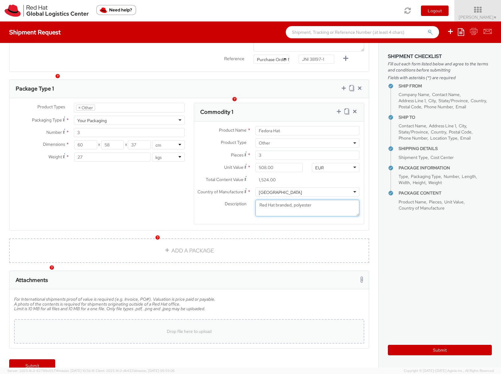
scroll to position [276, 0]
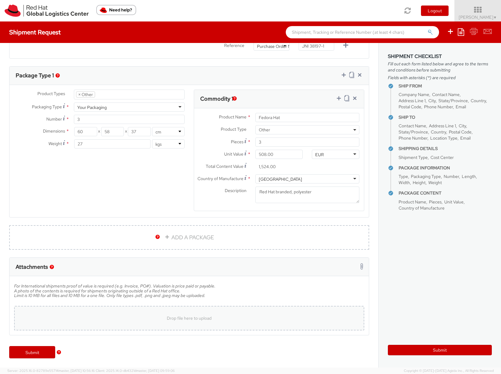
click at [90, 319] on div "Drop file here to upload" at bounding box center [189, 318] width 340 height 15
type input "C:\fakepath\JNI-38197-1.pdf"
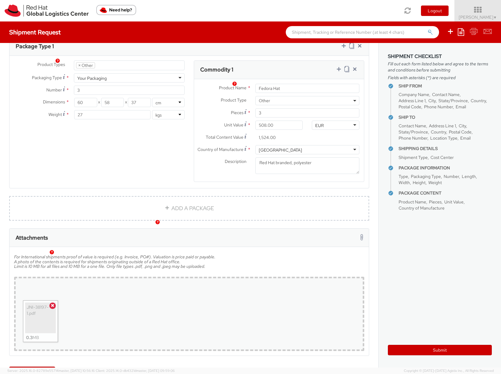
scroll to position [326, 0]
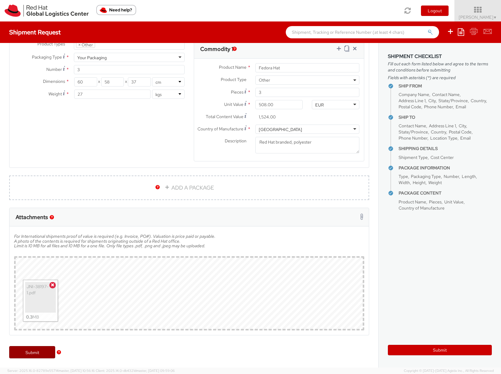
click at [30, 350] on link "Submit" at bounding box center [32, 352] width 46 height 12
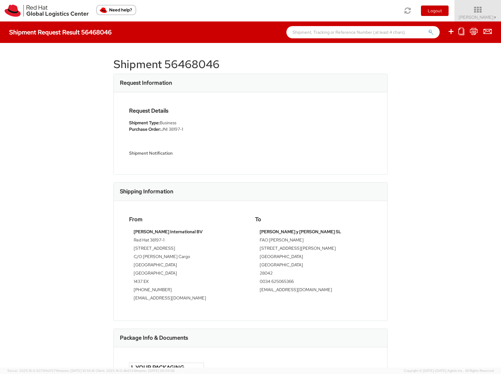
click at [179, 64] on h1 "Shipment 56468046" at bounding box center [250, 64] width 274 height 12
